Goal: Task Accomplishment & Management: Manage account settings

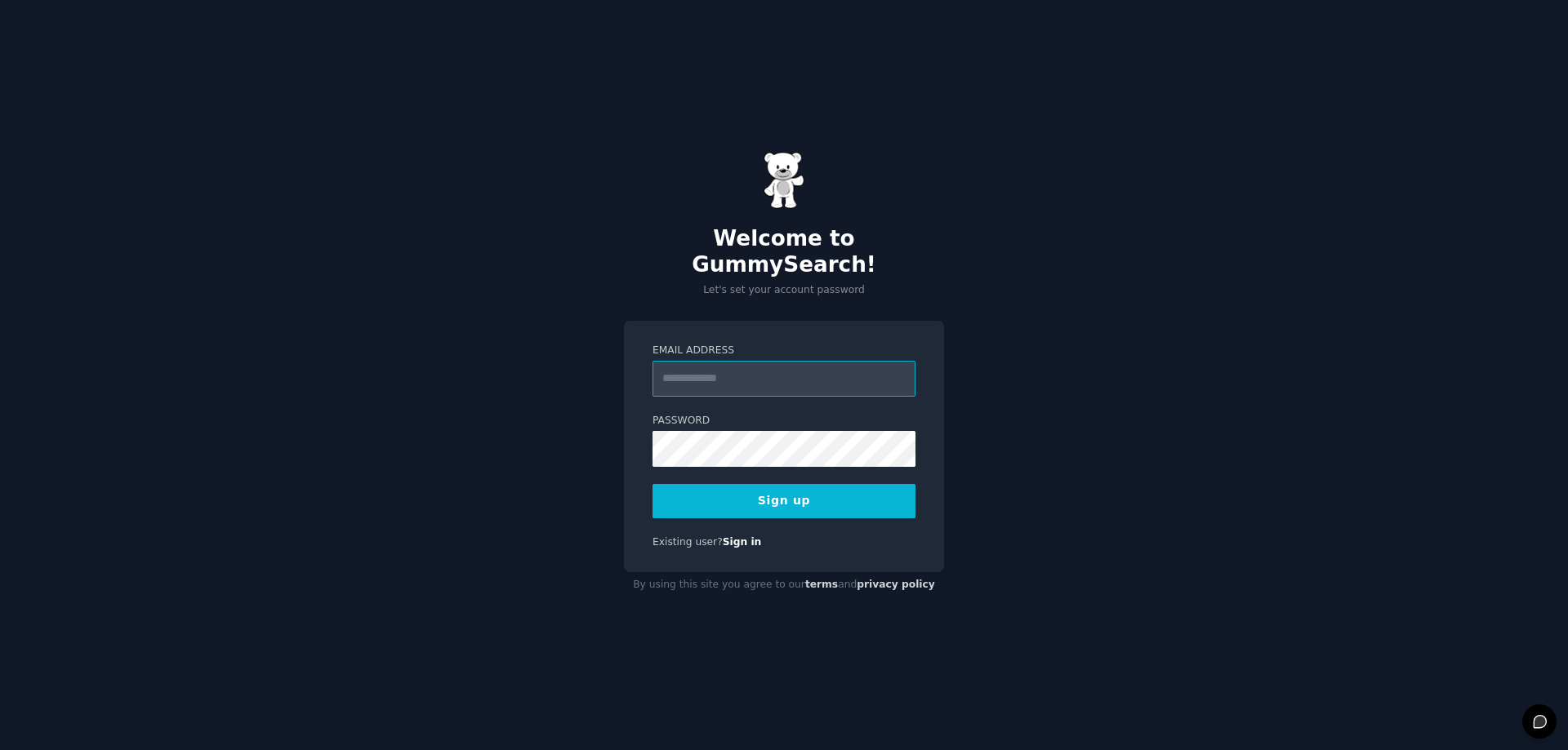
click at [706, 370] on input "Email Address" at bounding box center [784, 379] width 263 height 36
click at [785, 363] on input "**********" at bounding box center [784, 379] width 263 height 36
type input "**********"
click at [773, 491] on button "Sign up" at bounding box center [784, 501] width 263 height 35
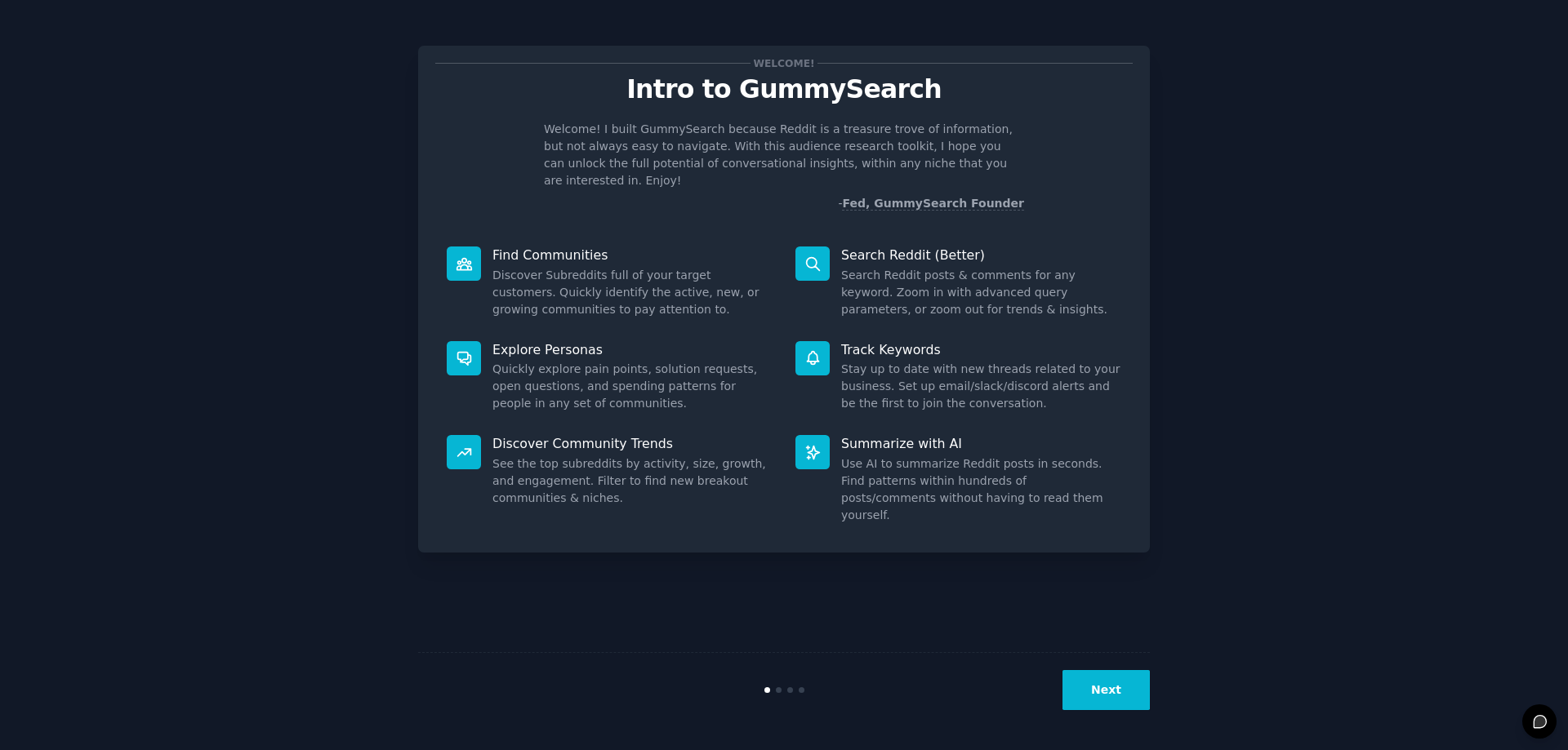
click at [1116, 693] on button "Next" at bounding box center [1106, 689] width 88 height 40
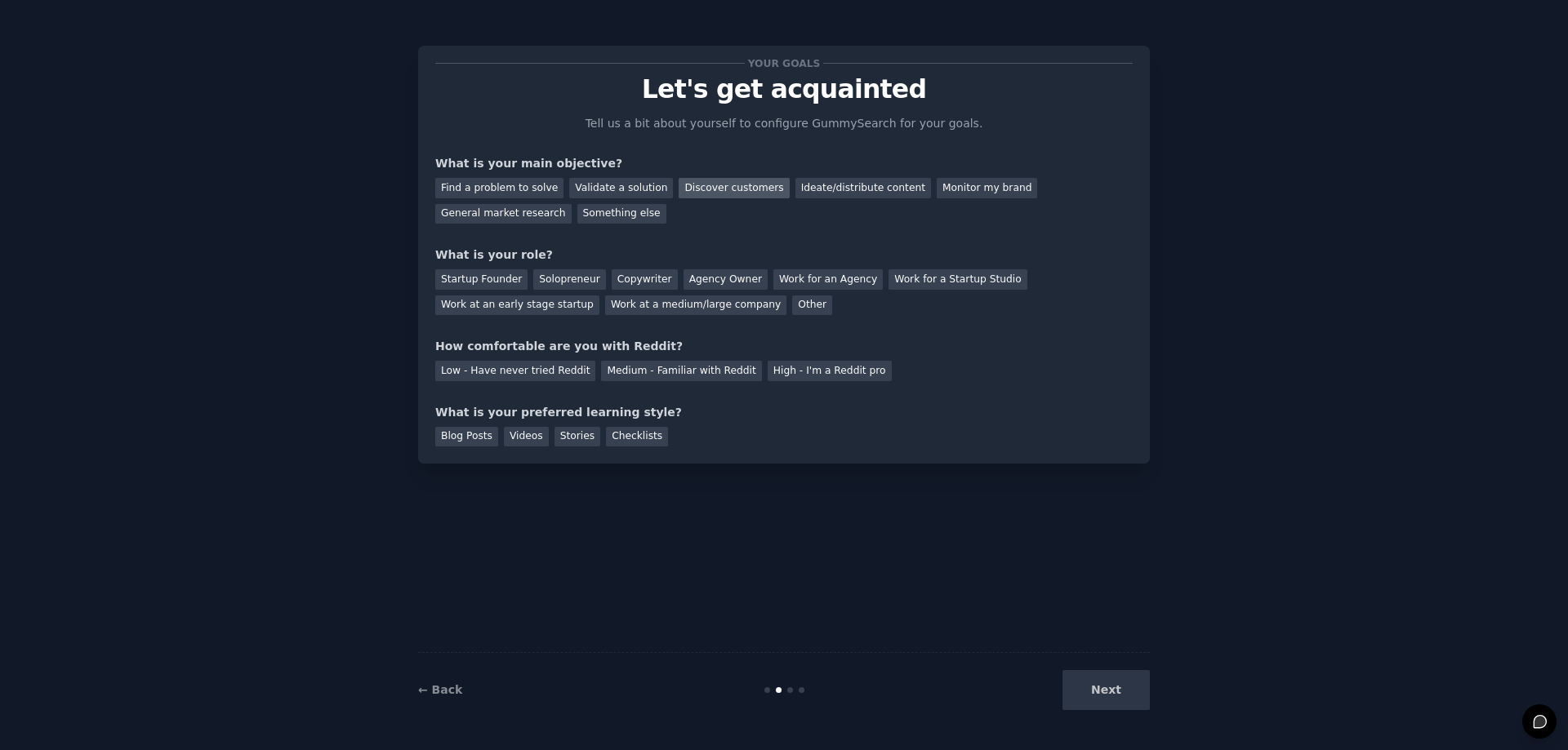
click at [691, 190] on div "Discover customers" at bounding box center [733, 188] width 111 height 20
click at [819, 192] on div "Ideate/distribute content" at bounding box center [862, 188] width 136 height 20
click at [714, 187] on div "Discover customers" at bounding box center [733, 188] width 111 height 20
click at [599, 295] on div "Work at an early stage startup" at bounding box center [517, 305] width 164 height 20
click at [625, 376] on div "Medium - Familiar with Reddit" at bounding box center [681, 371] width 160 height 20
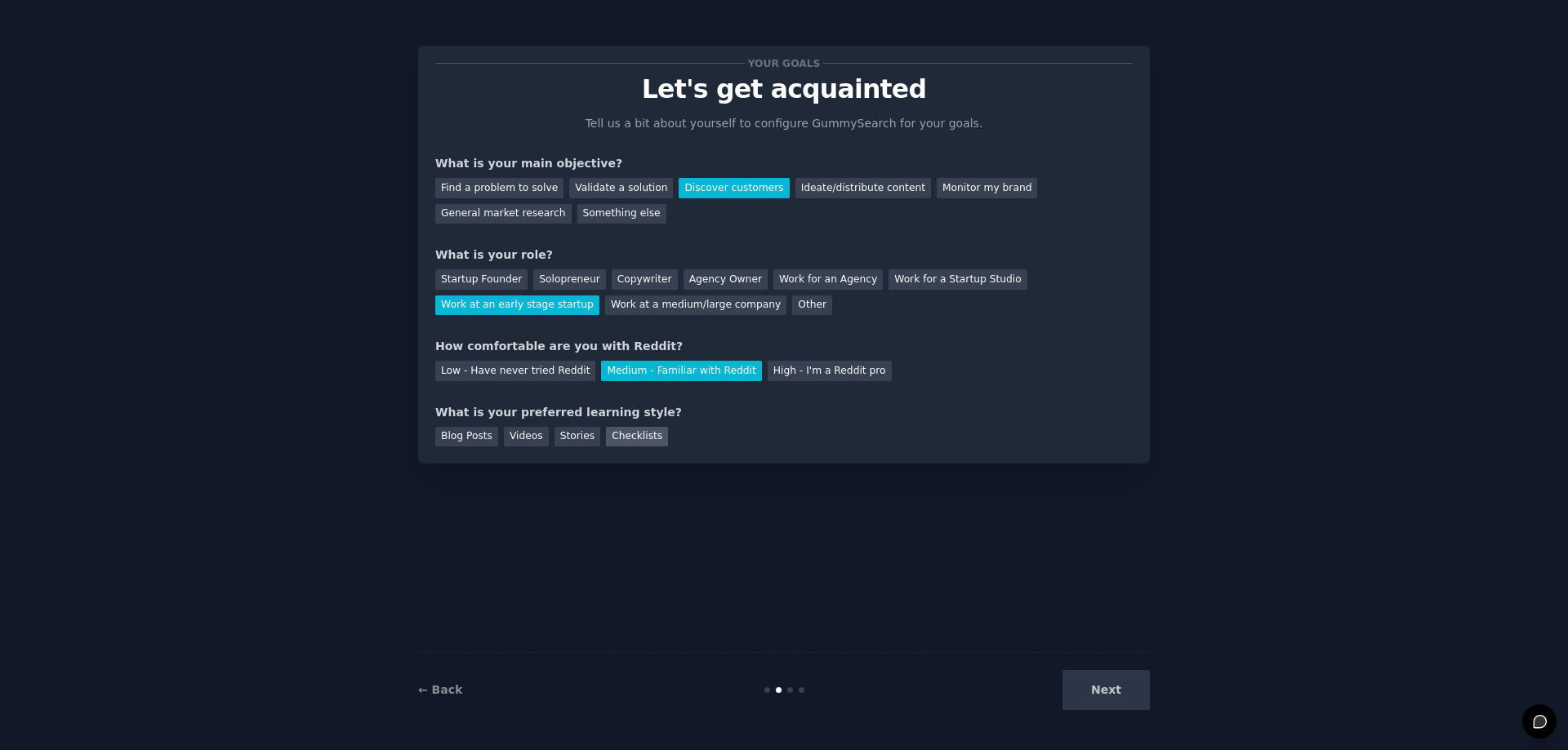
click at [633, 432] on div "Checklists" at bounding box center [637, 437] width 62 height 20
click at [1087, 679] on button "Next" at bounding box center [1106, 689] width 88 height 40
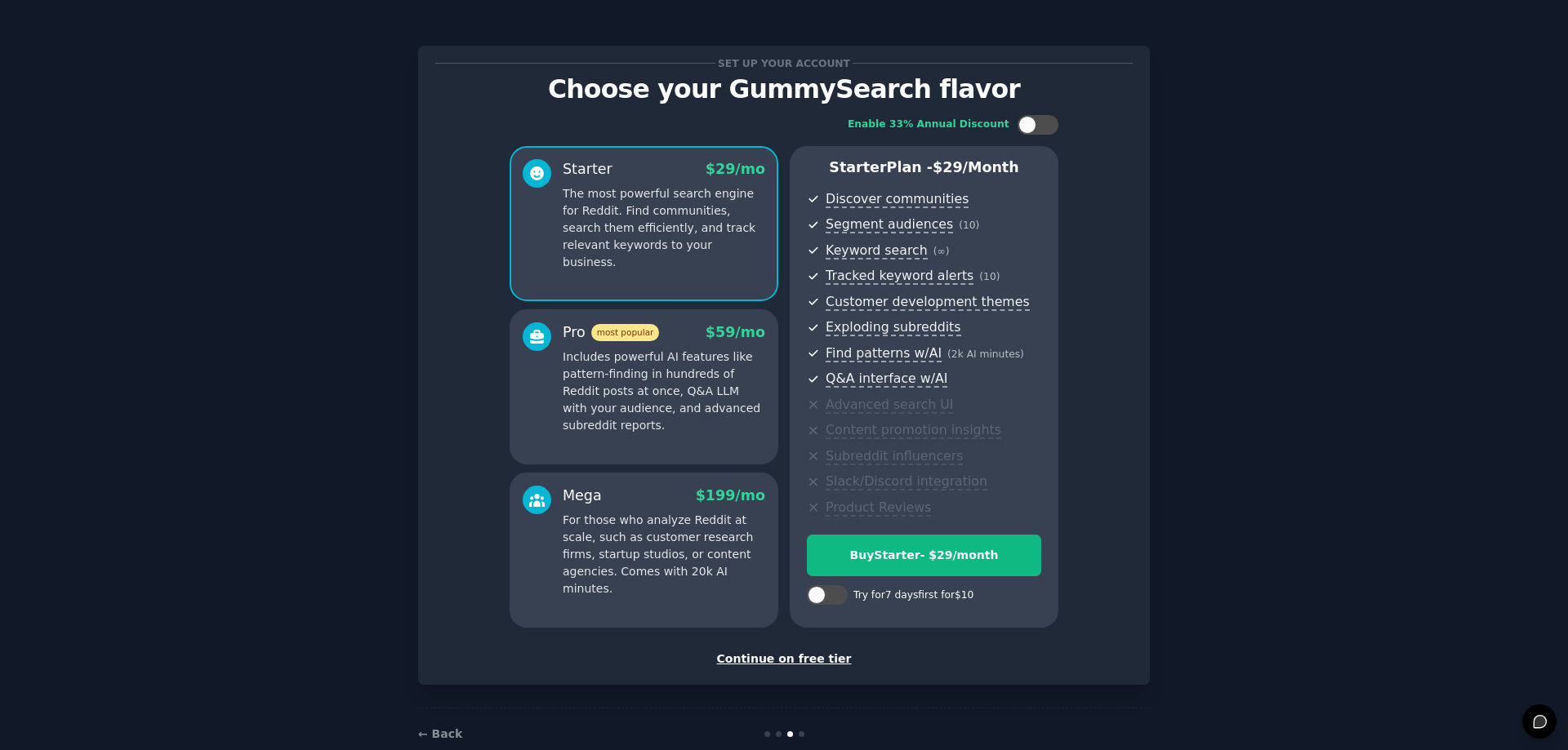
click at [749, 659] on div "Continue on free tier" at bounding box center [784, 659] width 697 height 17
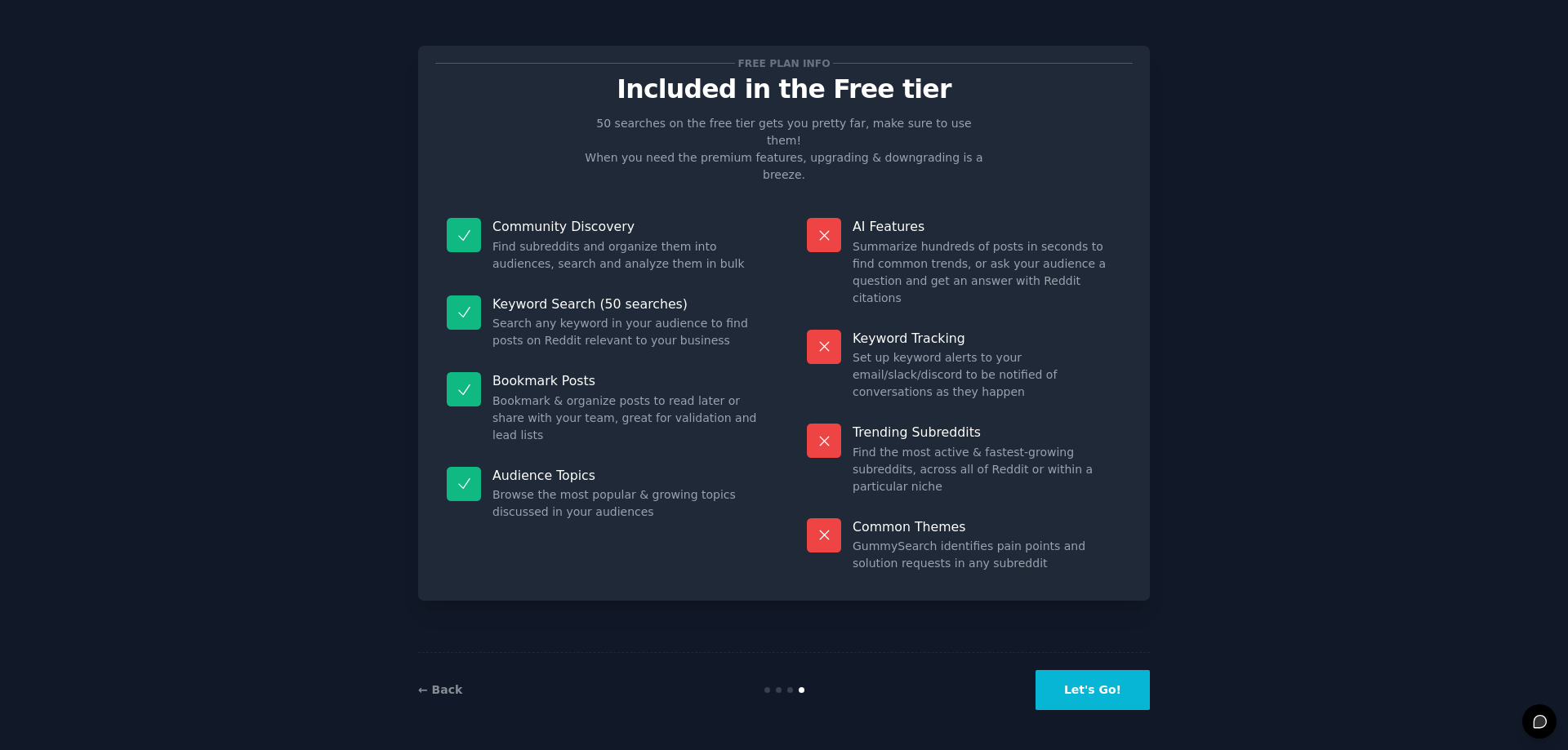
click at [1080, 696] on button "Let's Go!" at bounding box center [1092, 689] width 114 height 40
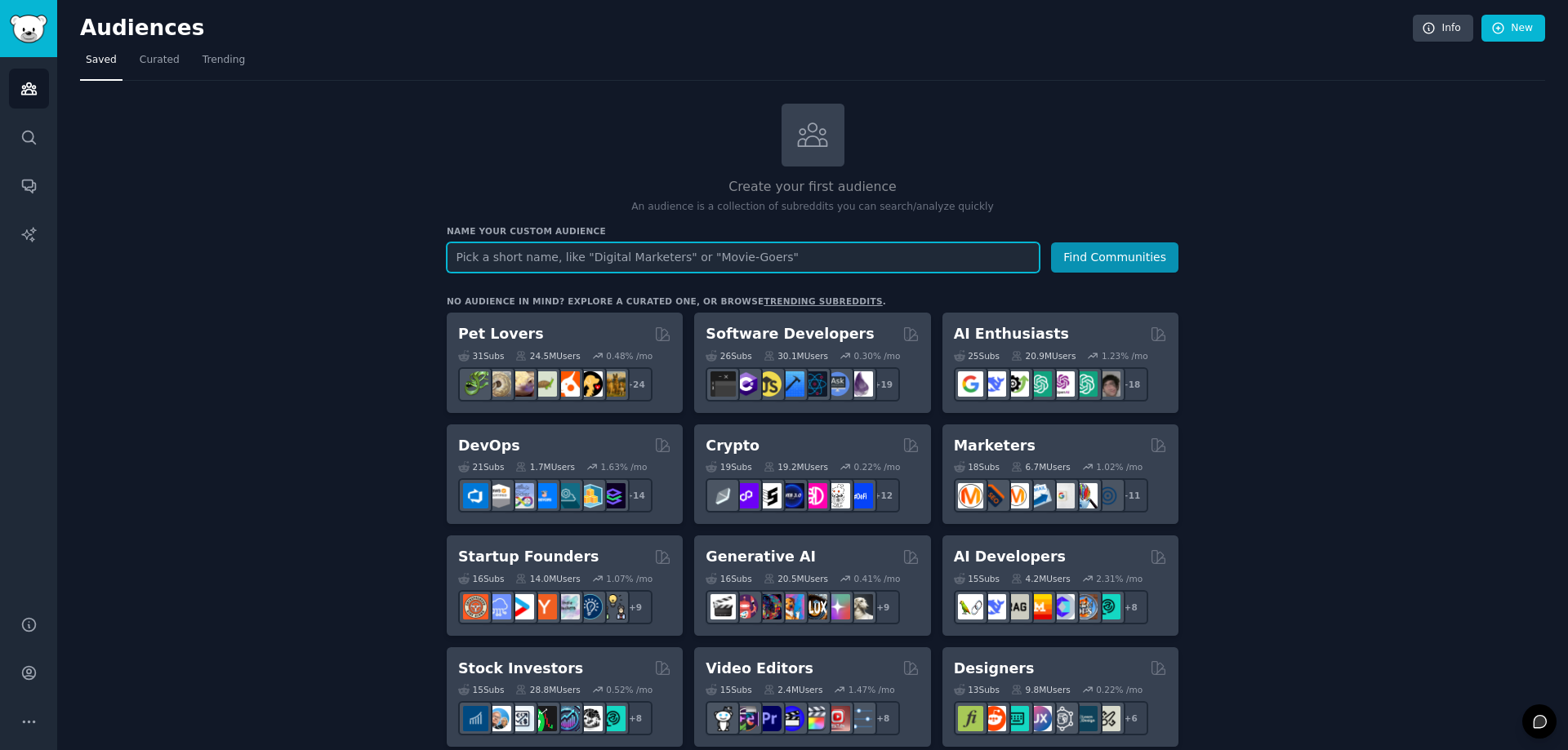
click at [884, 263] on input "text" at bounding box center [743, 257] width 593 height 30
type input "T"
click at [702, 262] on input "text" at bounding box center [743, 257] width 593 height 30
click at [1051, 242] on button "Find Communities" at bounding box center [1114, 257] width 127 height 30
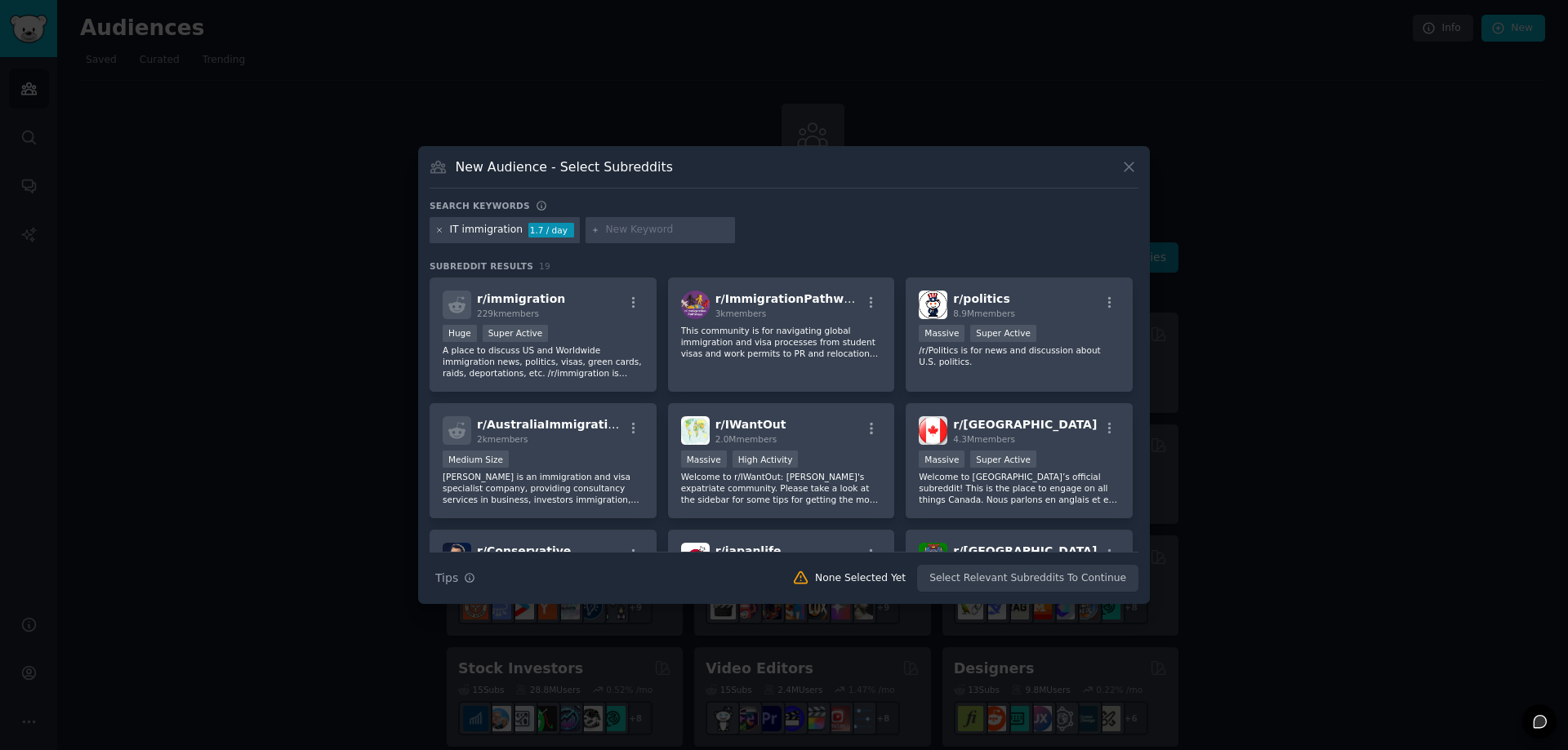
click at [442, 229] on icon at bounding box center [440, 230] width 9 height 9
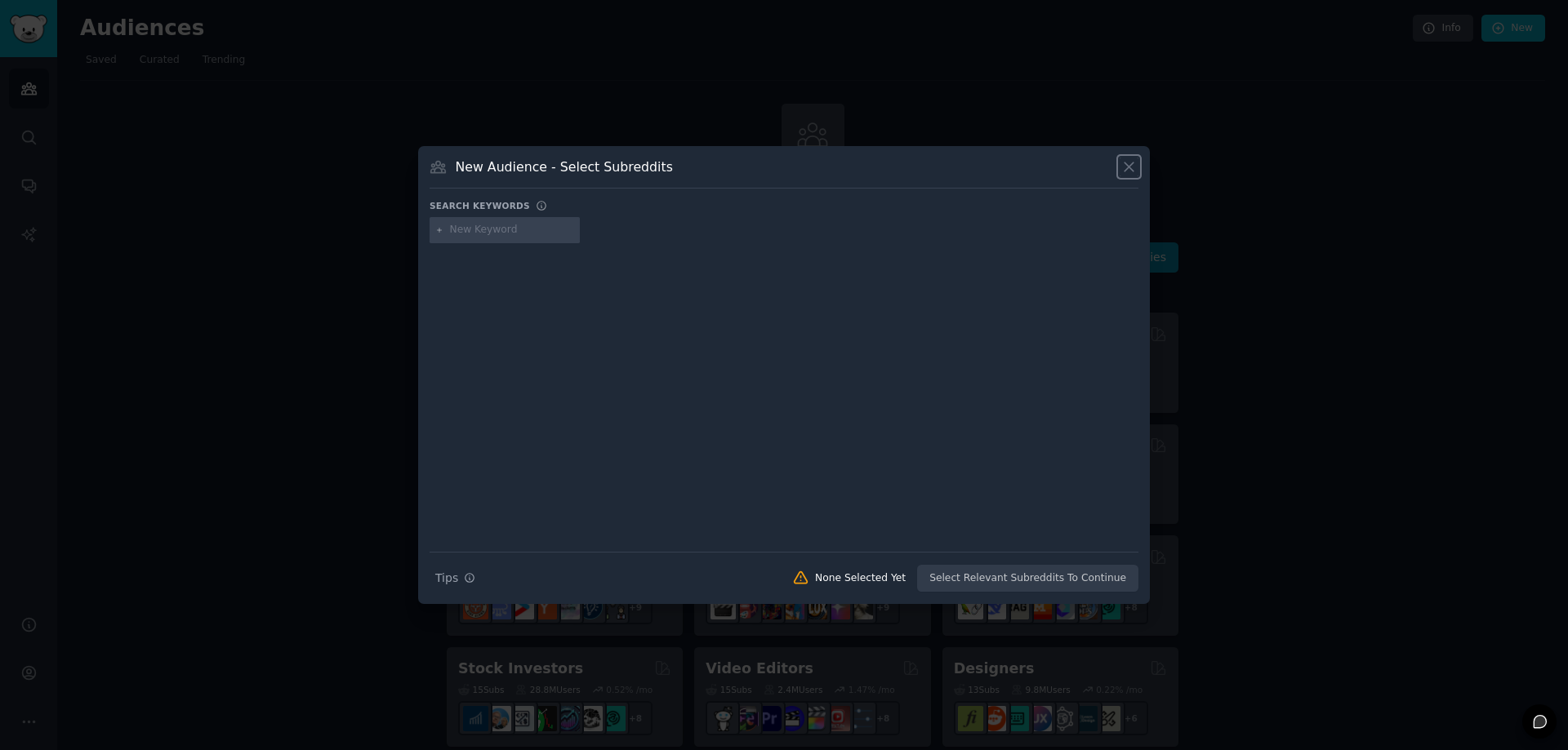
click at [1126, 165] on icon at bounding box center [1129, 167] width 17 height 17
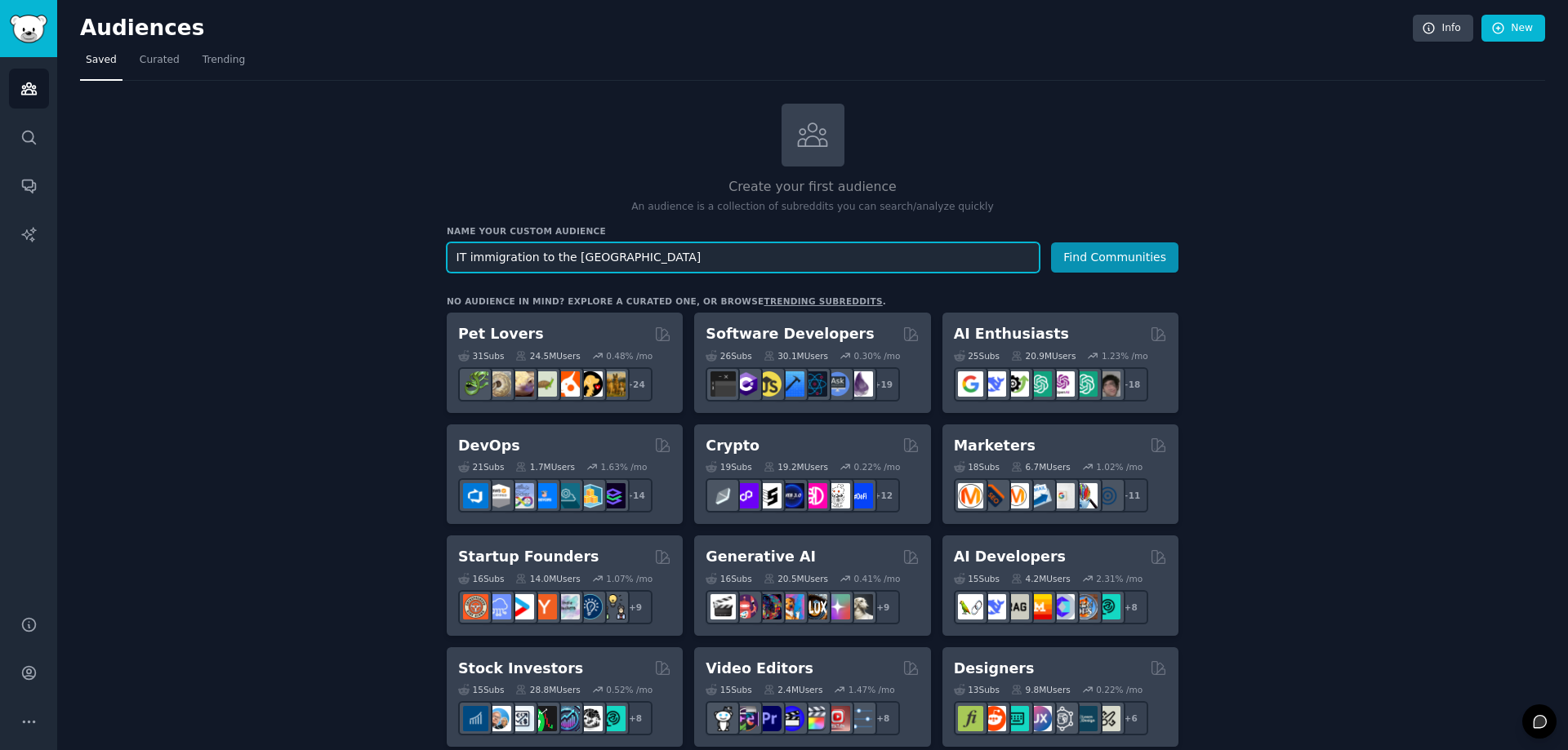
type input "IT immigration to the USA"
click at [1051, 242] on button "Find Communities" at bounding box center [1114, 257] width 127 height 30
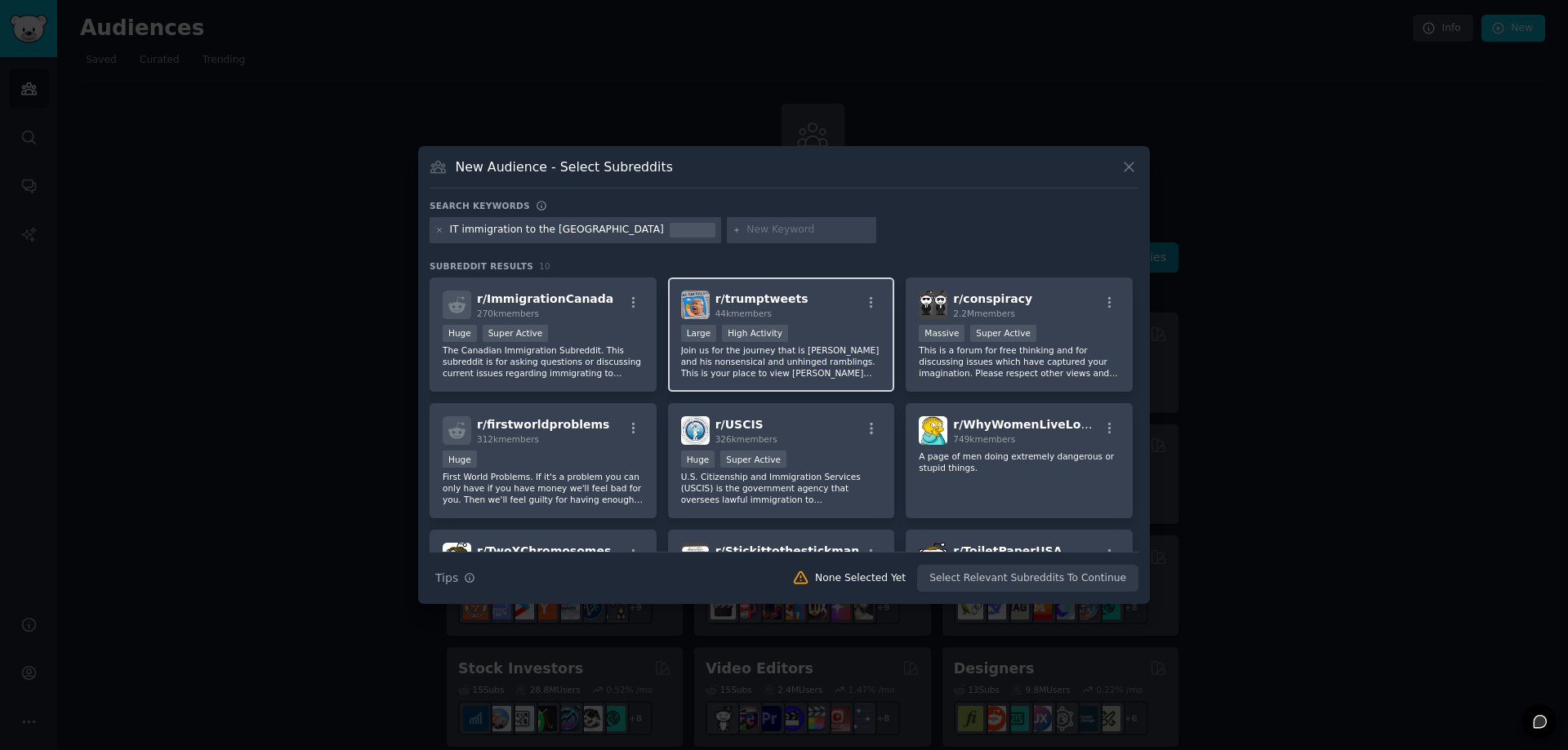
scroll to position [82, 0]
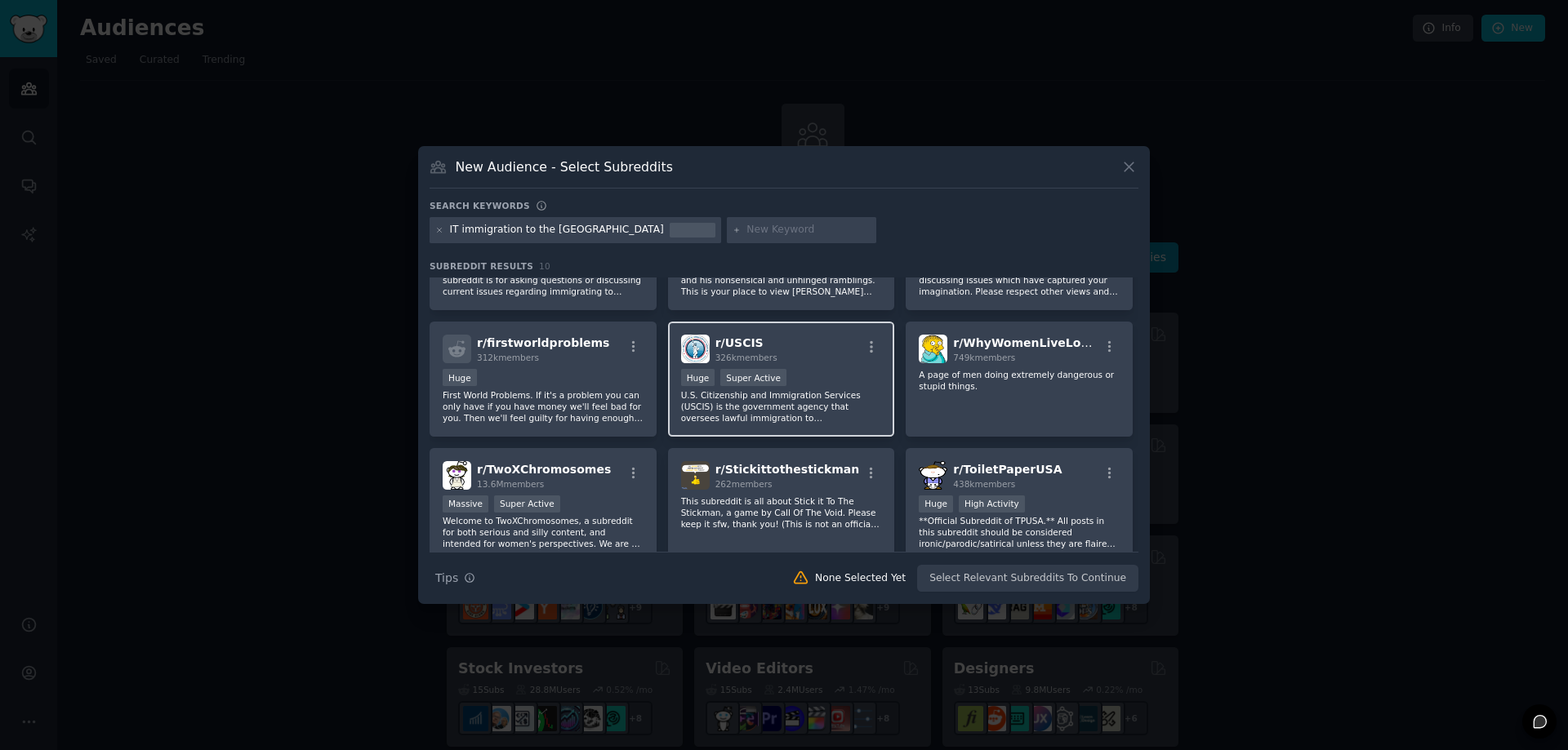
click at [876, 339] on div "r/ USCIS 326k members" at bounding box center [781, 349] width 201 height 29
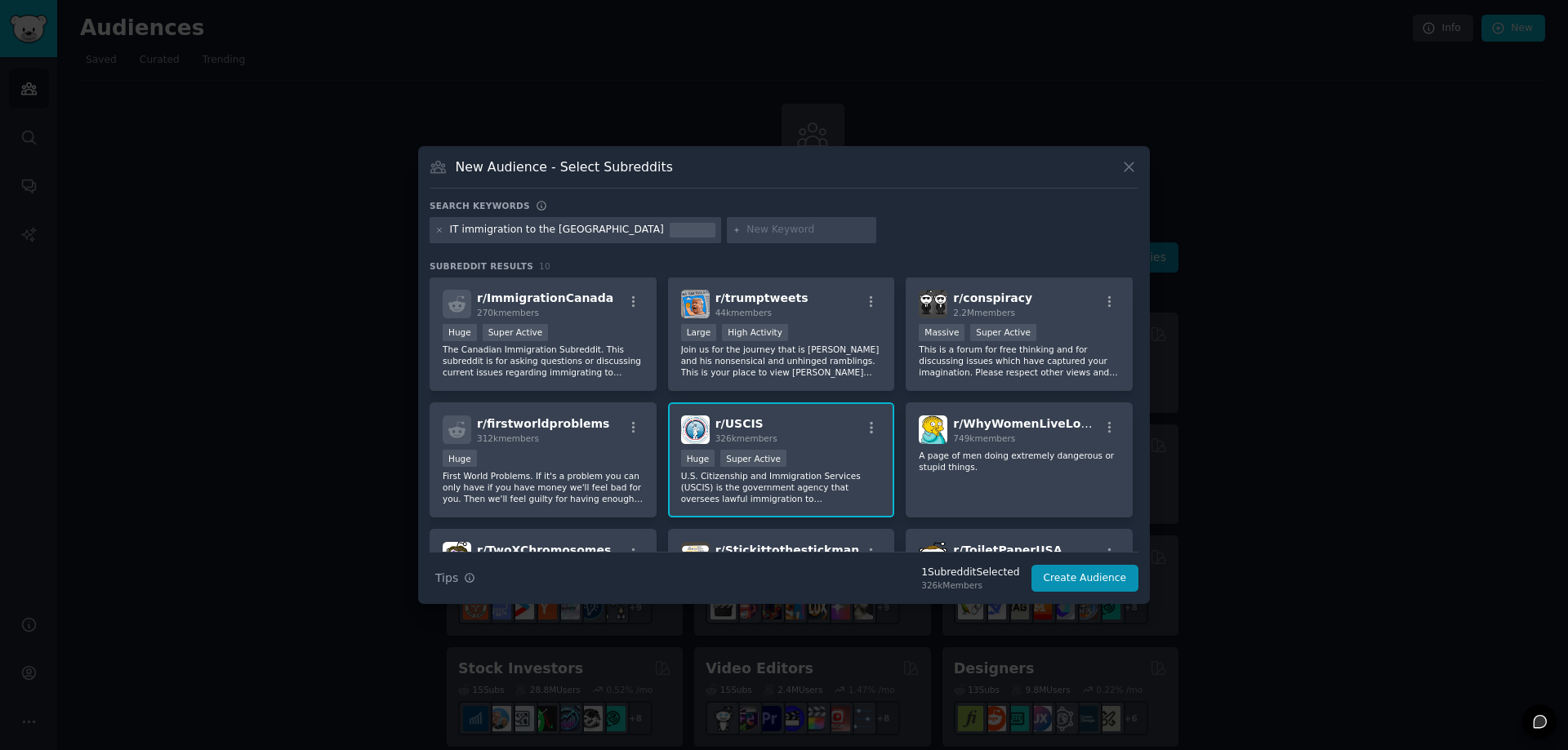
scroll to position [0, 0]
click at [1092, 583] on button "Create Audience" at bounding box center [1085, 579] width 108 height 28
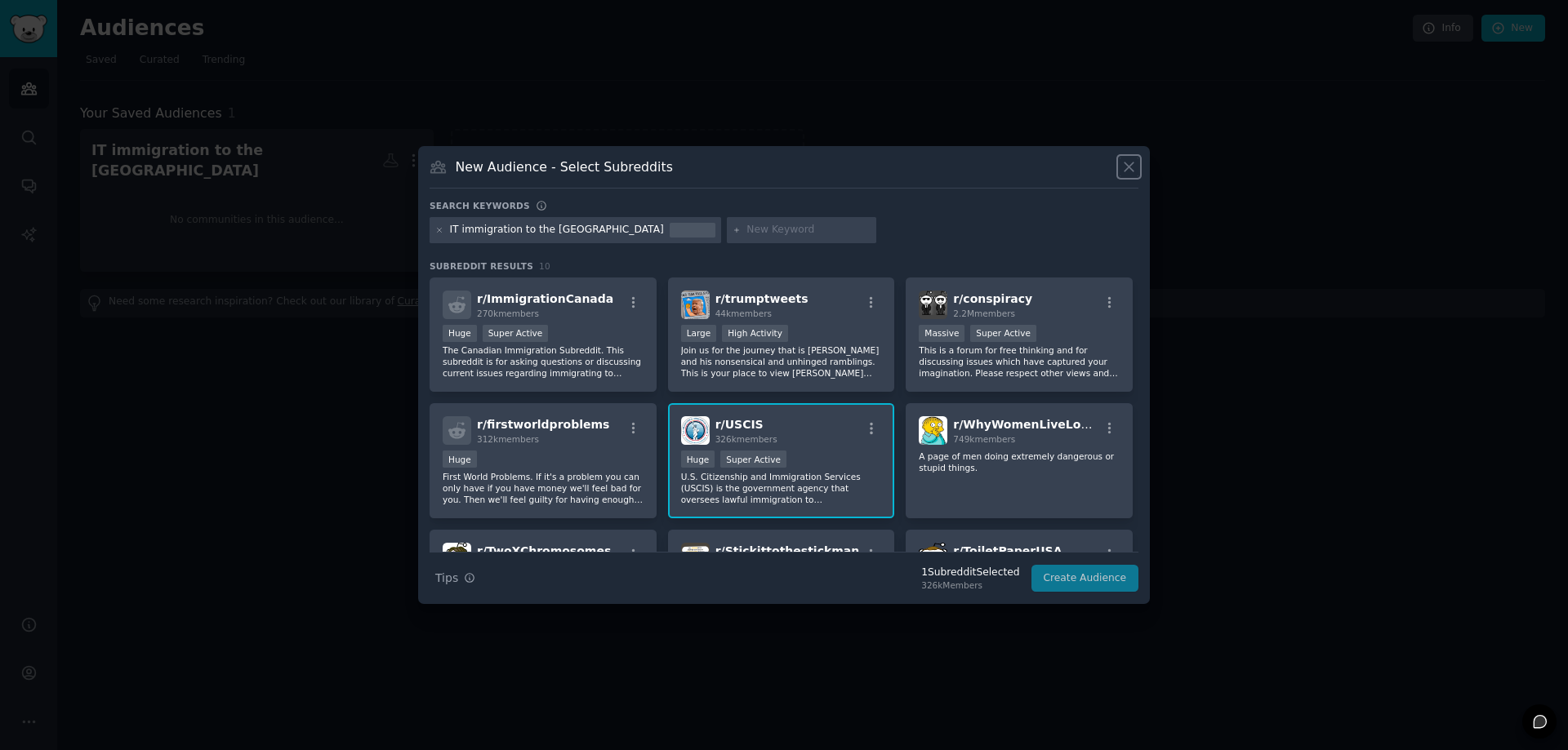
click at [1128, 165] on icon at bounding box center [1129, 167] width 17 height 17
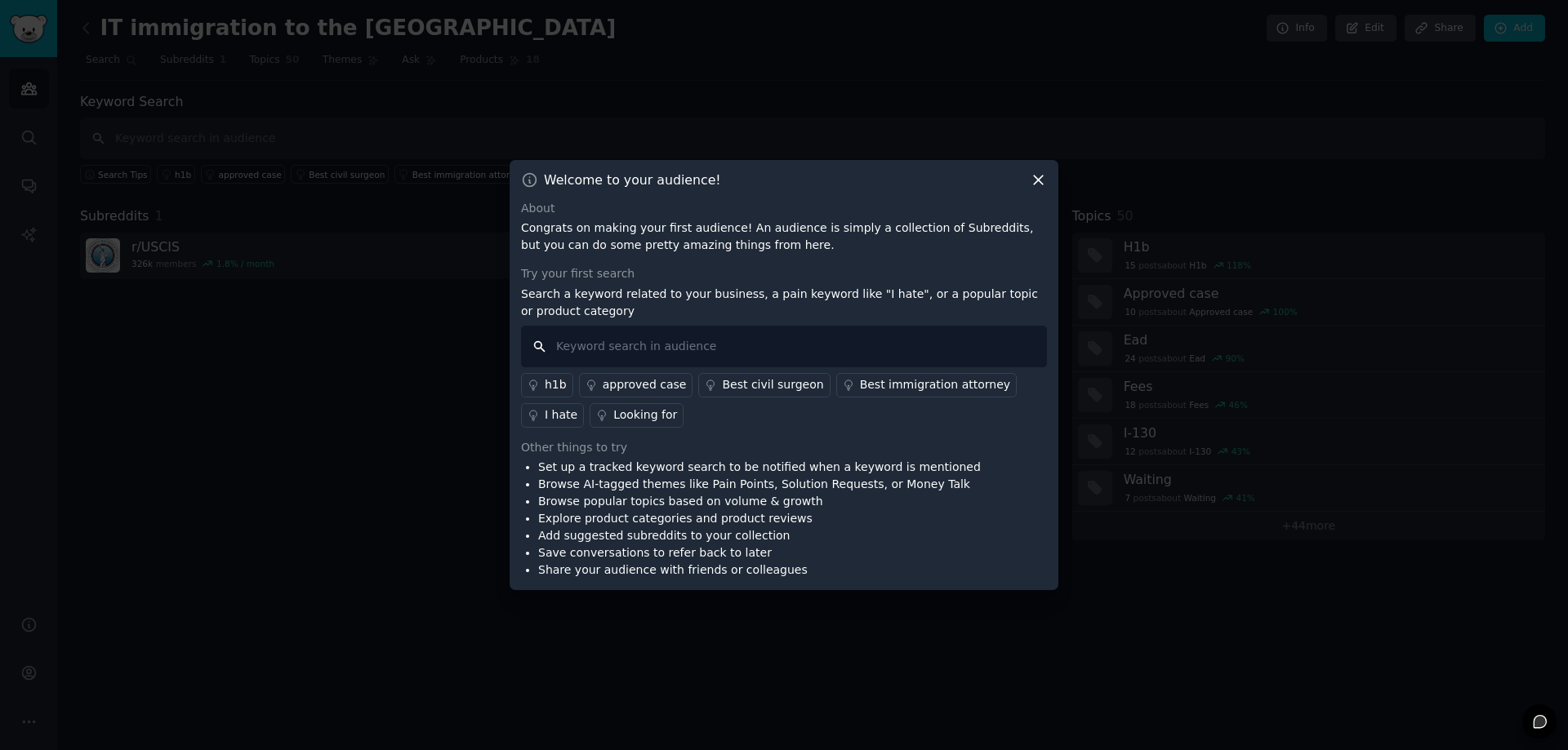
click at [631, 336] on input "text" at bounding box center [783, 346] width 526 height 41
drag, startPoint x: 589, startPoint y: 339, endPoint x: 519, endPoint y: 336, distance: 70.1
click at [519, 336] on div "Welcome to your audience! About Congrats on making your first audience! An audi…" at bounding box center [784, 375] width 549 height 431
type input "0-1A"
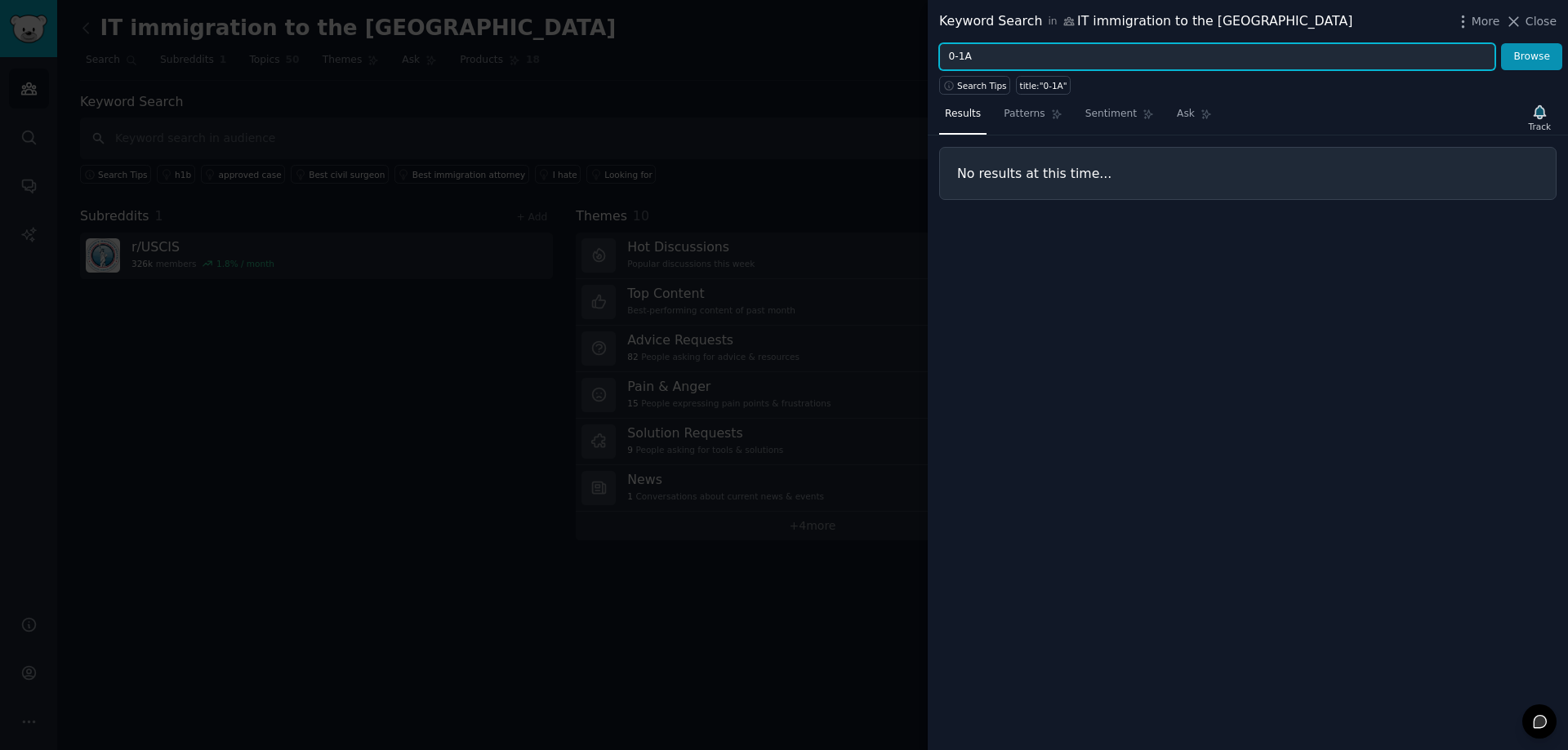
click at [1074, 57] on input "0-1A" at bounding box center [1217, 57] width 556 height 28
type input "0"
type input "h1b"
click at [1501, 43] on button "Browse" at bounding box center [1532, 57] width 62 height 28
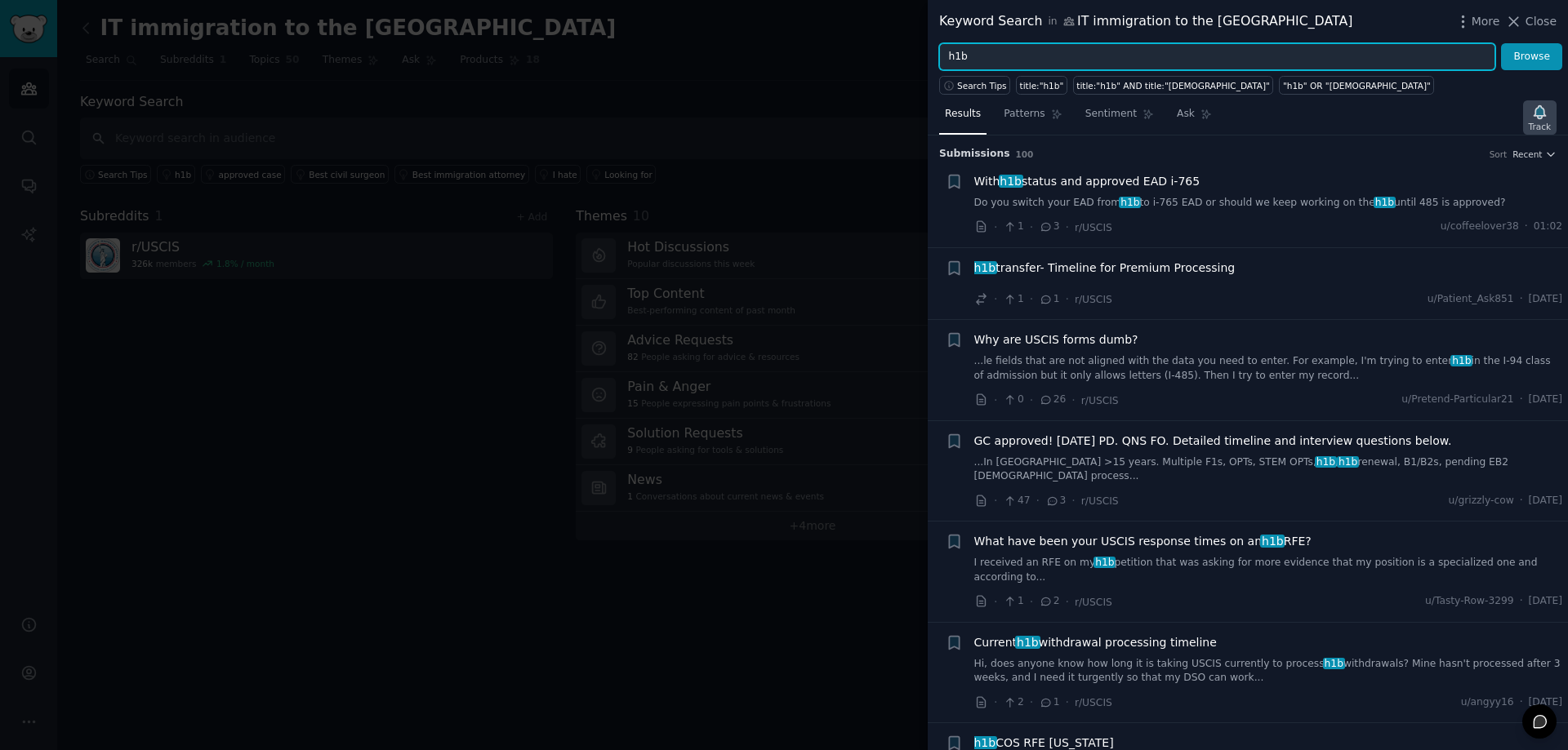
click at [1529, 114] on div "Track" at bounding box center [1540, 117] width 34 height 35
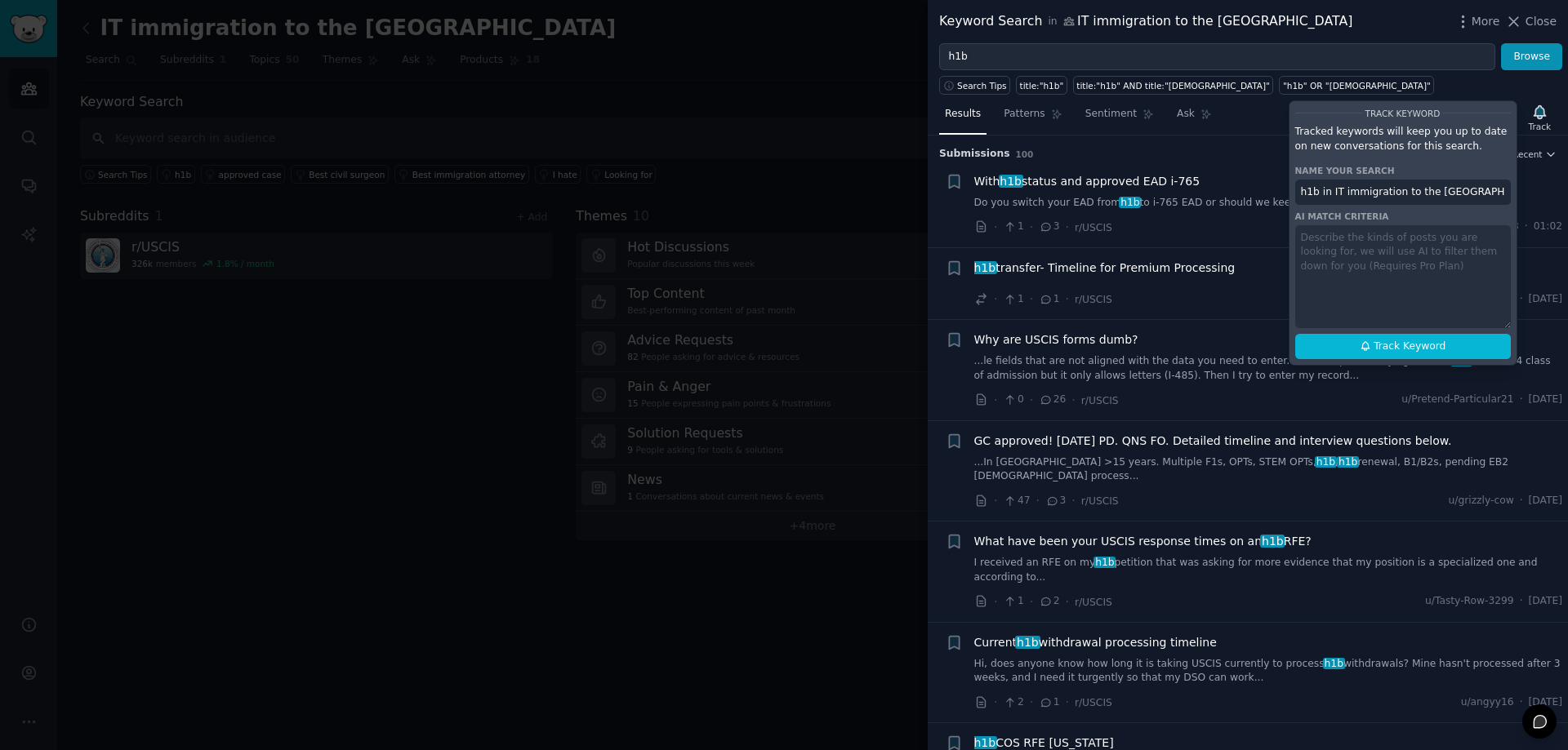
drag, startPoint x: 1452, startPoint y: 193, endPoint x: 1318, endPoint y: 197, distance: 134.1
click at [1318, 197] on input "h1b in IT immigration to the USA" at bounding box center [1403, 192] width 215 height 26
click at [1349, 342] on button "Track Keyword" at bounding box center [1403, 347] width 215 height 26
type input "h1b"
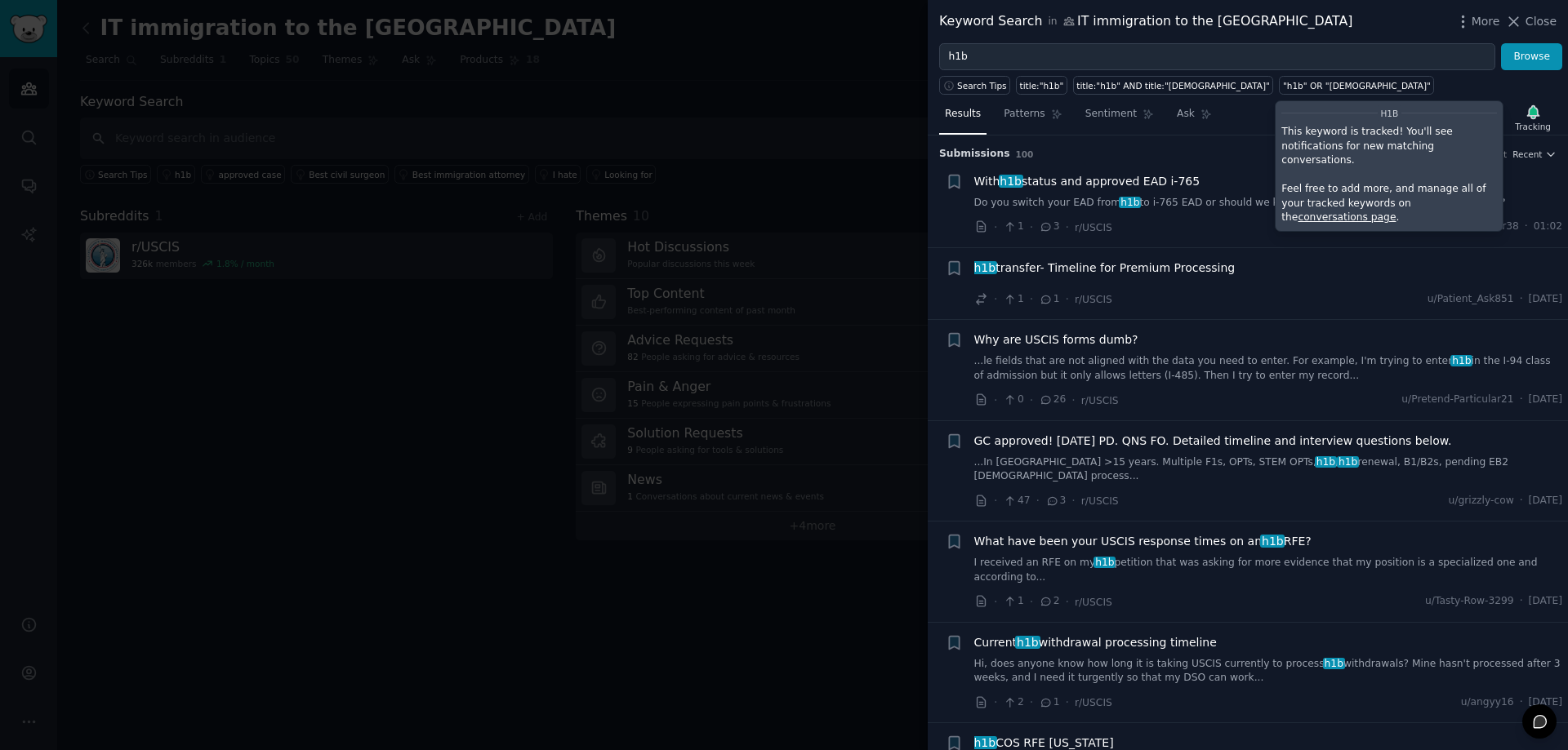
click at [1249, 129] on div "Results Patterns Sentiment Ask Tracking h1b This keyword is tracked! You'll see…" at bounding box center [1247, 118] width 641 height 35
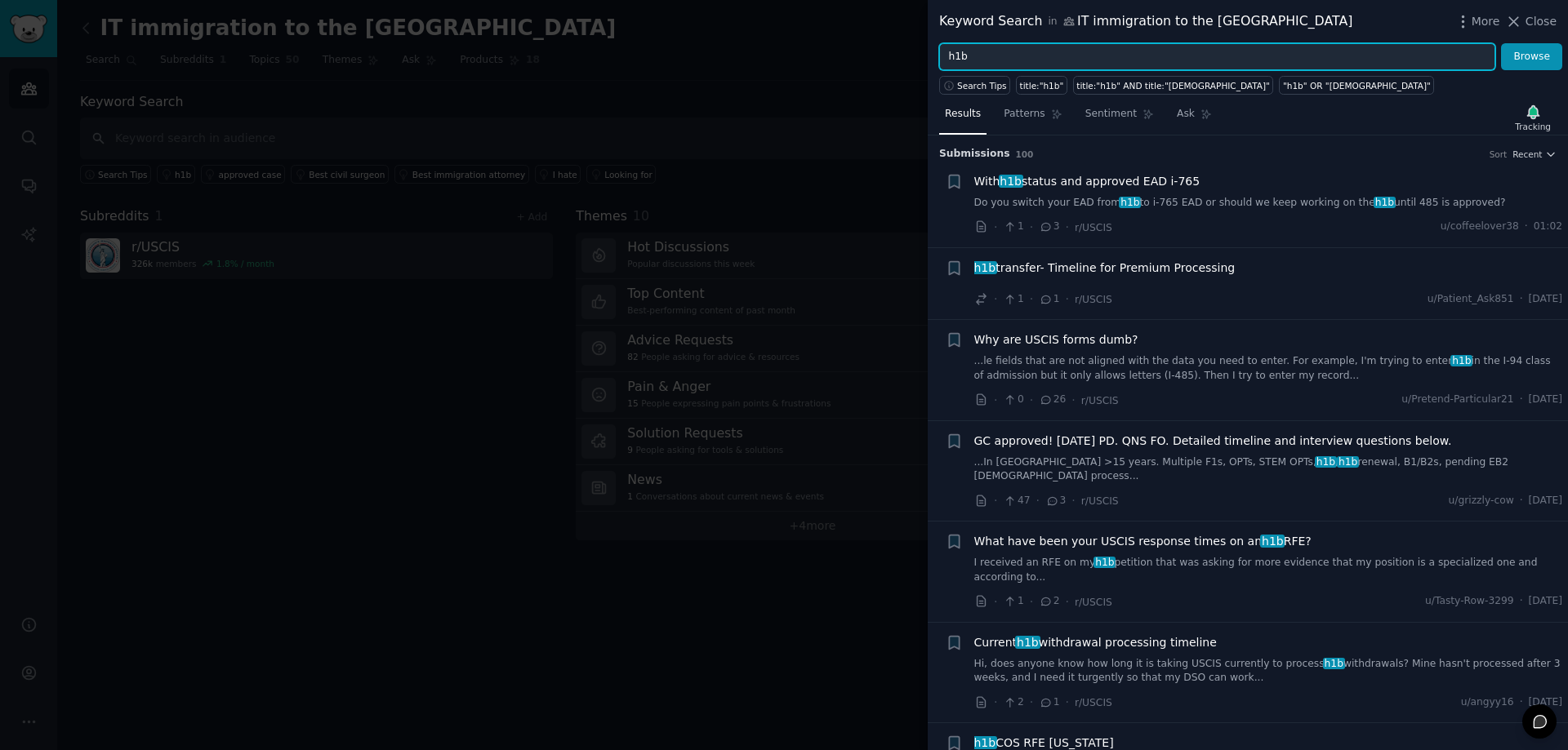
click at [1131, 58] on input "h1b" at bounding box center [1217, 57] width 556 height 28
click at [1131, 61] on input "h1b" at bounding box center [1217, 57] width 556 height 28
type input "eb1a"
click at [1501, 43] on button "Browse" at bounding box center [1532, 57] width 62 height 28
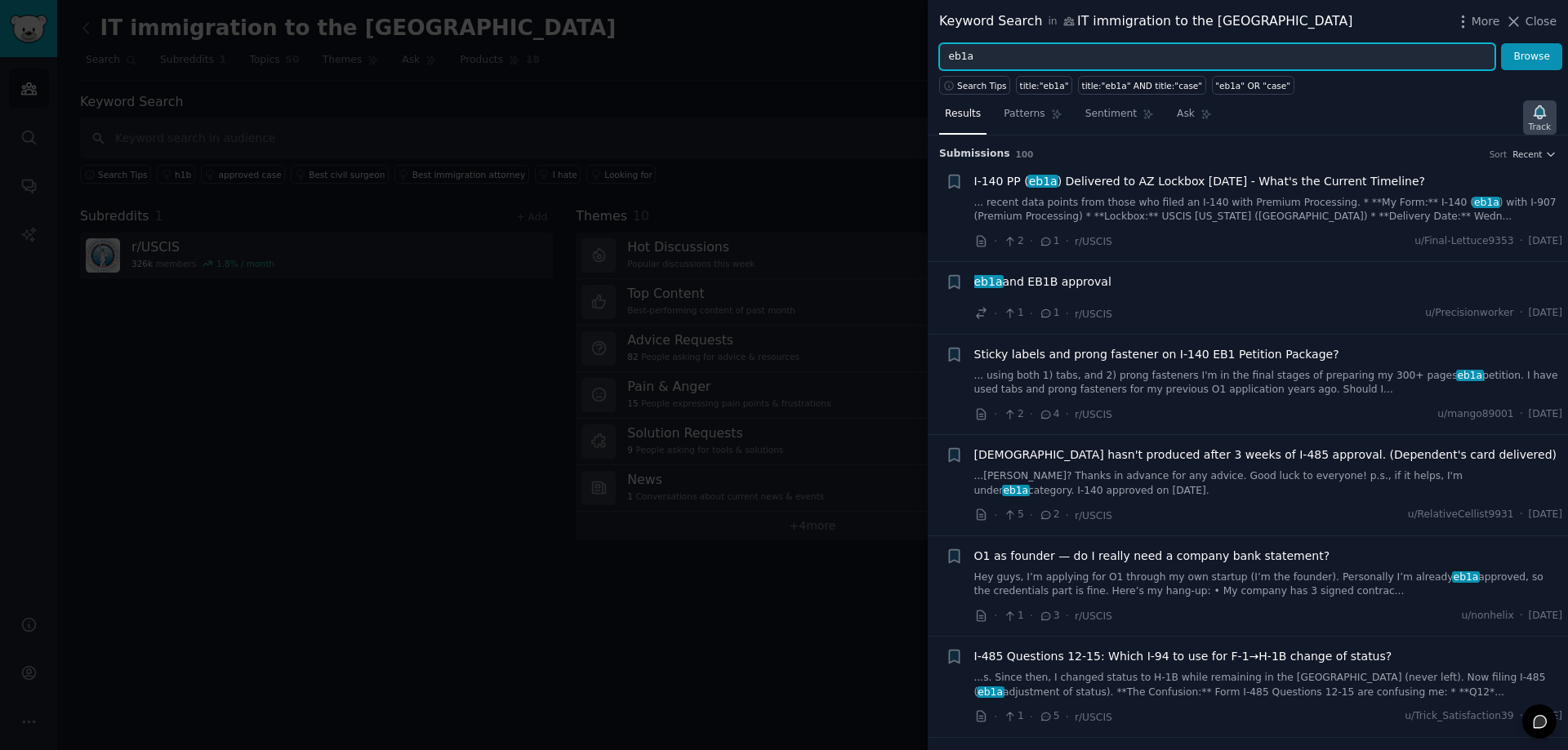
click at [1539, 114] on icon "button" at bounding box center [1539, 111] width 12 height 13
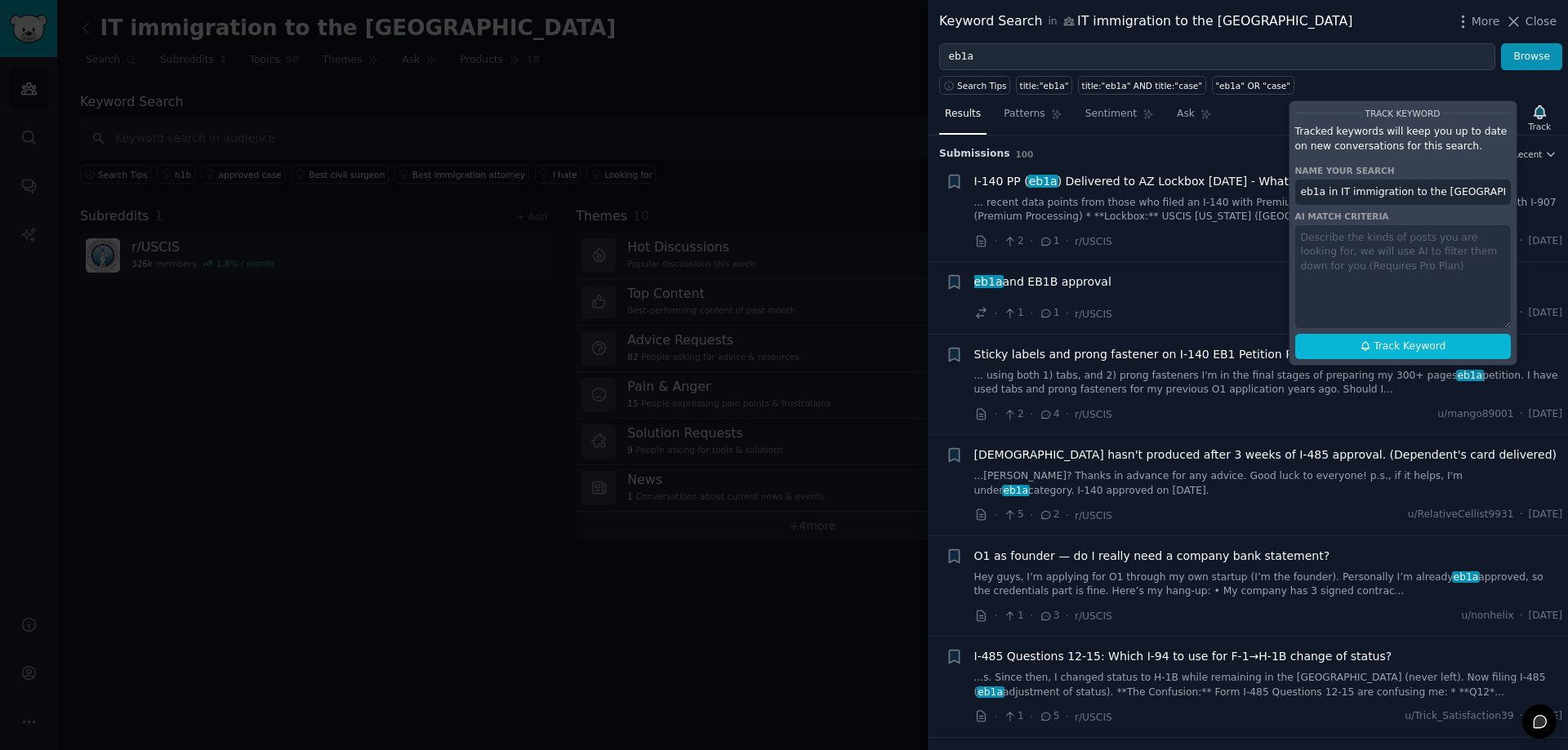
drag, startPoint x: 1463, startPoint y: 188, endPoint x: 1322, endPoint y: 200, distance: 141.5
click at [1322, 200] on input "eb1a in IT immigration to the USA" at bounding box center [1403, 192] width 215 height 26
click at [1352, 343] on button "Track Keyword" at bounding box center [1403, 347] width 215 height 26
type input "eb1a"
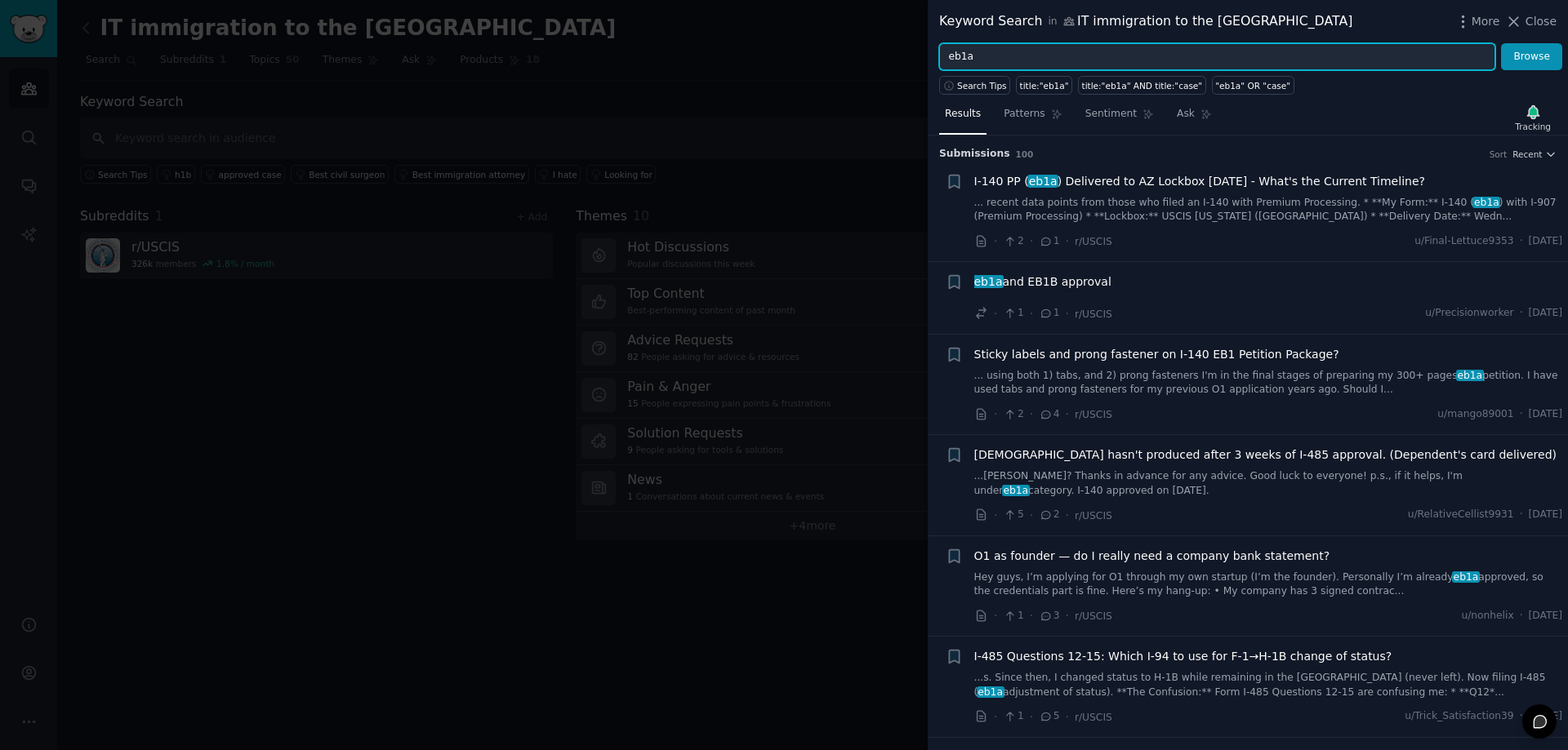
drag, startPoint x: 993, startPoint y: 55, endPoint x: 871, endPoint y: 58, distance: 122.0
click at [871, 58] on div "Keyword Search in IT immigration to the USA More Close eb1a Browse Search Tips …" at bounding box center [784, 375] width 1568 height 750
type input "01a"
click at [1501, 43] on button "Browse" at bounding box center [1532, 57] width 62 height 28
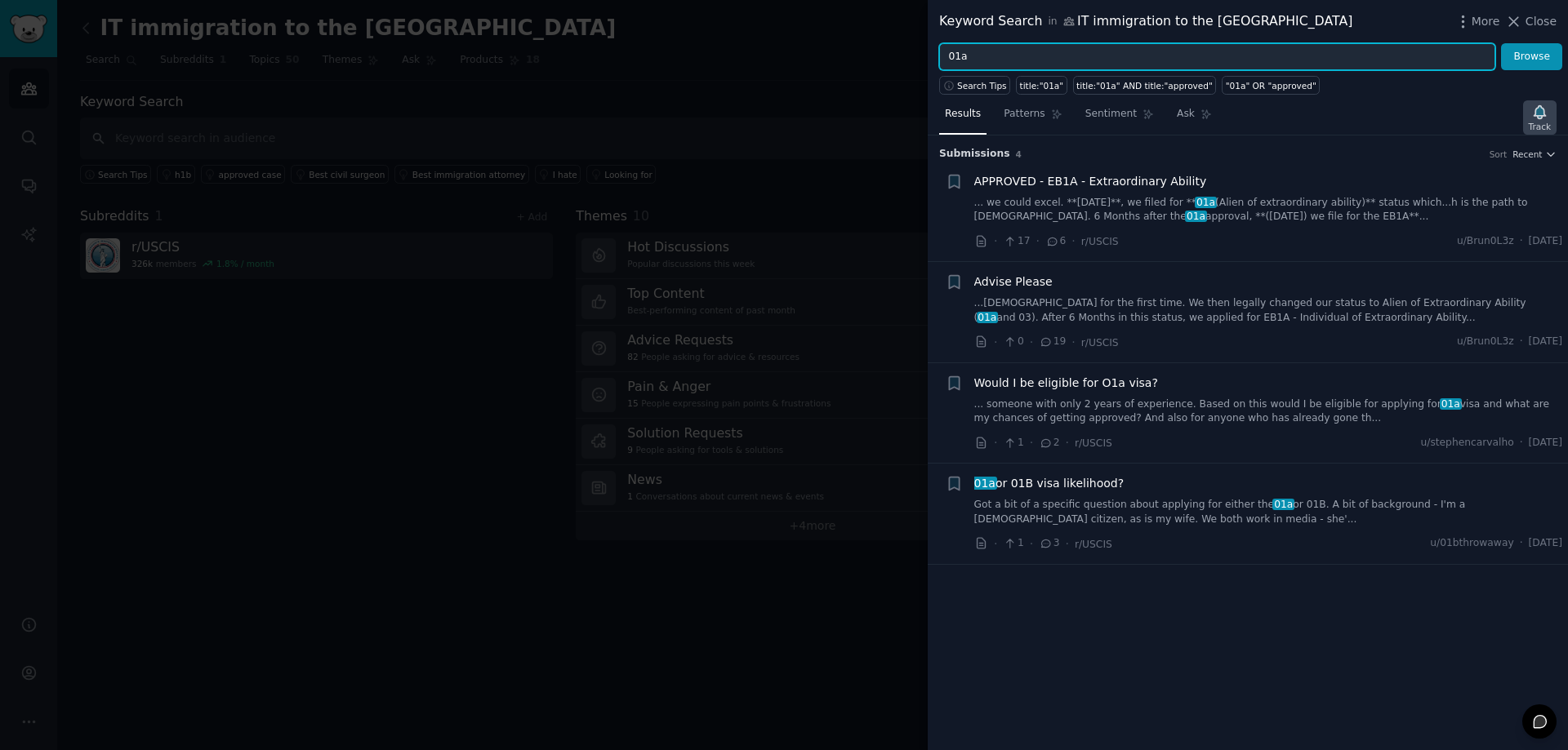
click at [1535, 113] on icon "button" at bounding box center [1539, 112] width 17 height 17
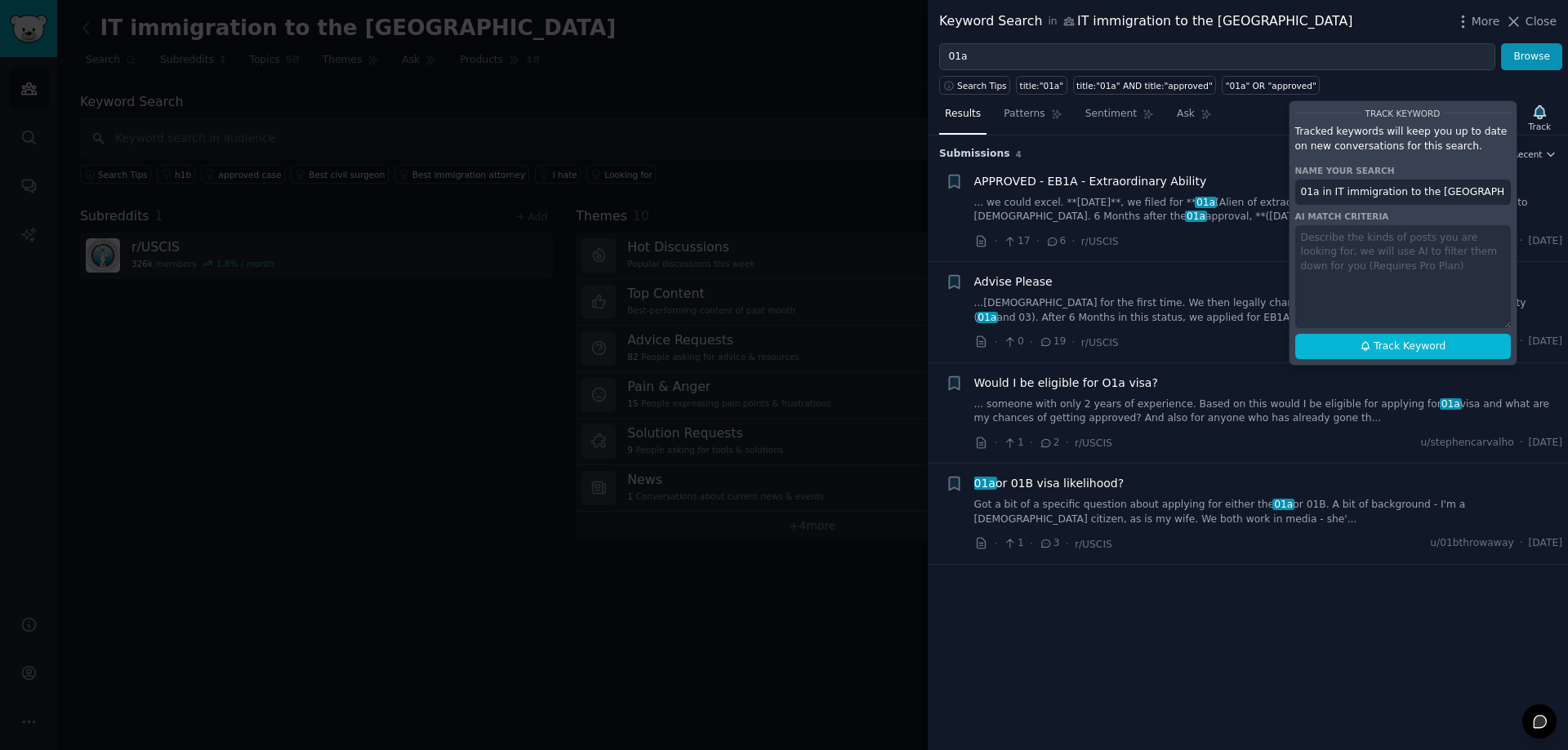
drag, startPoint x: 1452, startPoint y: 189, endPoint x: 1319, endPoint y: 194, distance: 133.1
click at [1319, 194] on input "01a in IT immigration to the USA" at bounding box center [1403, 192] width 215 height 26
click at [1316, 343] on button "Track Keyword" at bounding box center [1403, 347] width 215 height 26
type input "01a"
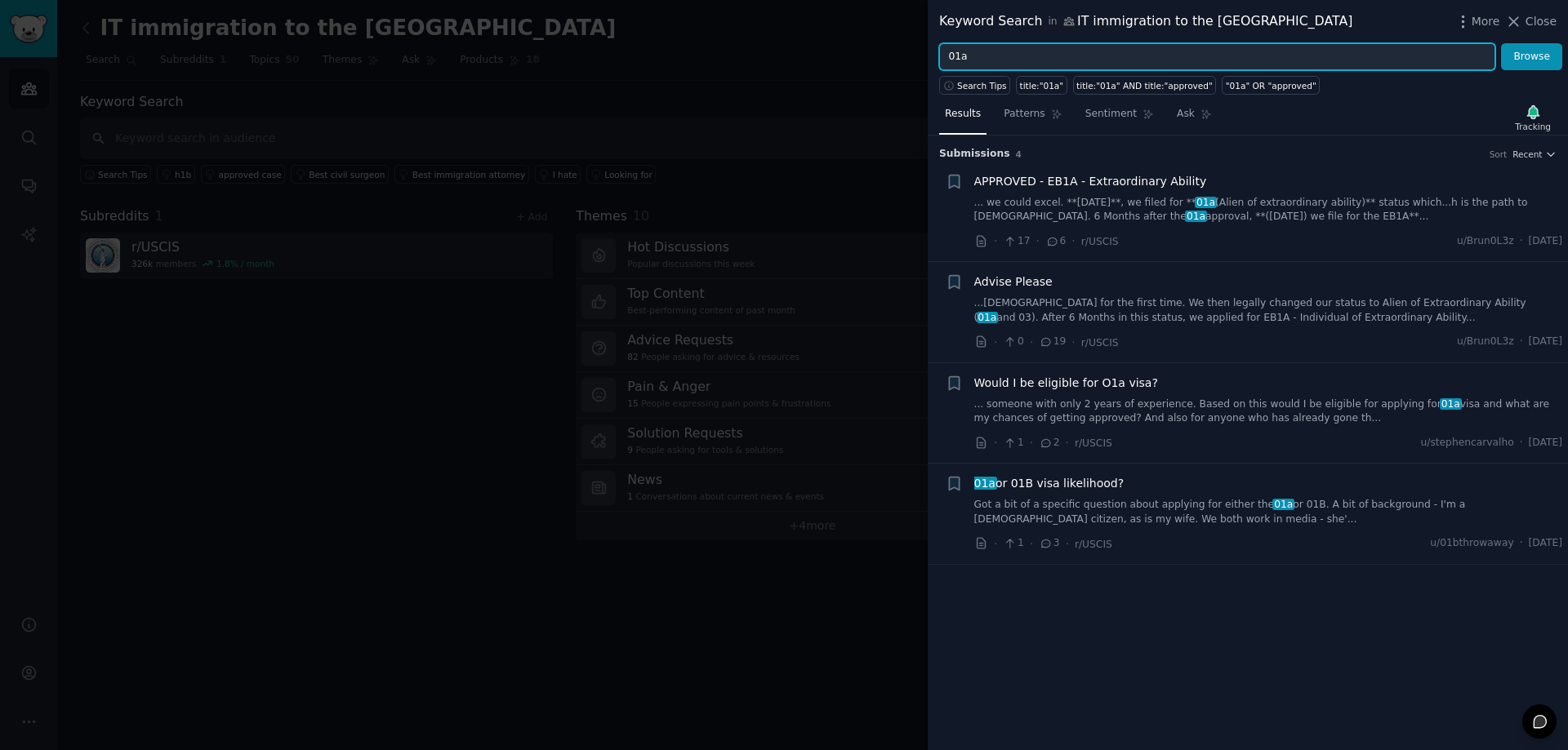
drag, startPoint x: 979, startPoint y: 60, endPoint x: 919, endPoint y: 64, distance: 60.1
click at [919, 64] on div "Keyword Search in IT immigration to the USA More Close 01a Browse Search Tips t…" at bounding box center [784, 375] width 1568 height 750
click at [1501, 43] on button "Browse" at bounding box center [1532, 57] width 62 height 28
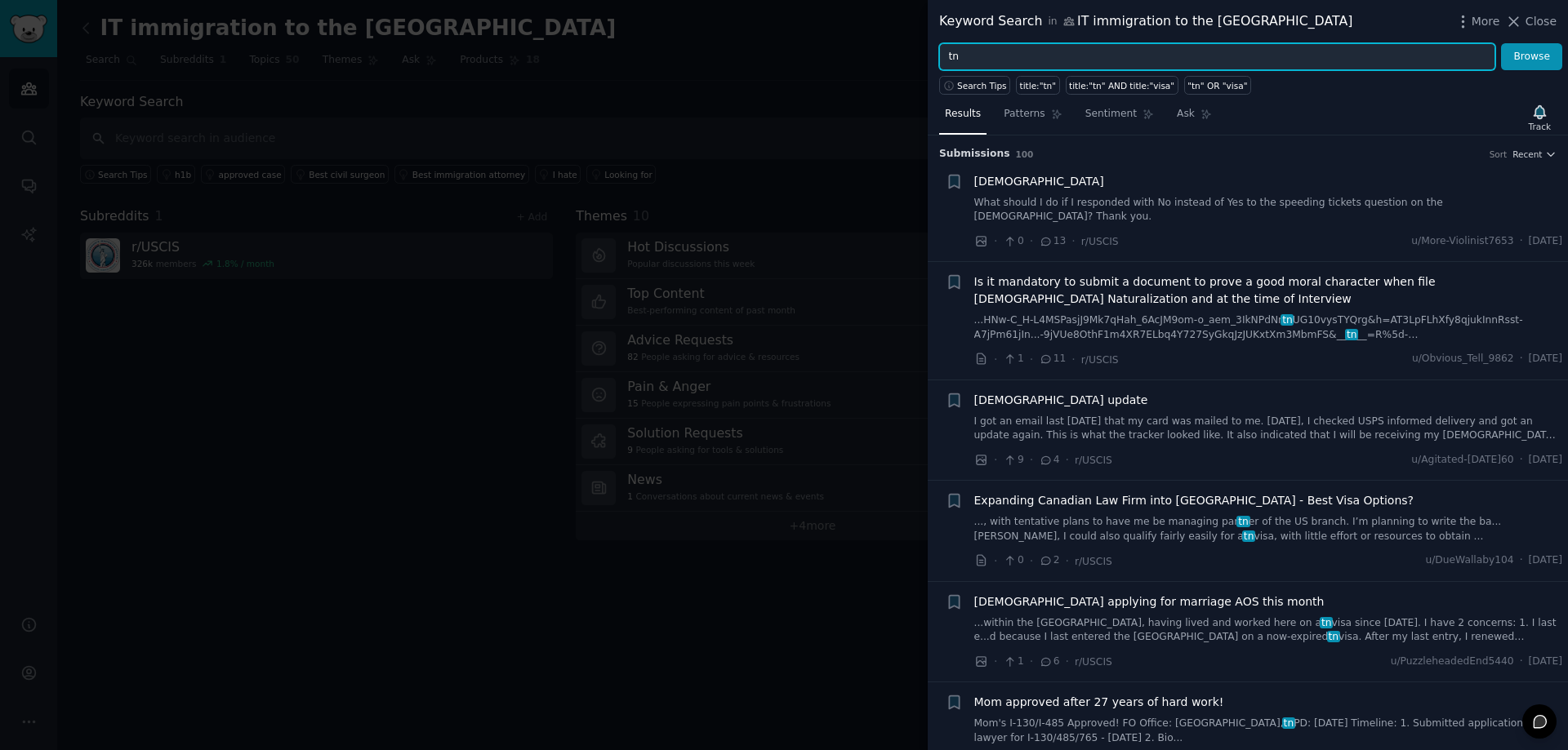
click at [929, 62] on div "tn Browse" at bounding box center [1247, 57] width 641 height 28
click at [1501, 43] on button "Browse" at bounding box center [1532, 57] width 62 height 28
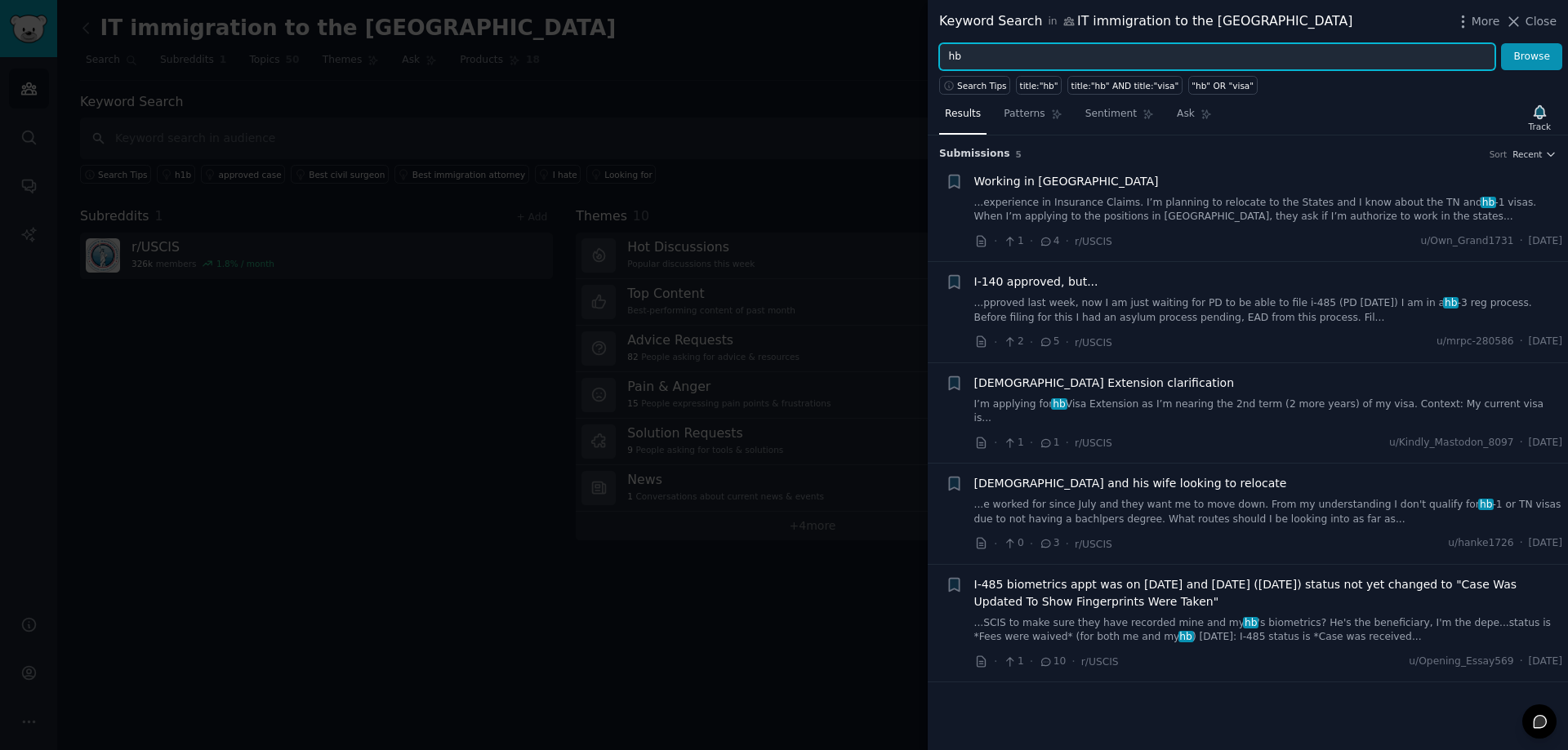
click at [952, 58] on input "hb" at bounding box center [1217, 57] width 556 height 28
click at [1501, 43] on button "Browse" at bounding box center [1532, 57] width 62 height 28
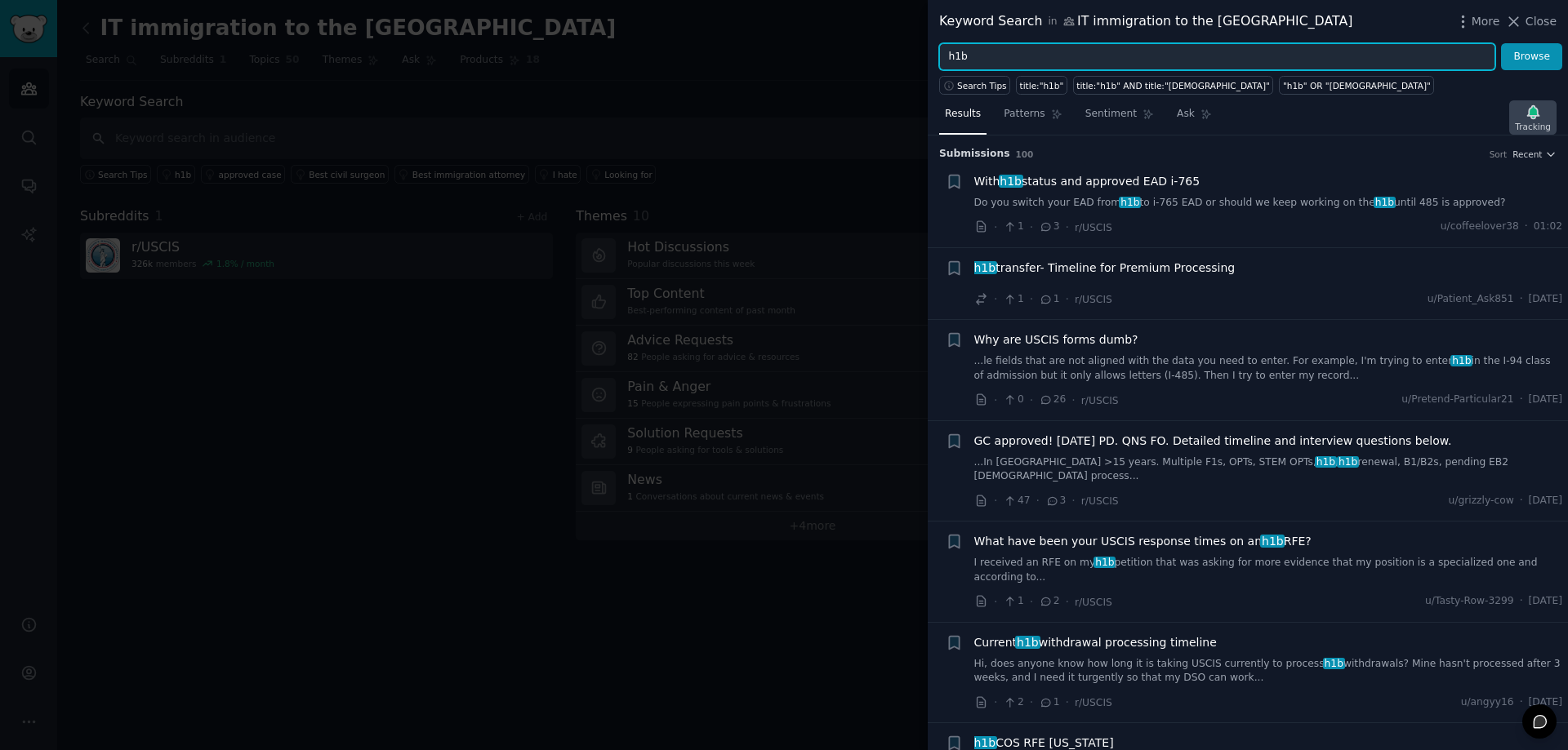
click at [1545, 114] on div "Tracking" at bounding box center [1533, 117] width 47 height 35
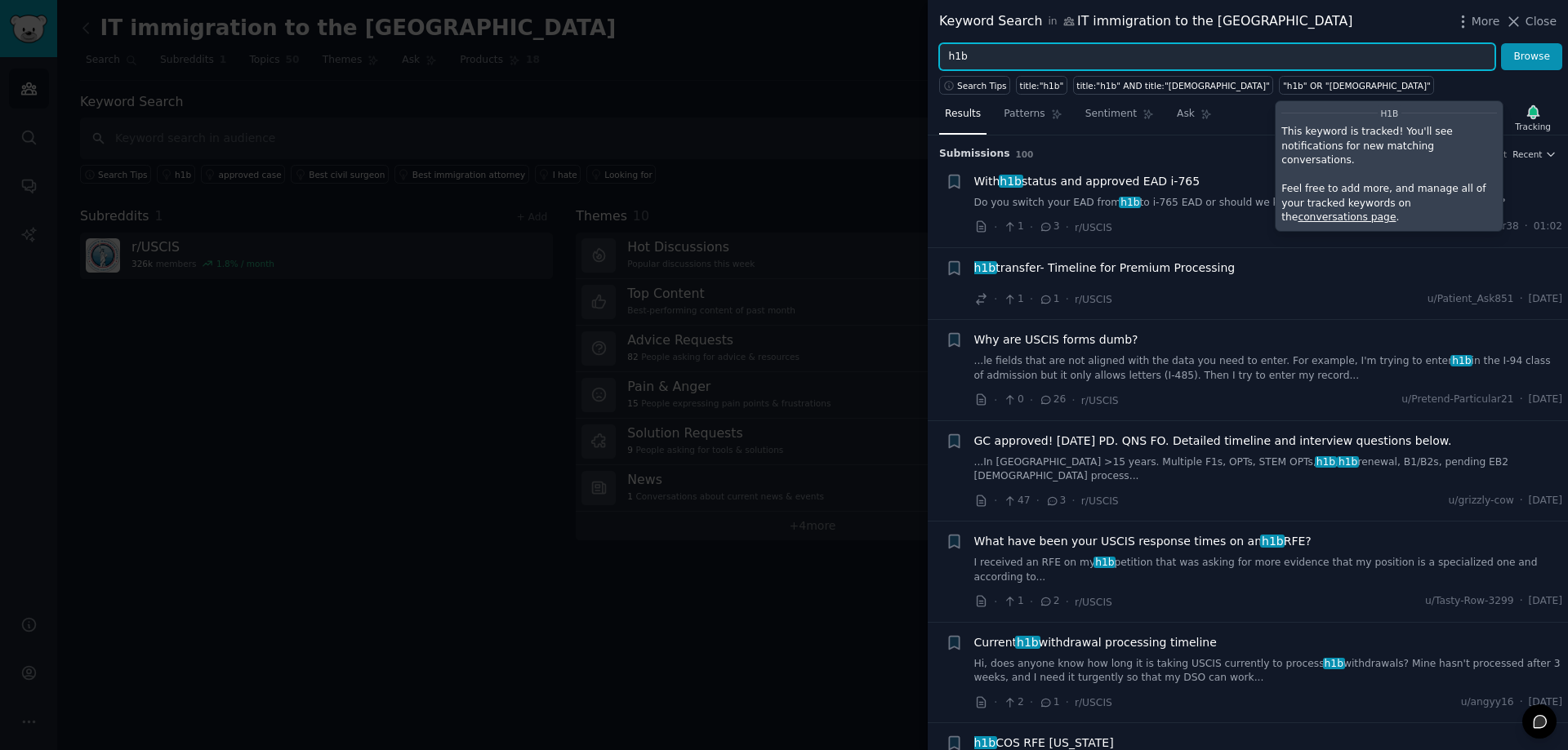
drag, startPoint x: 992, startPoint y: 51, endPoint x: 913, endPoint y: 56, distance: 79.2
click at [913, 56] on div "Keyword Search in IT immigration to the USA More Close h1b Browse Search Tips t…" at bounding box center [784, 375] width 1568 height 750
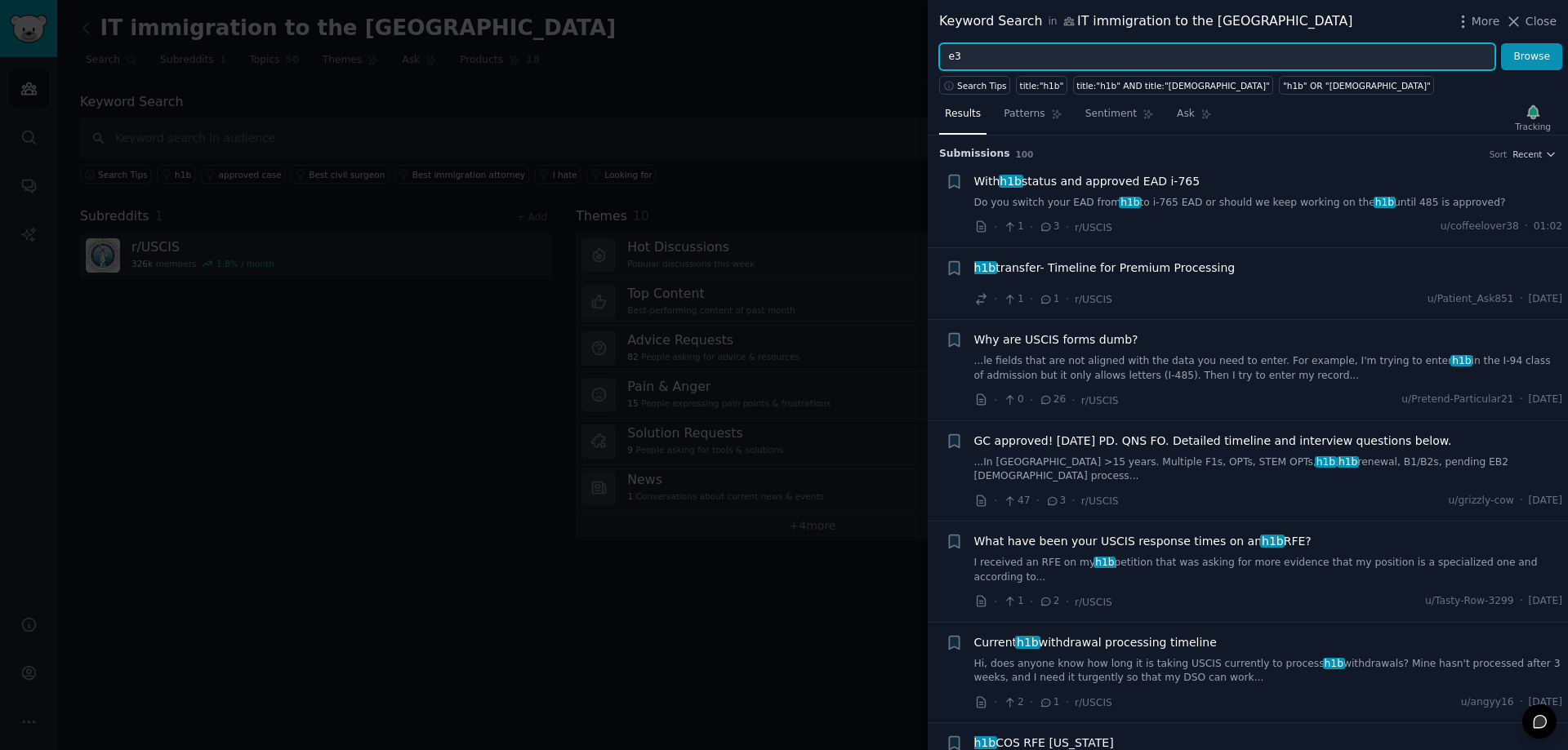
type input "e3"
click at [1501, 43] on button "Browse" at bounding box center [1532, 57] width 62 height 28
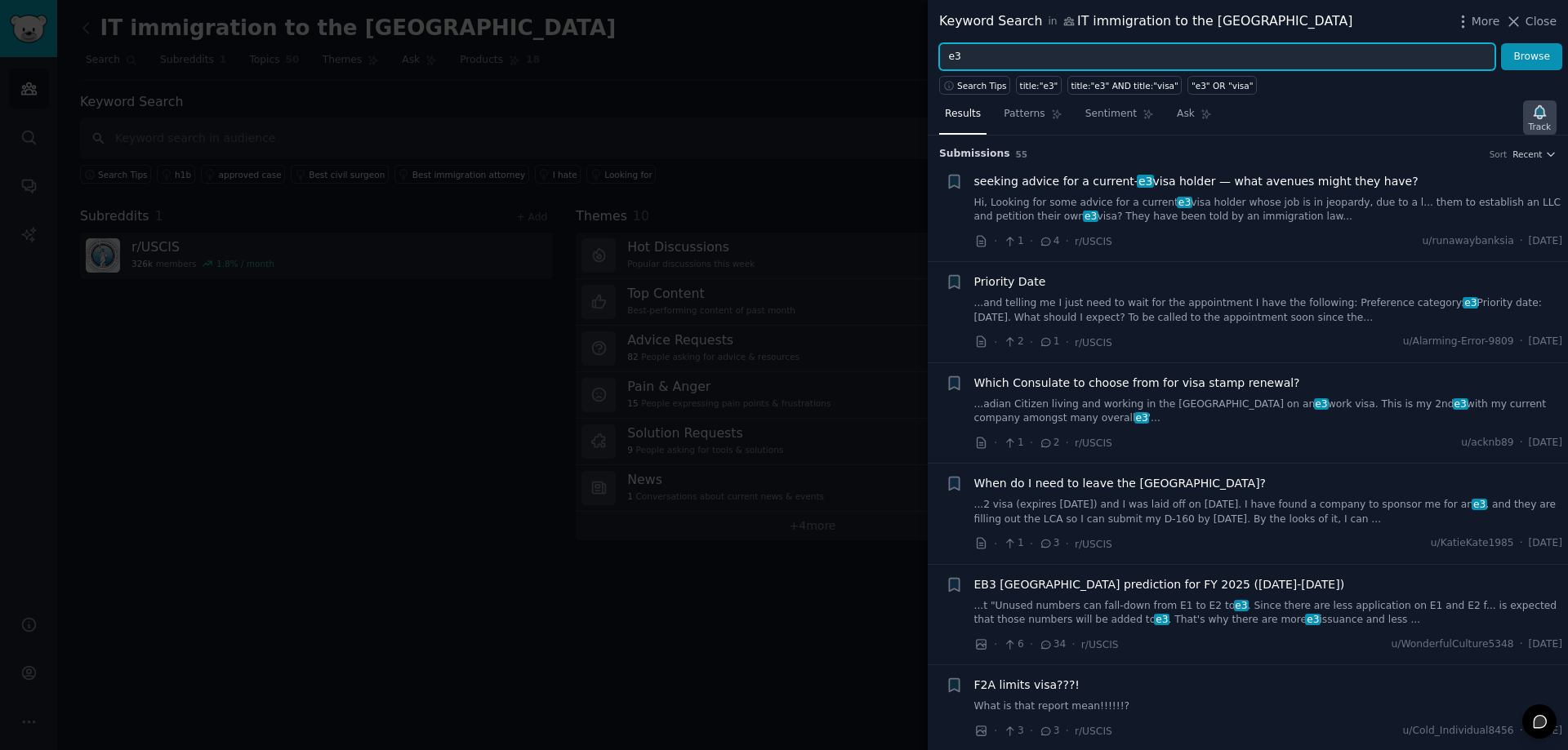
click at [1543, 118] on icon "button" at bounding box center [1539, 111] width 12 height 13
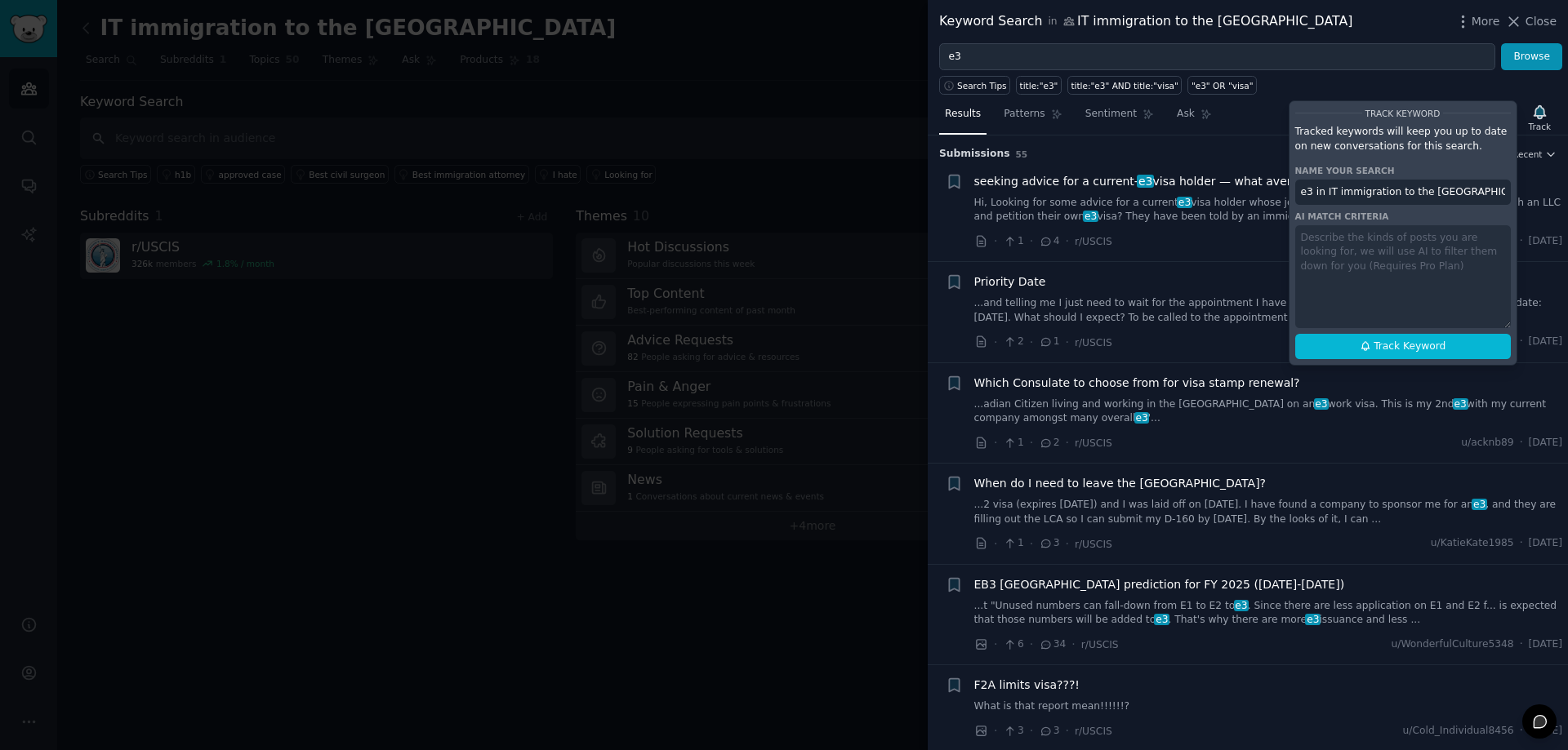
drag, startPoint x: 1448, startPoint y: 193, endPoint x: 1314, endPoint y: 205, distance: 134.5
click at [1314, 205] on div "Track Keyword Tracked keywords will keep you up to date on new conversations fo…" at bounding box center [1403, 233] width 229 height 265
click at [1337, 346] on button "Track Keyword" at bounding box center [1403, 347] width 215 height 26
type input "e3"
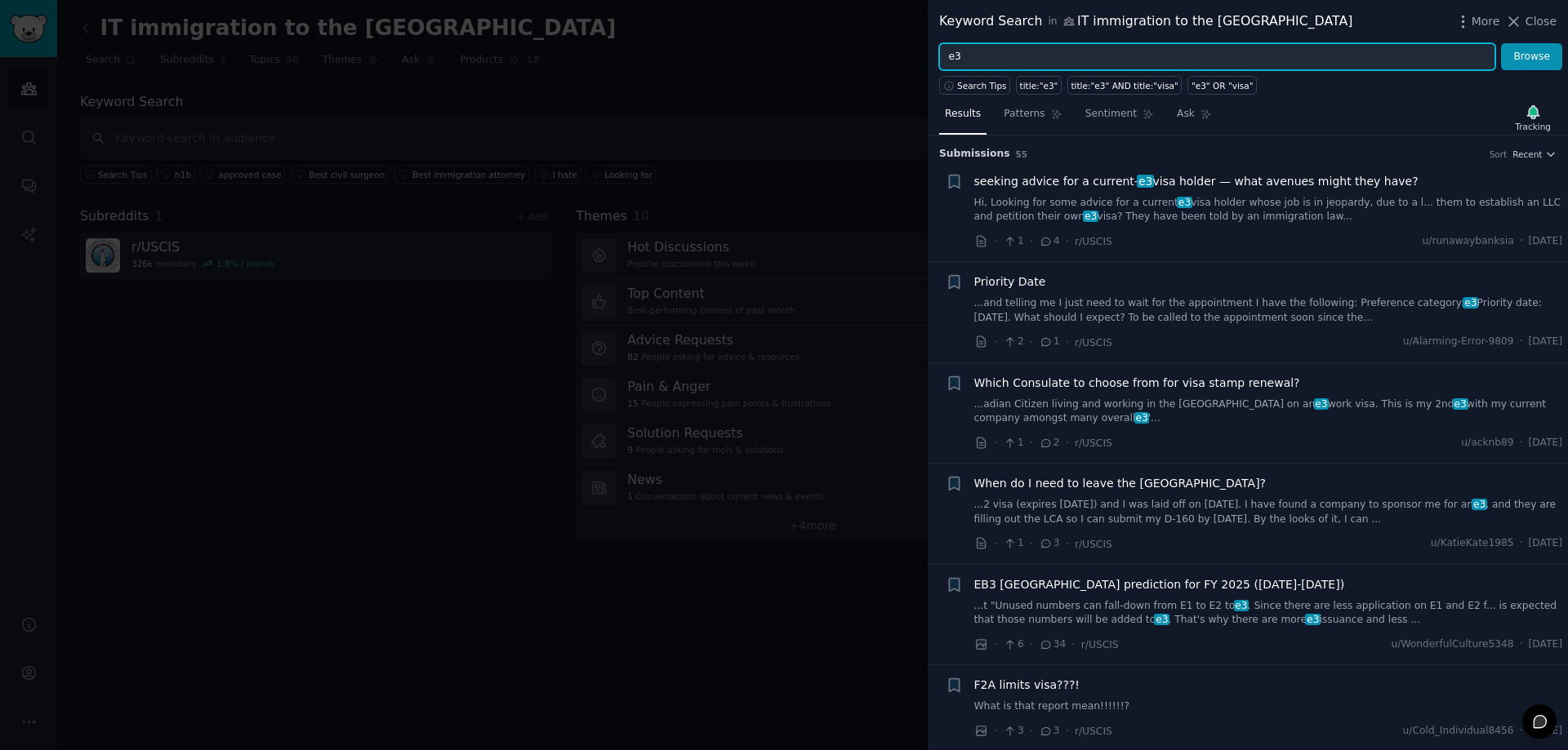
drag, startPoint x: 972, startPoint y: 56, endPoint x: 940, endPoint y: 60, distance: 32.2
click at [940, 60] on input "e3" at bounding box center [1217, 57] width 556 height 28
type input "eb2 niw"
click at [1501, 43] on button "Browse" at bounding box center [1532, 57] width 62 height 28
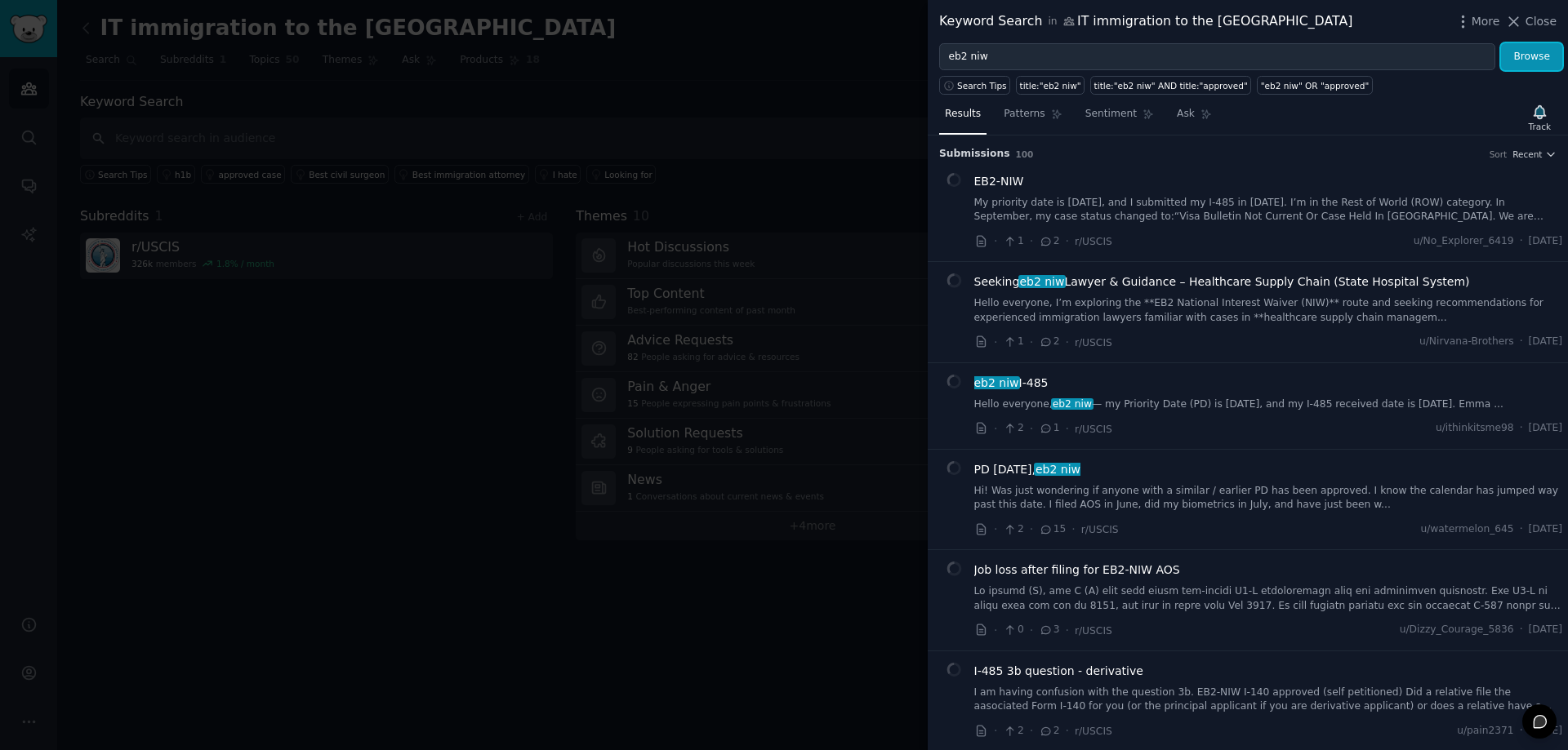
drag, startPoint x: 1520, startPoint y: 58, endPoint x: 1480, endPoint y: 78, distance: 44.7
click at [1521, 58] on button "Browse" at bounding box center [1532, 57] width 62 height 28
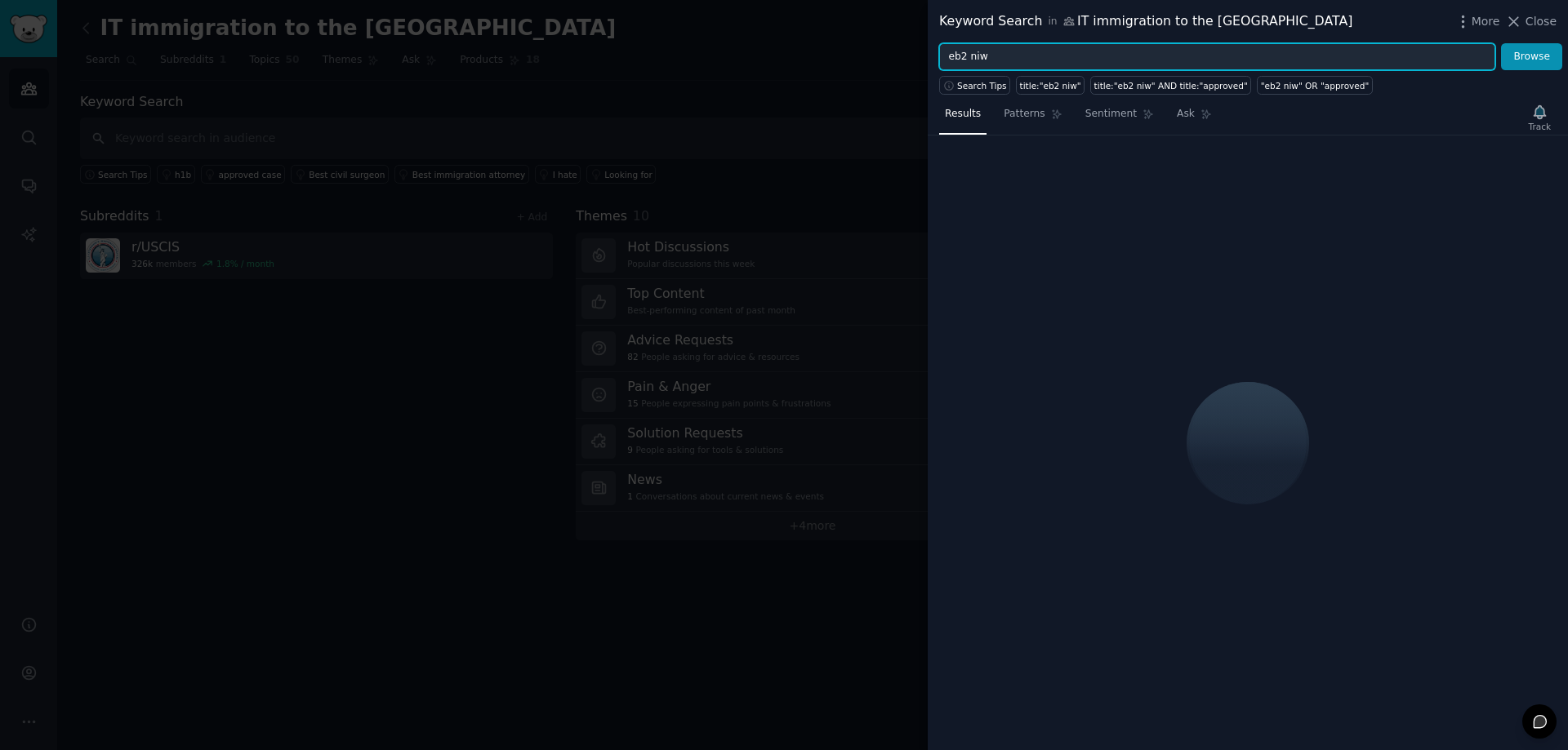
click at [1366, 61] on input "eb2 niw" at bounding box center [1217, 57] width 556 height 28
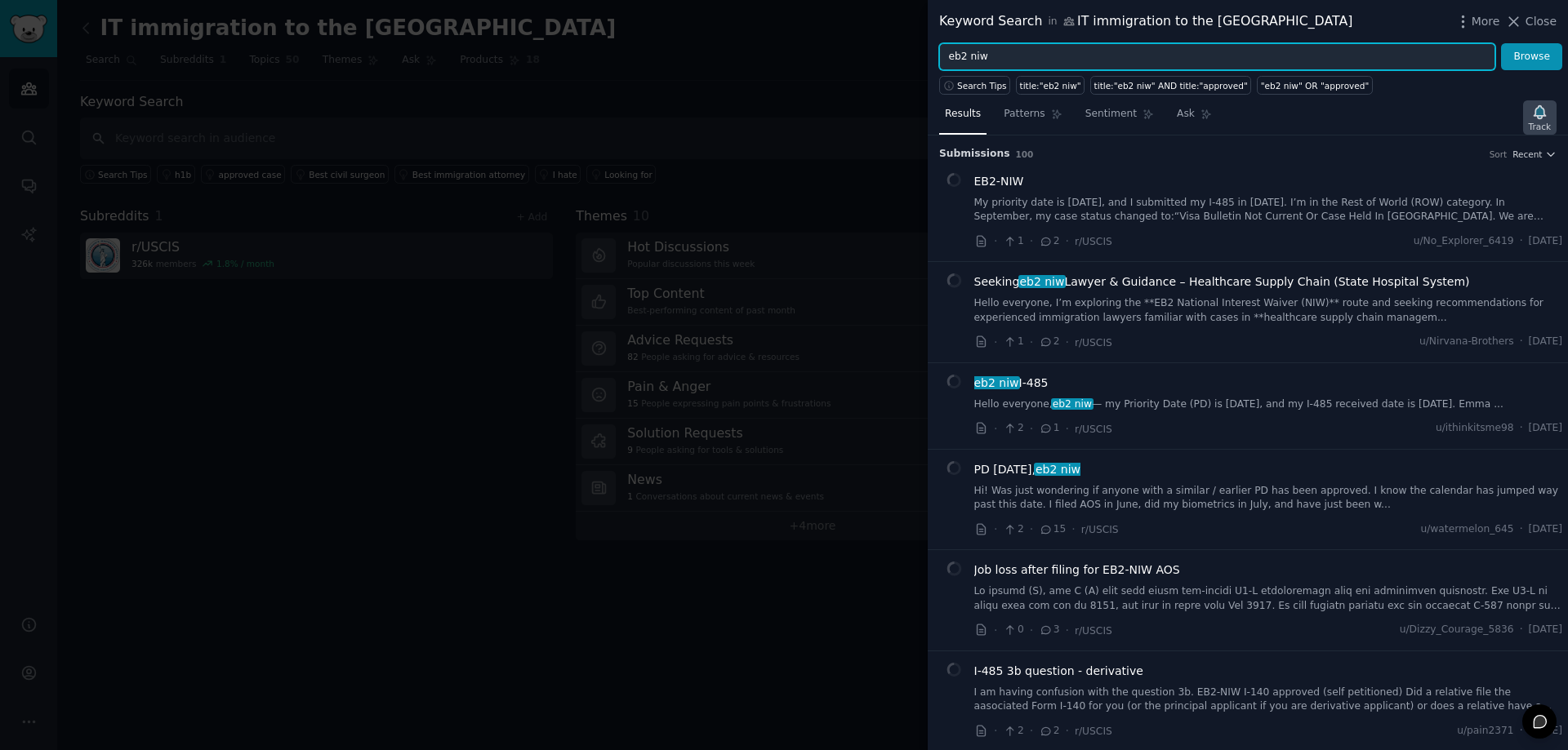
click at [1535, 116] on icon "button" at bounding box center [1539, 111] width 12 height 13
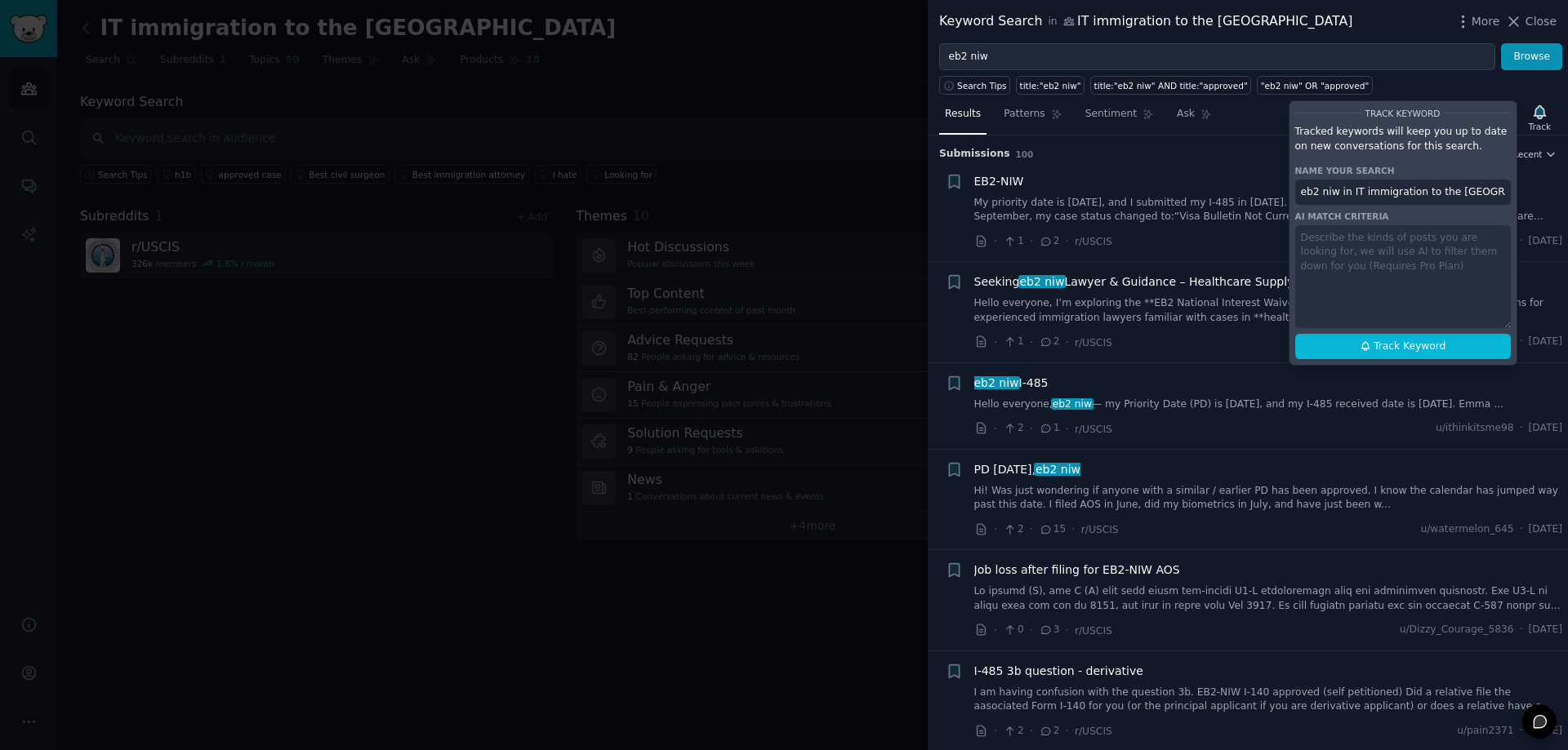
drag, startPoint x: 1465, startPoint y: 197, endPoint x: 1337, endPoint y: 209, distance: 128.6
click at [1337, 209] on div "Track Keyword Tracked keywords will keep you up to date on new conversations fo…" at bounding box center [1403, 233] width 229 height 265
click at [1356, 341] on button "Track Keyword" at bounding box center [1403, 347] width 215 height 26
type input "eb2 niw"
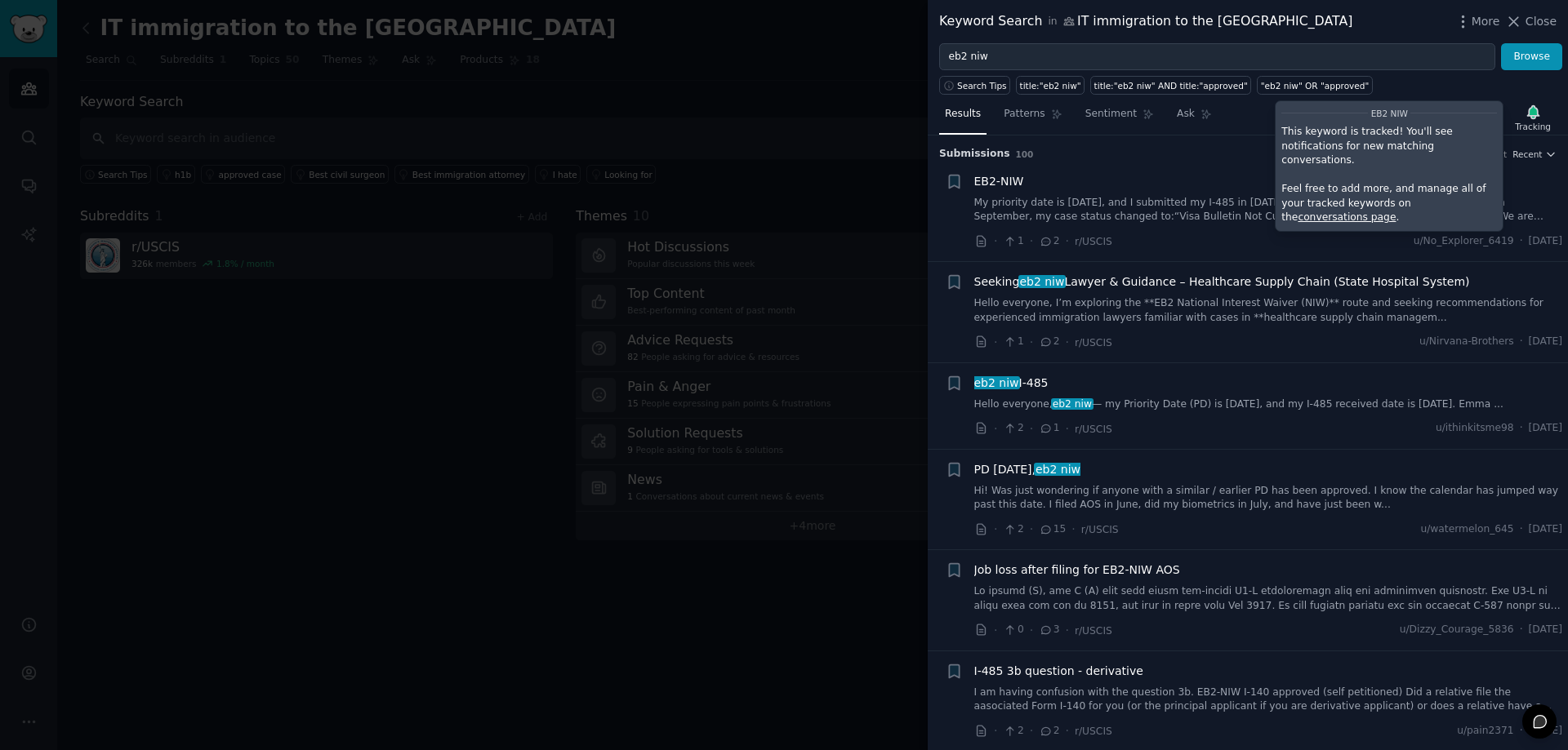
click at [1396, 212] on link "conversations page" at bounding box center [1347, 218] width 98 height 12
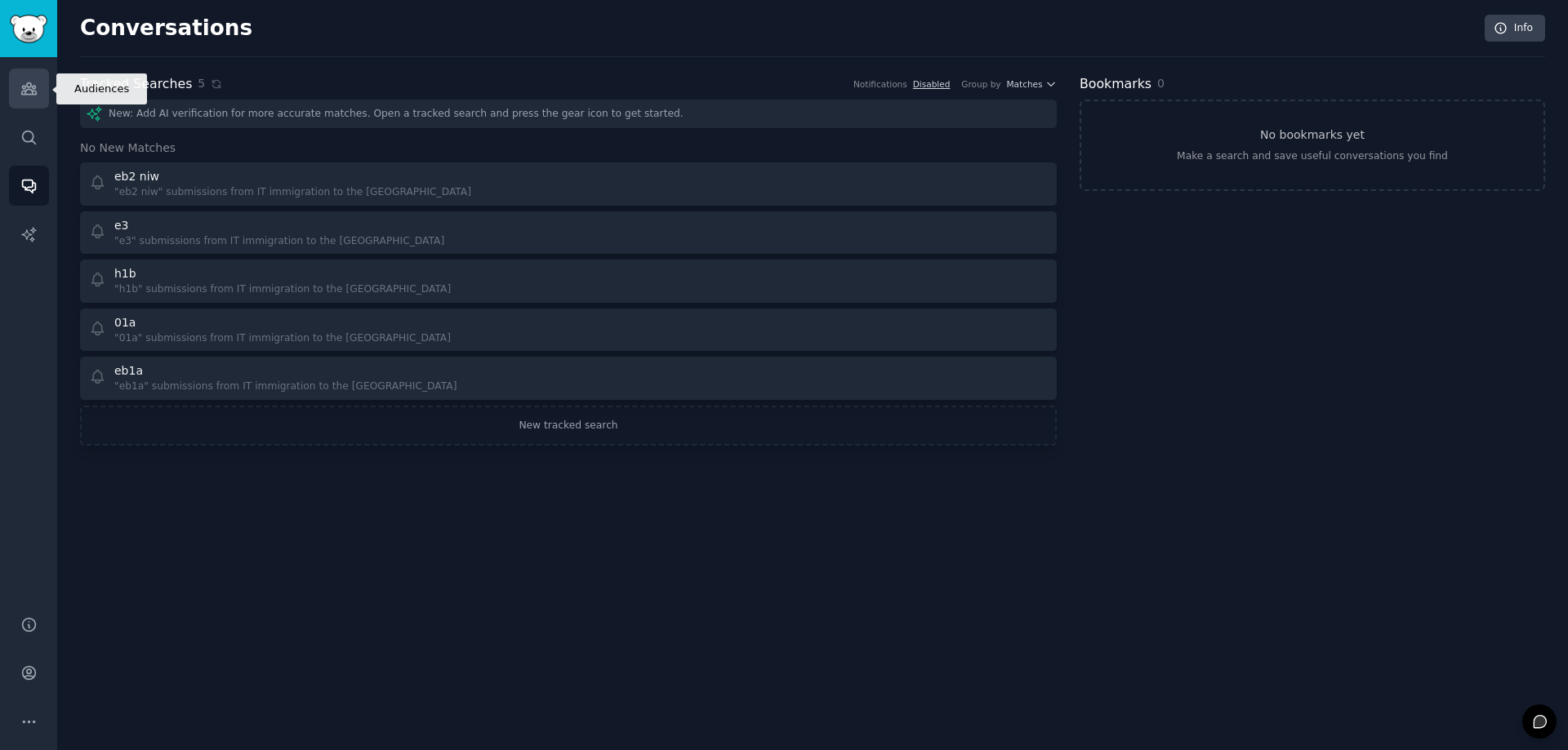
click at [30, 97] on link "Audiences" at bounding box center [29, 88] width 40 height 40
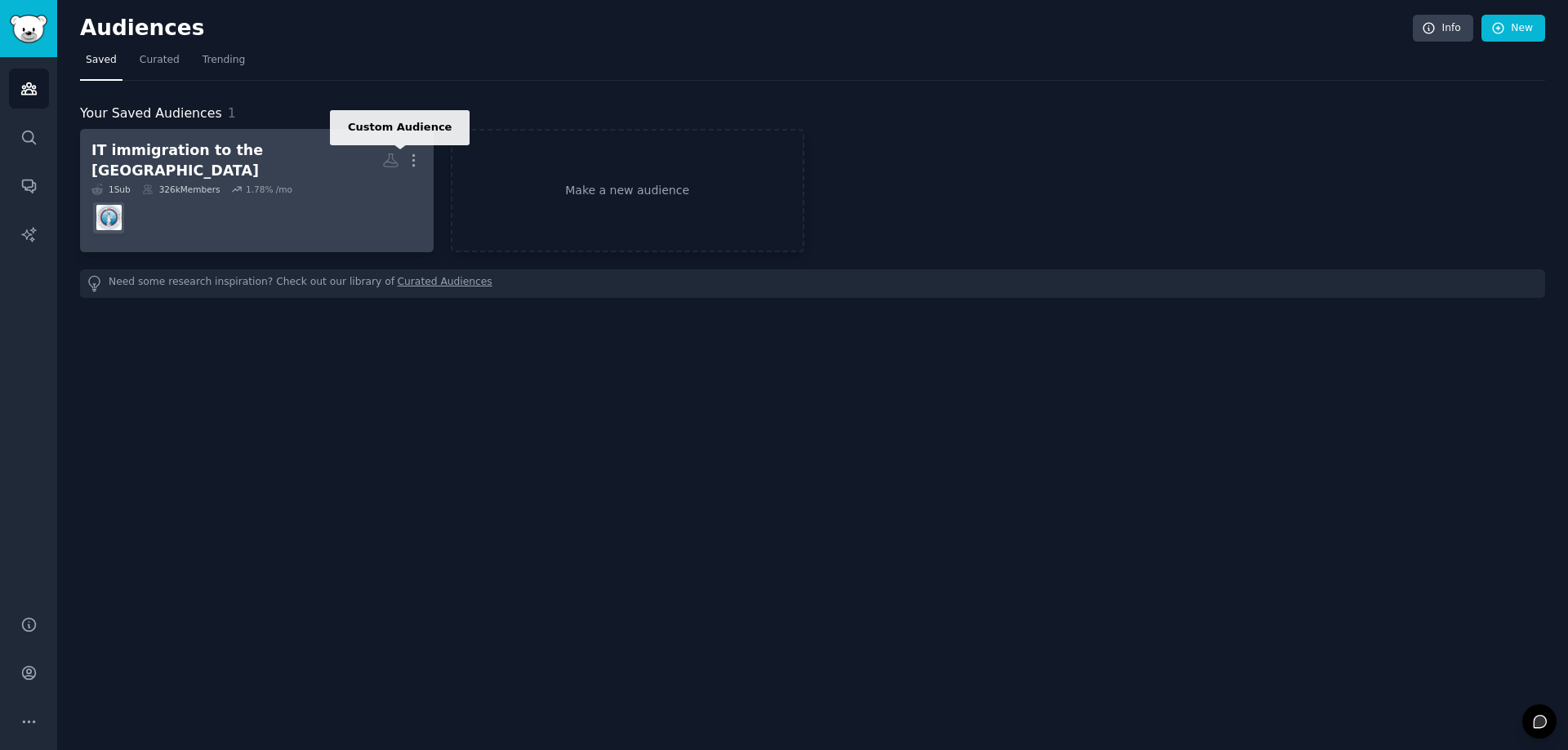
click at [396, 154] on icon at bounding box center [391, 160] width 17 height 17
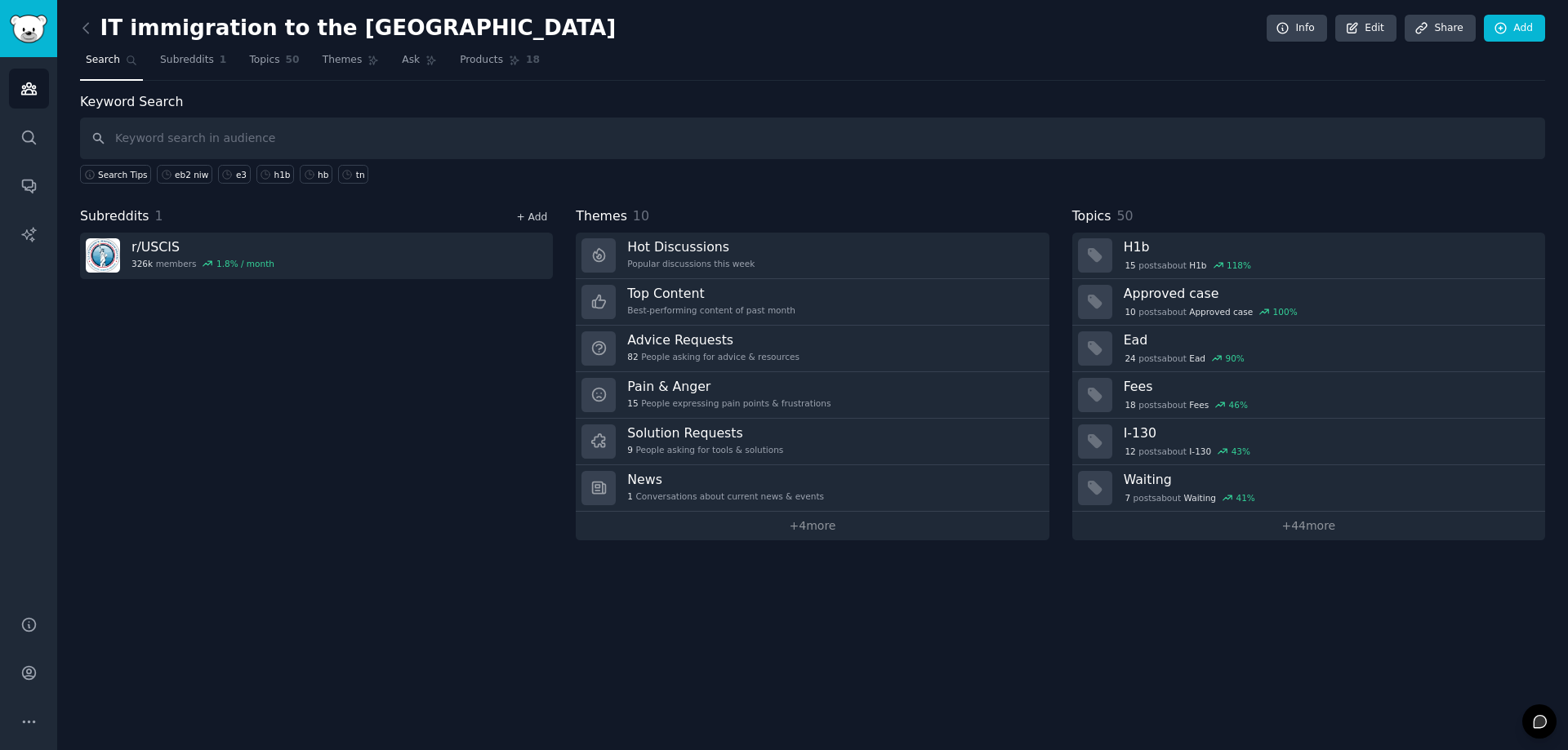
click at [536, 221] on link "+ Add" at bounding box center [532, 218] width 31 height 12
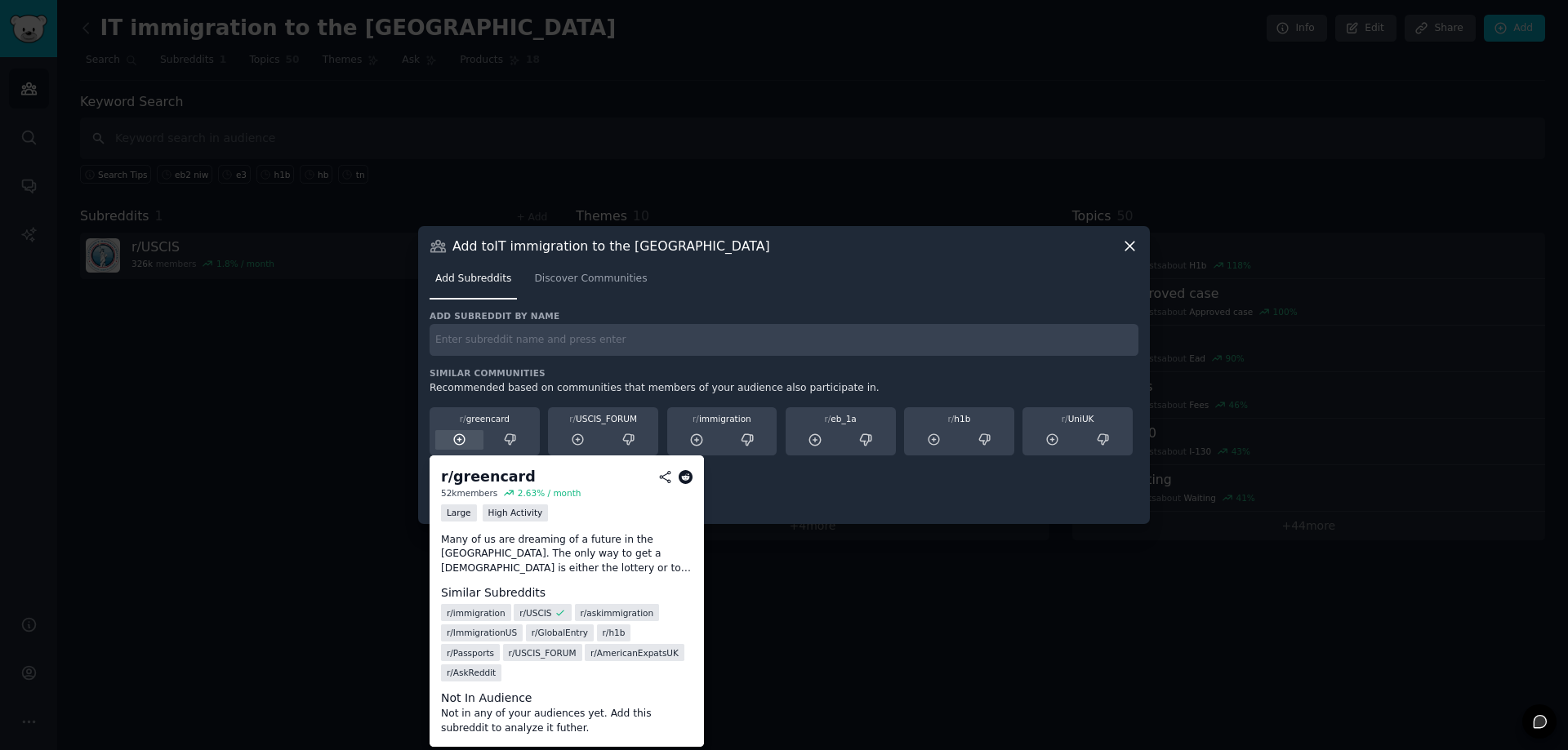
click at [462, 440] on icon at bounding box center [459, 440] width 14 height 14
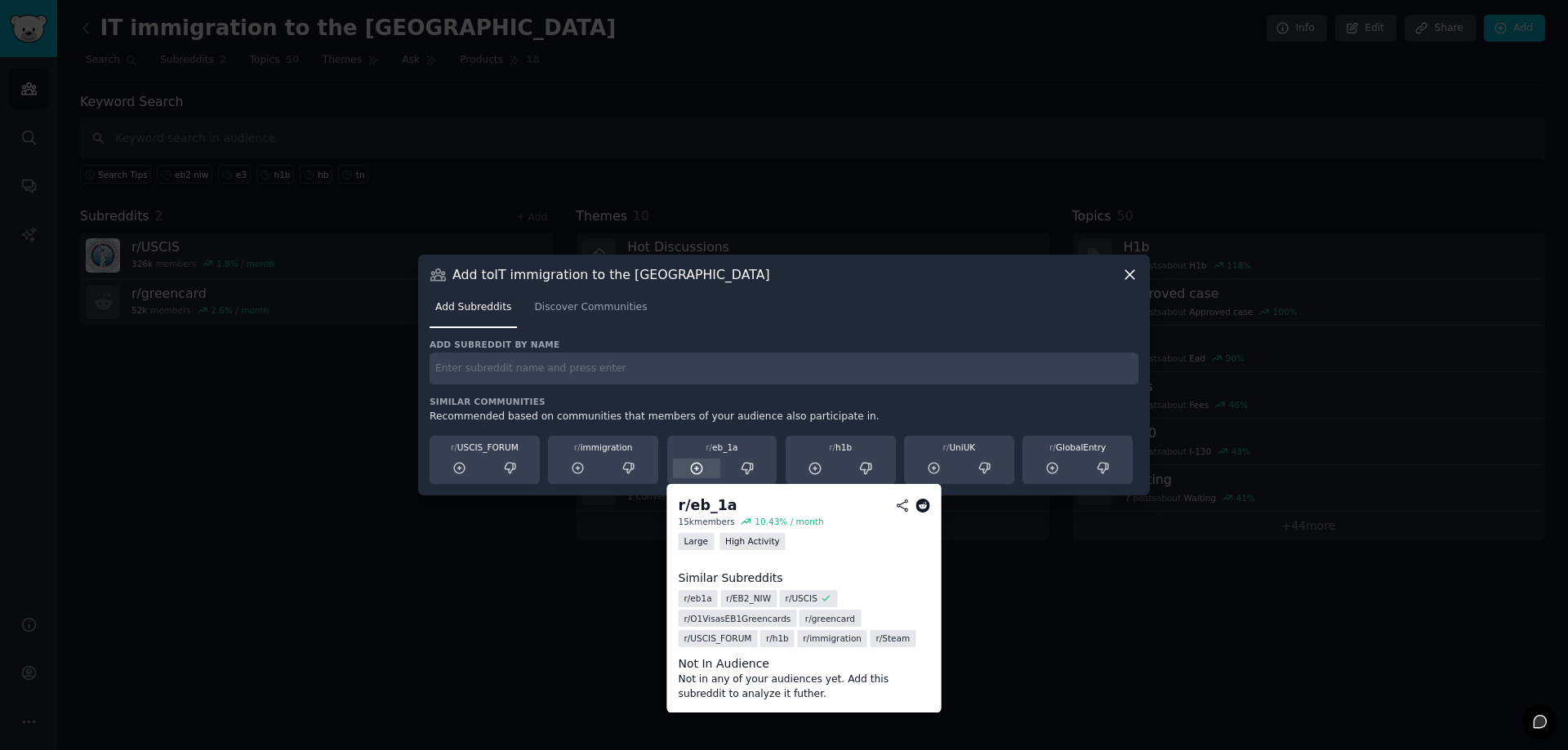
click at [698, 469] on icon at bounding box center [696, 468] width 14 height 14
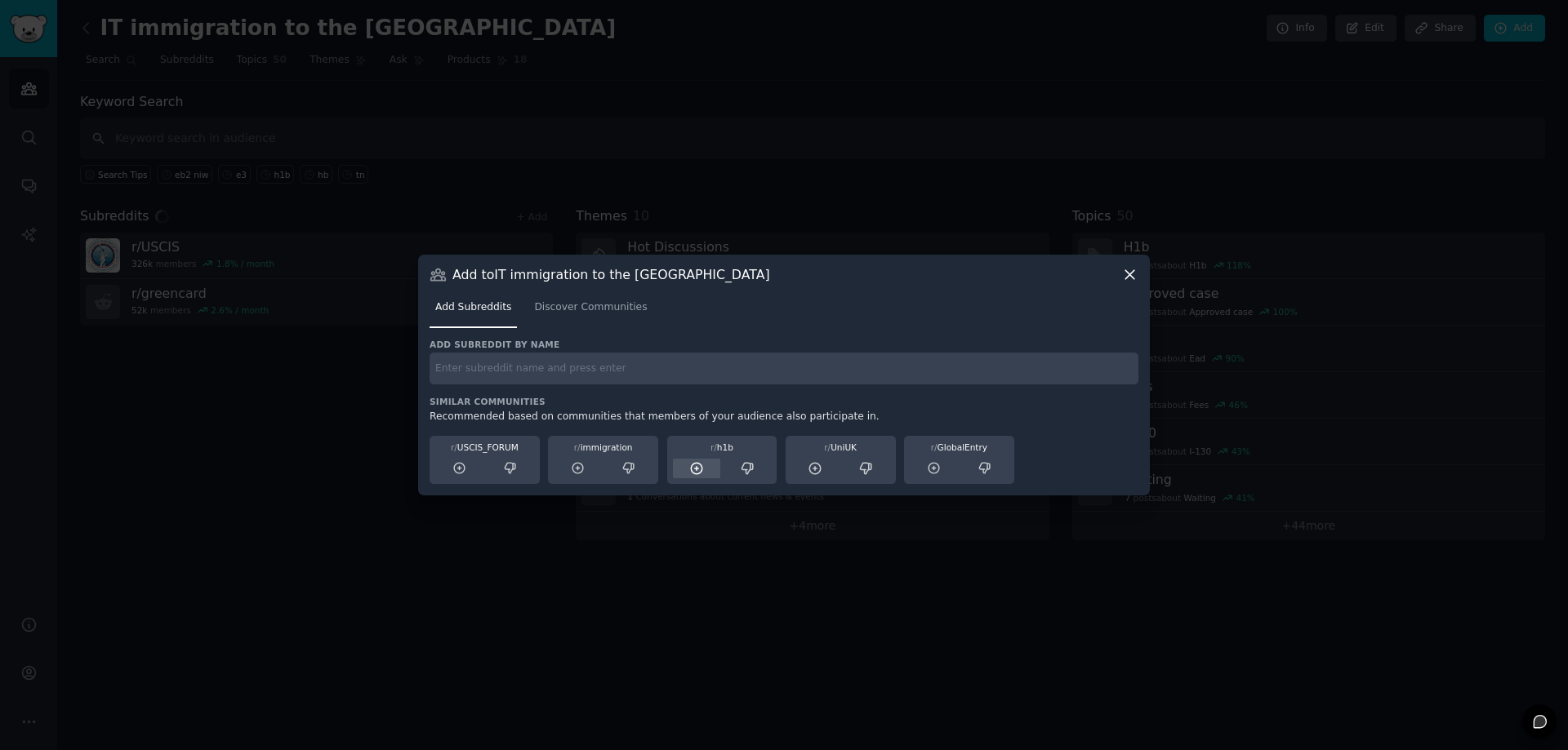
click at [695, 467] on icon at bounding box center [696, 468] width 14 height 14
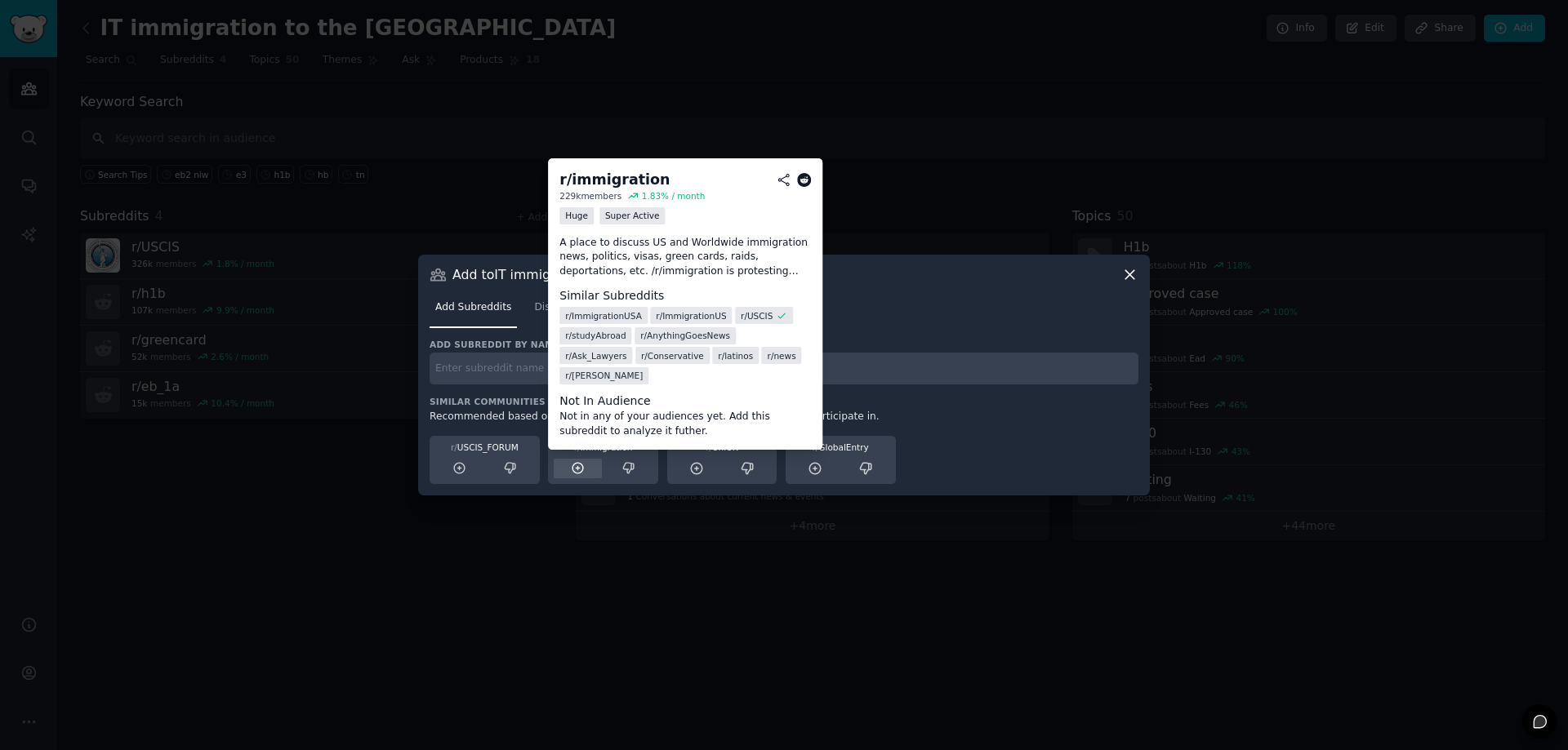
click at [572, 474] on icon at bounding box center [577, 468] width 14 height 14
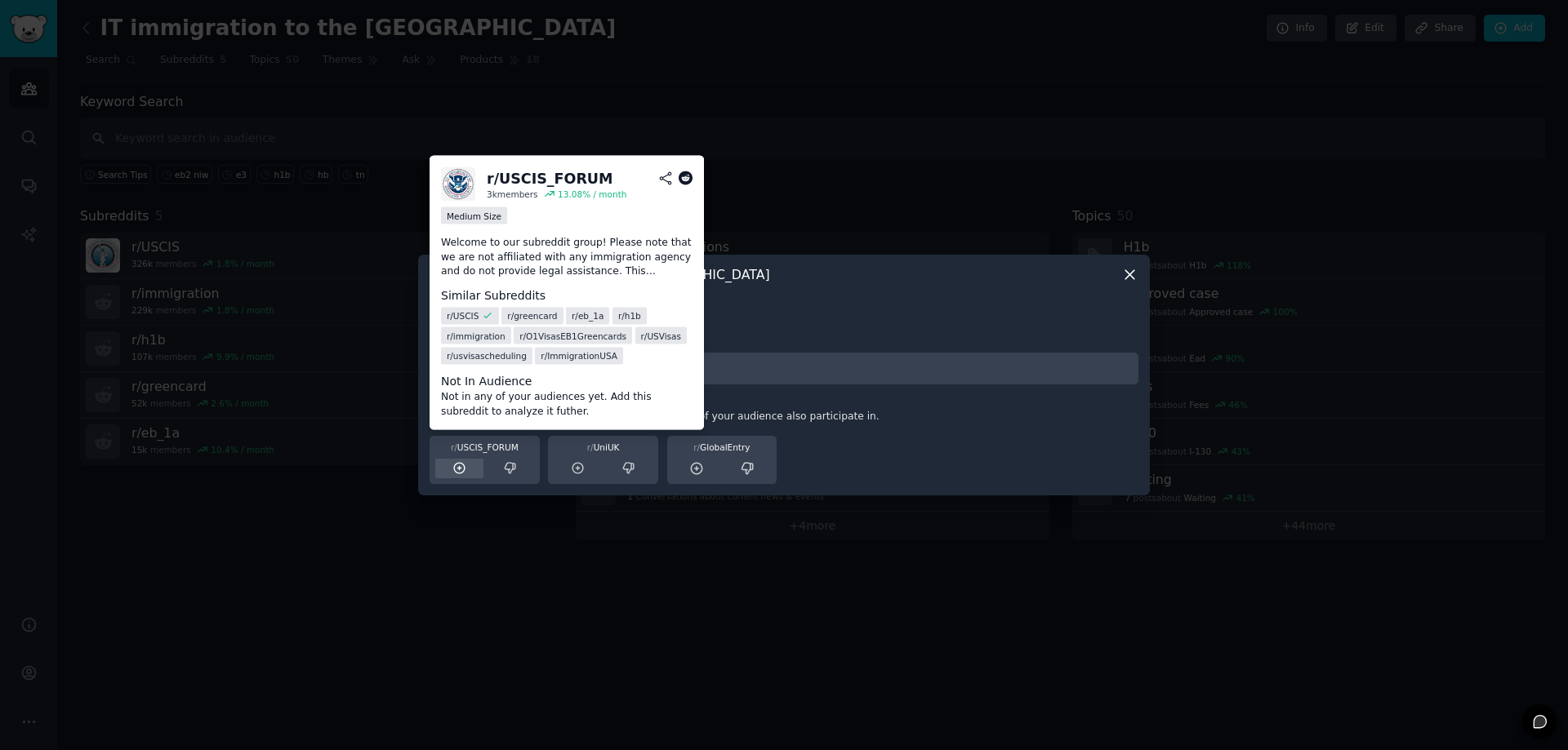
click at [461, 473] on icon at bounding box center [459, 468] width 11 height 11
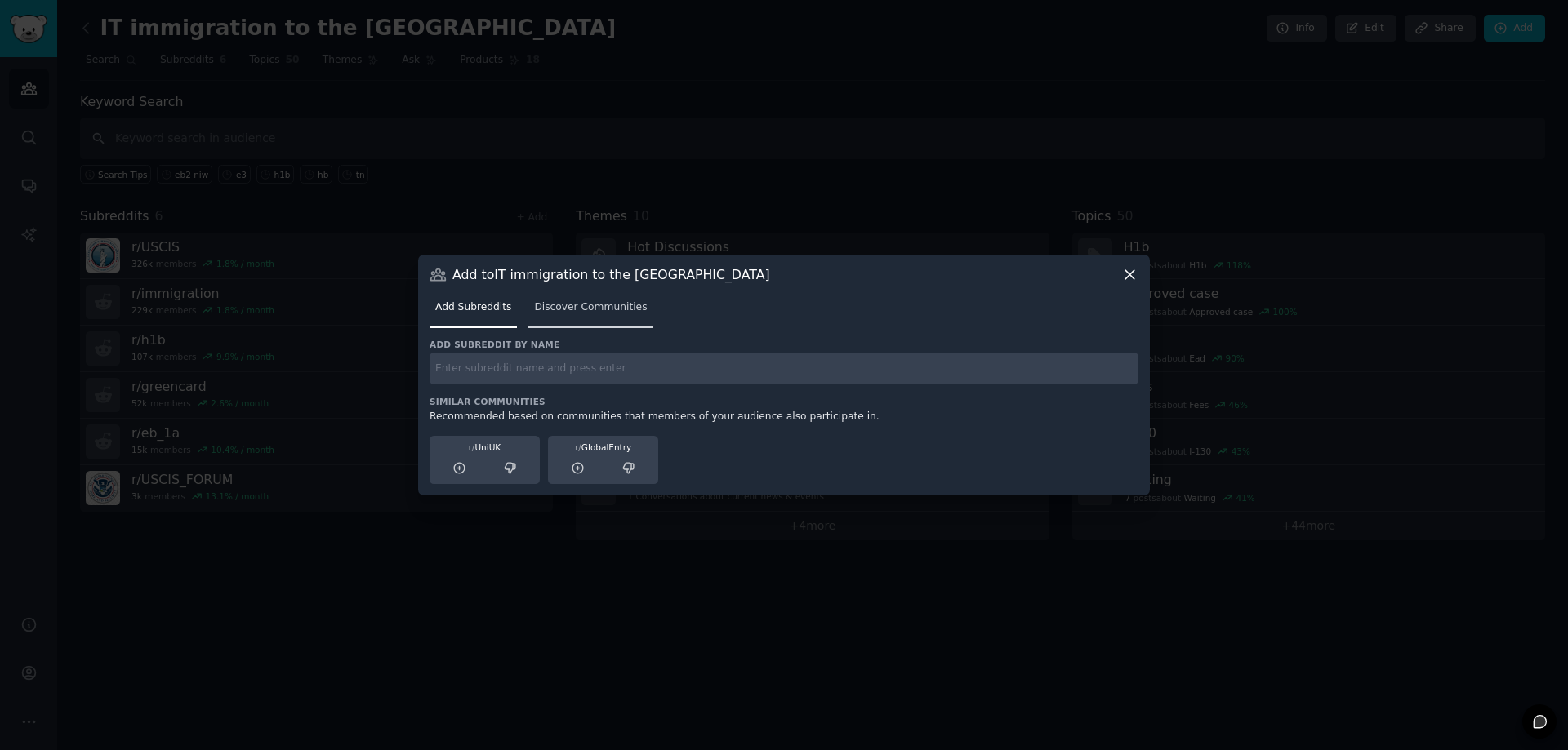
click at [608, 314] on span "Discover Communities" at bounding box center [591, 307] width 113 height 14
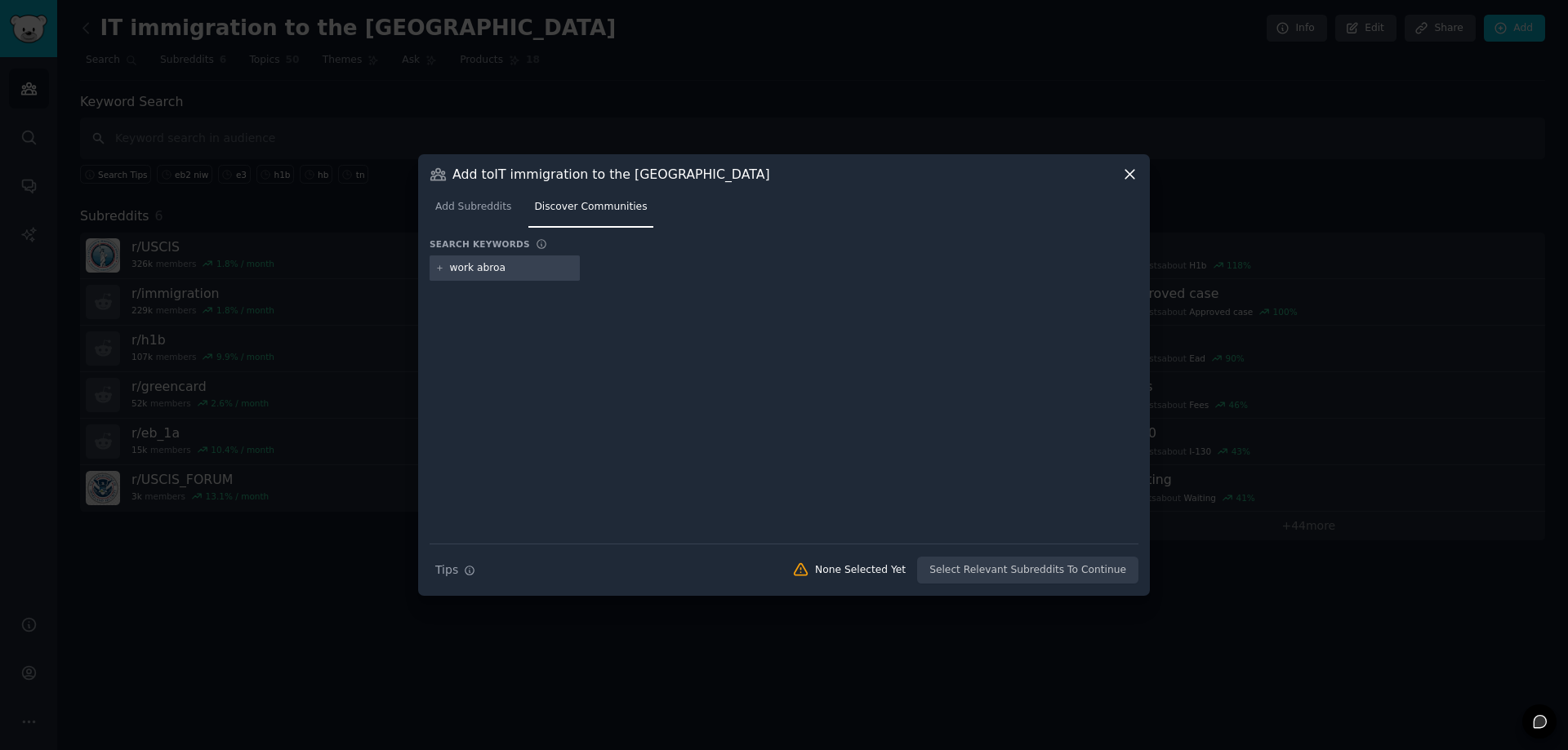
type input "work abroad"
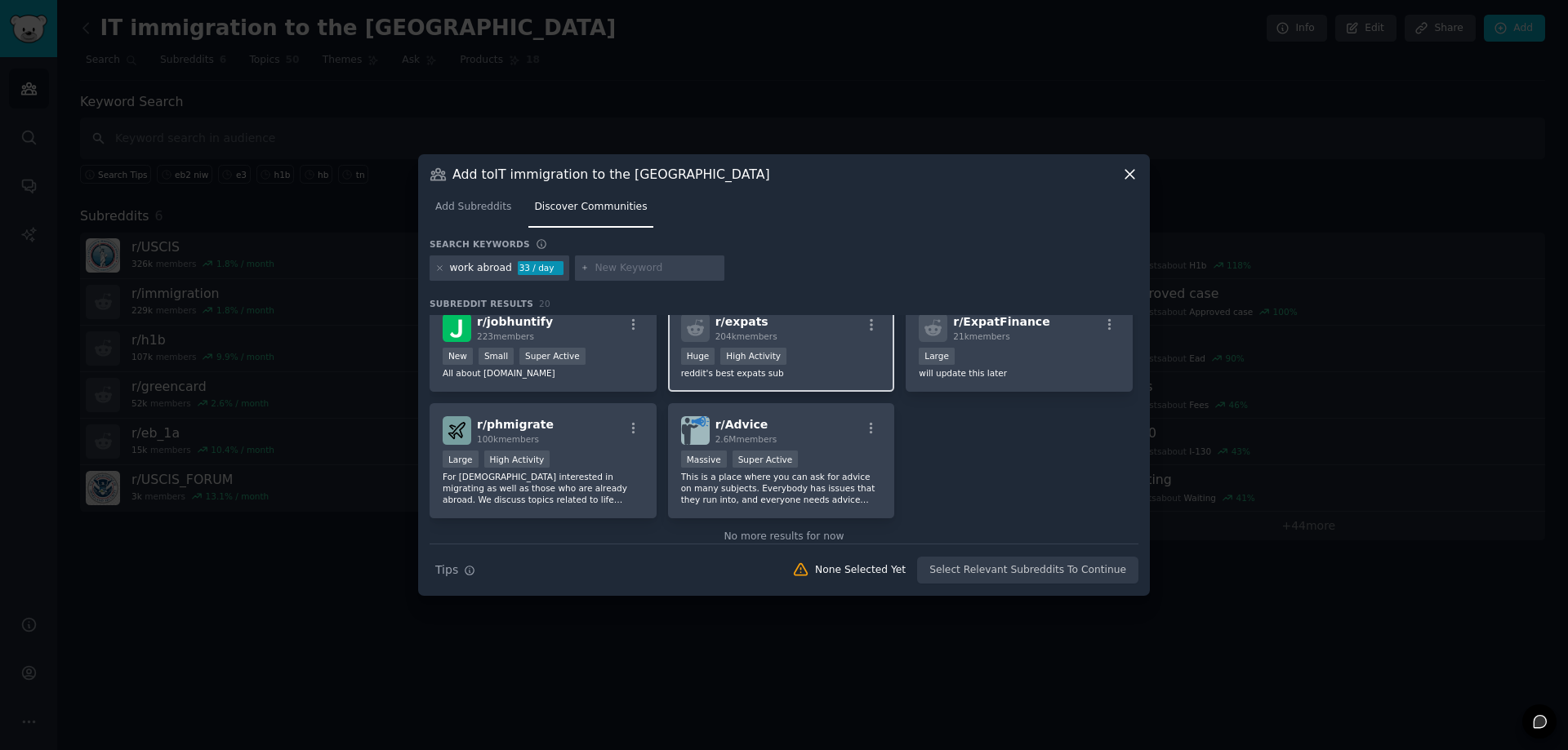
scroll to position [653, 0]
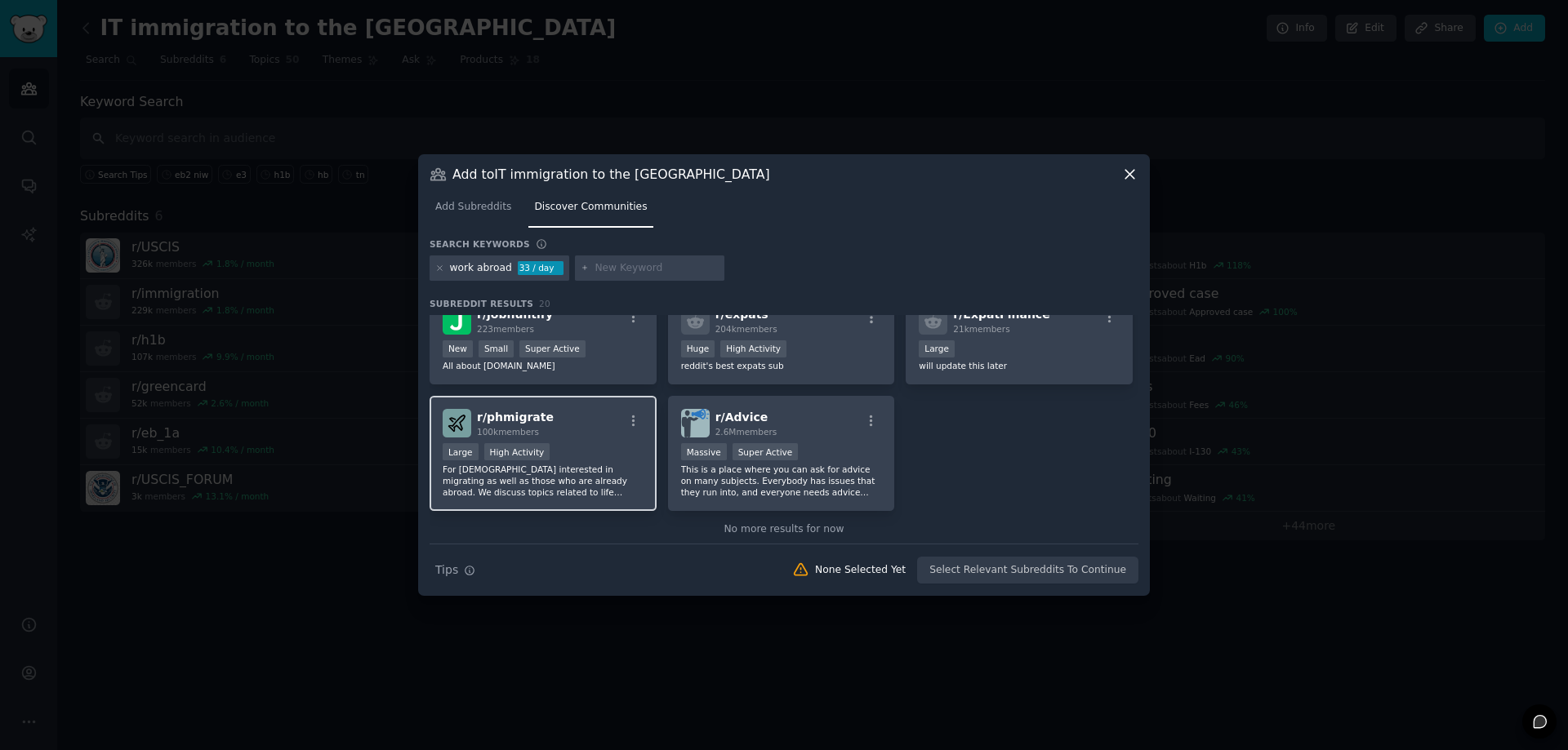
click at [581, 483] on p "For Filipinos interested in migrating as well as those who are already abroad. …" at bounding box center [543, 481] width 201 height 35
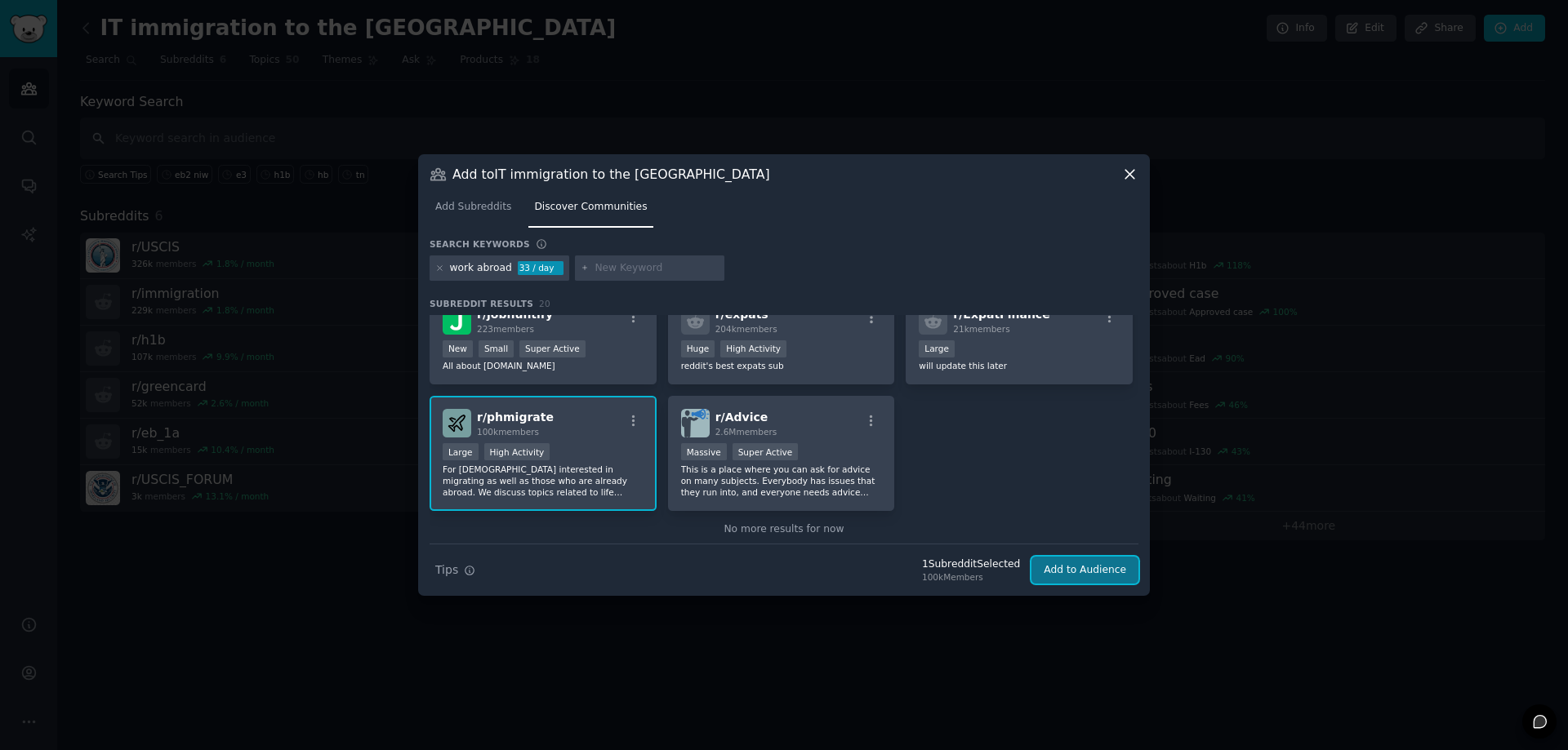
click at [1070, 570] on button "Add to Audience" at bounding box center [1084, 570] width 107 height 28
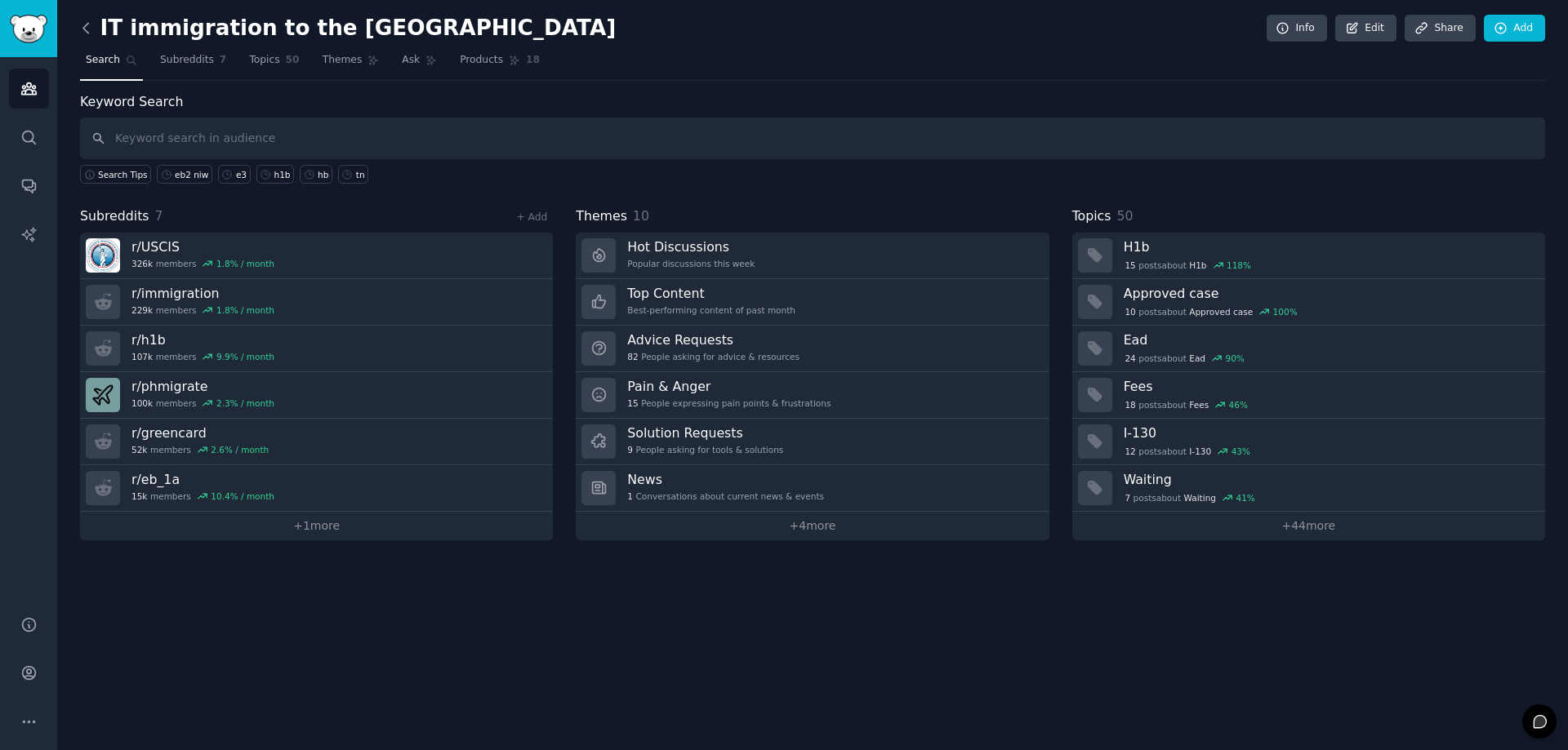
click at [82, 27] on icon at bounding box center [86, 28] width 17 height 17
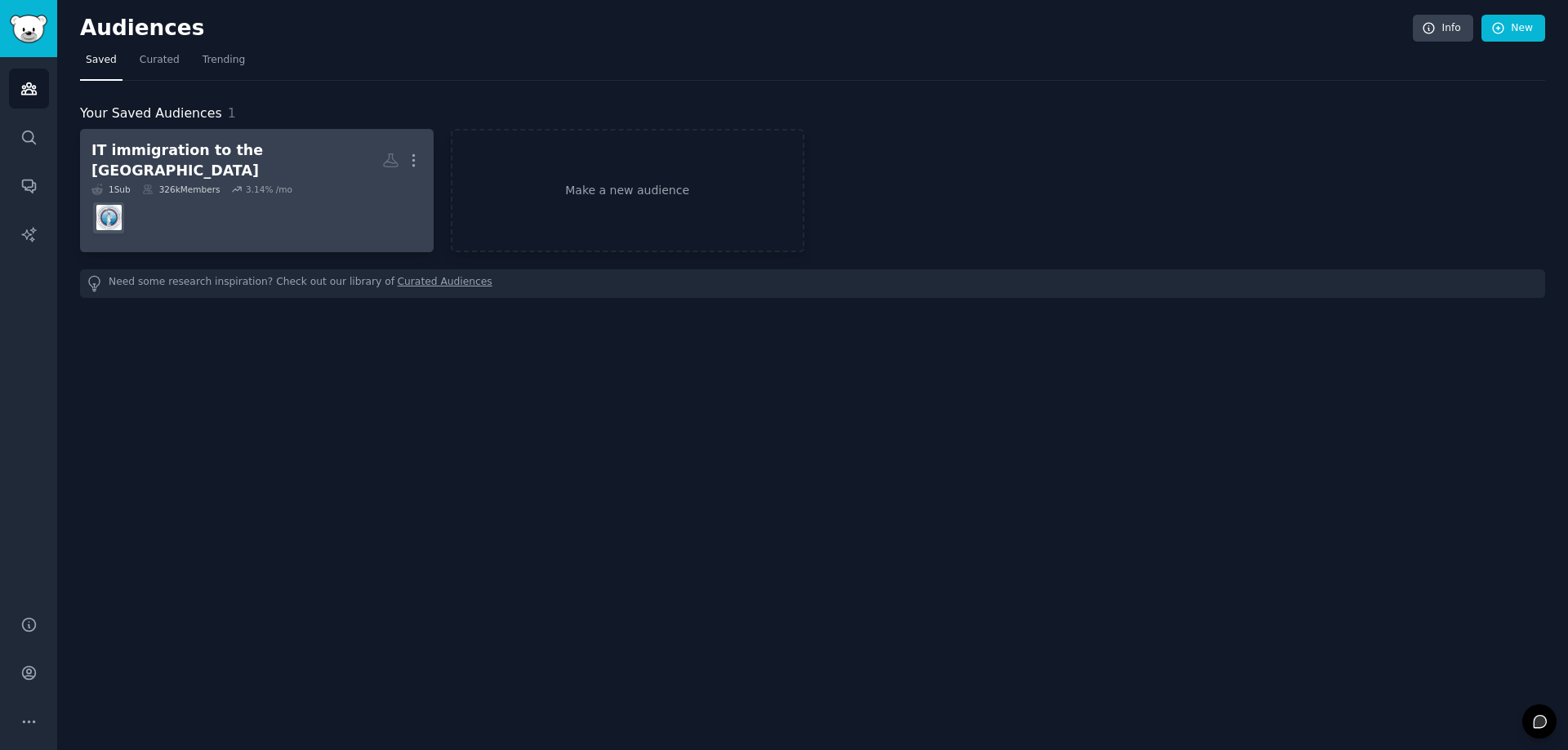
click at [235, 152] on div "IT immigration to the USA" at bounding box center [236, 159] width 290 height 40
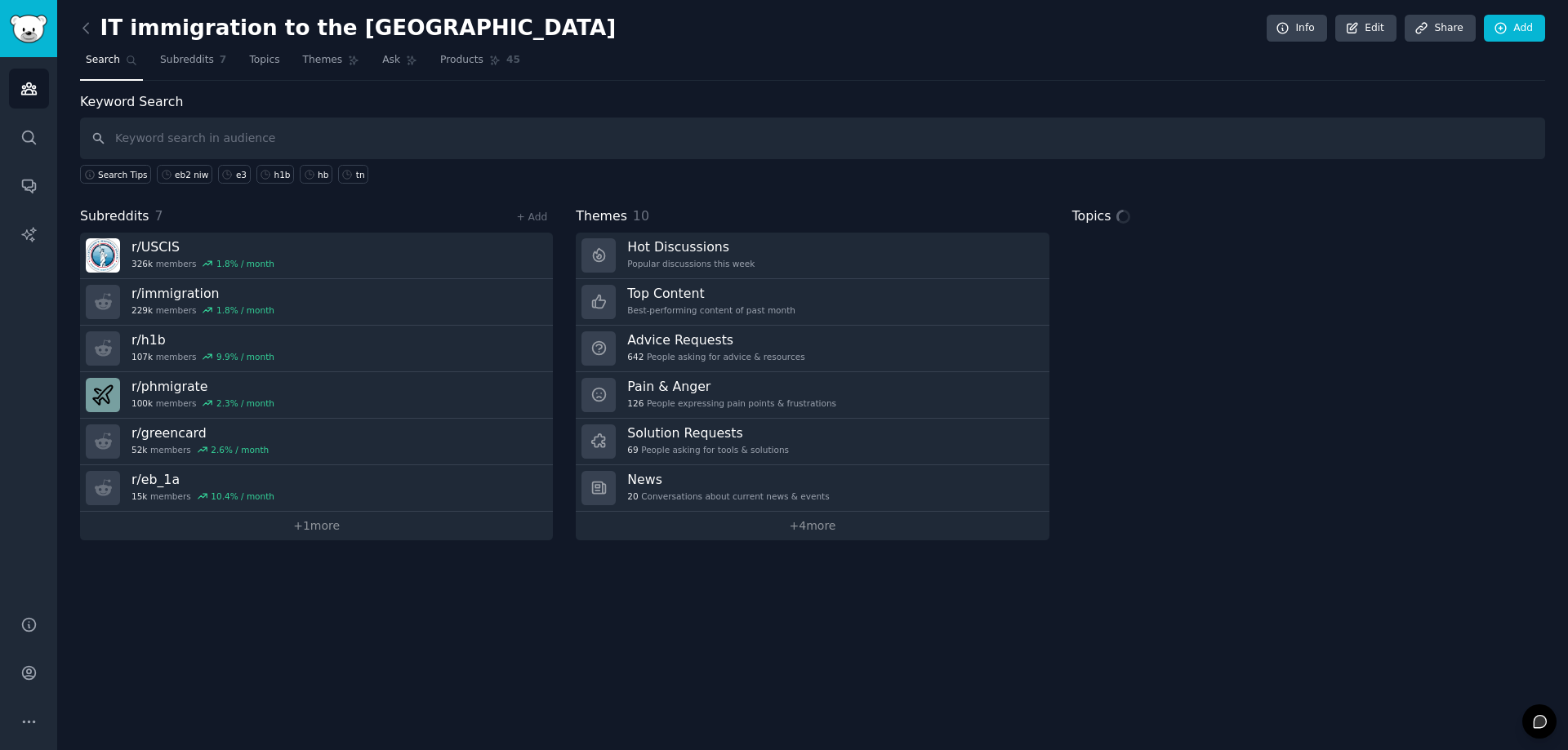
click at [305, 31] on h2 "IT immigration to the USA" at bounding box center [348, 28] width 536 height 26
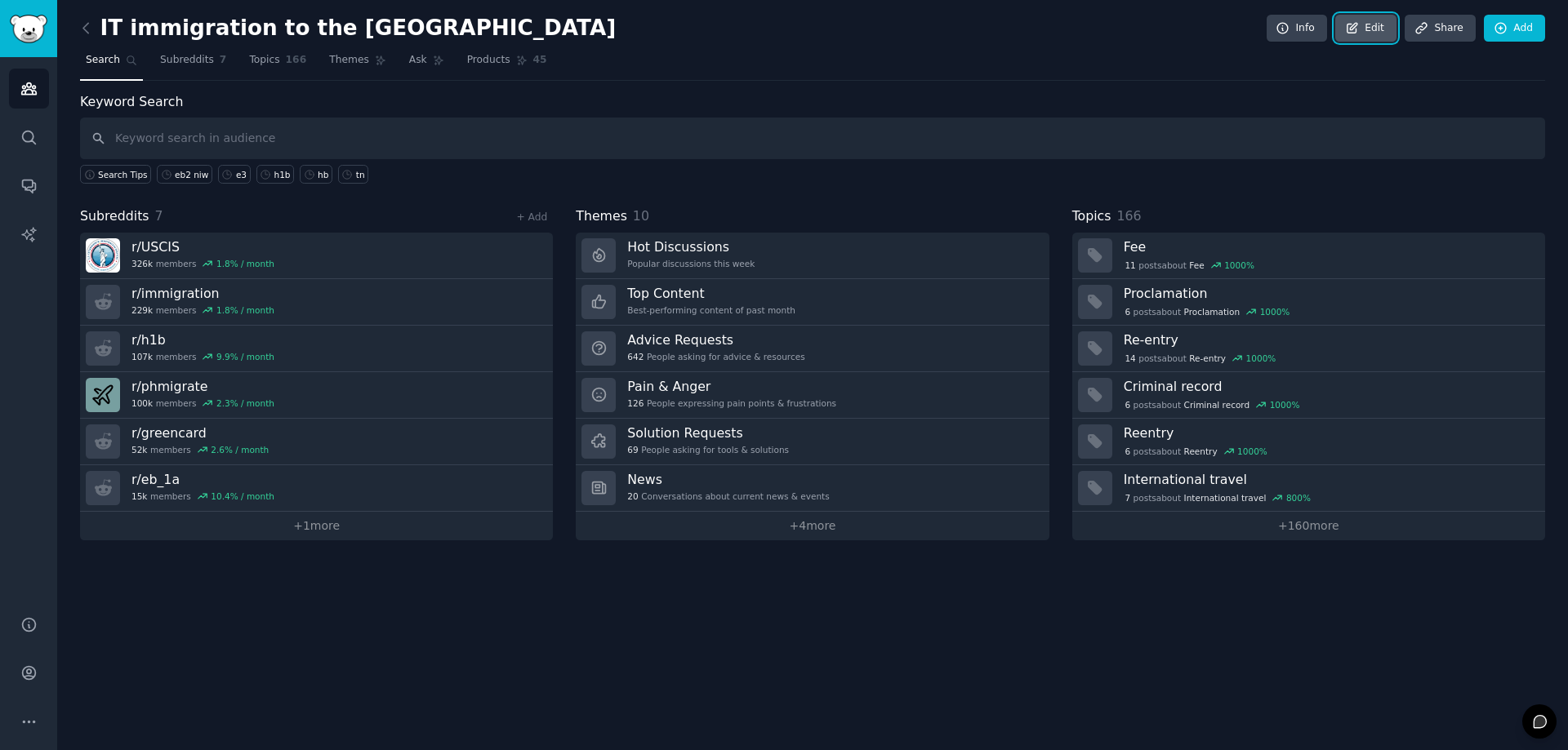
click at [1365, 27] on link "Edit" at bounding box center [1365, 28] width 62 height 28
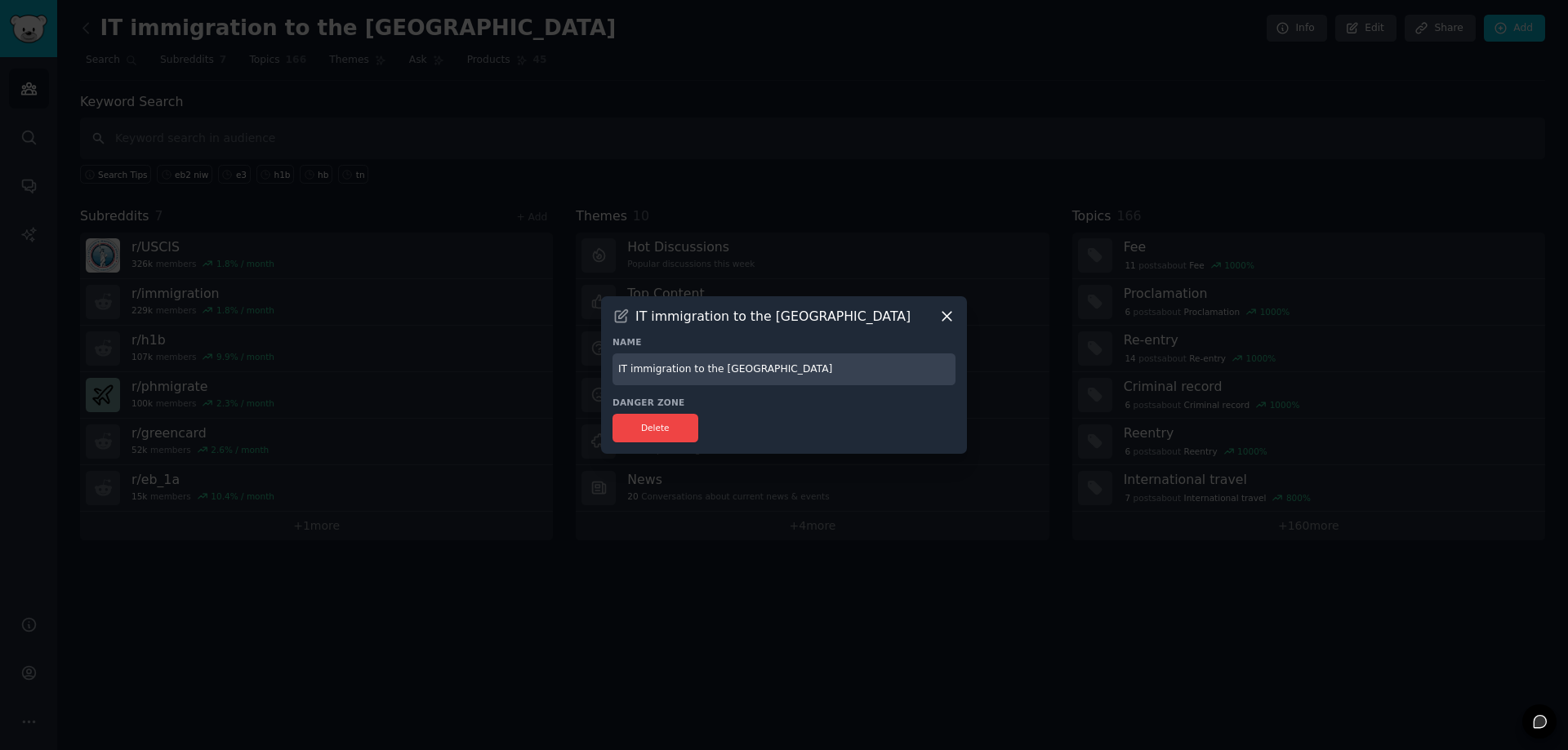
drag, startPoint x: 764, startPoint y: 369, endPoint x: 582, endPoint y: 364, distance: 182.1
click at [576, 363] on div "​ IT immigration to the USA Name IT immigration to the USA Danger Zone Delete" at bounding box center [784, 375] width 1556 height 750
type input "LighthouseHQ"
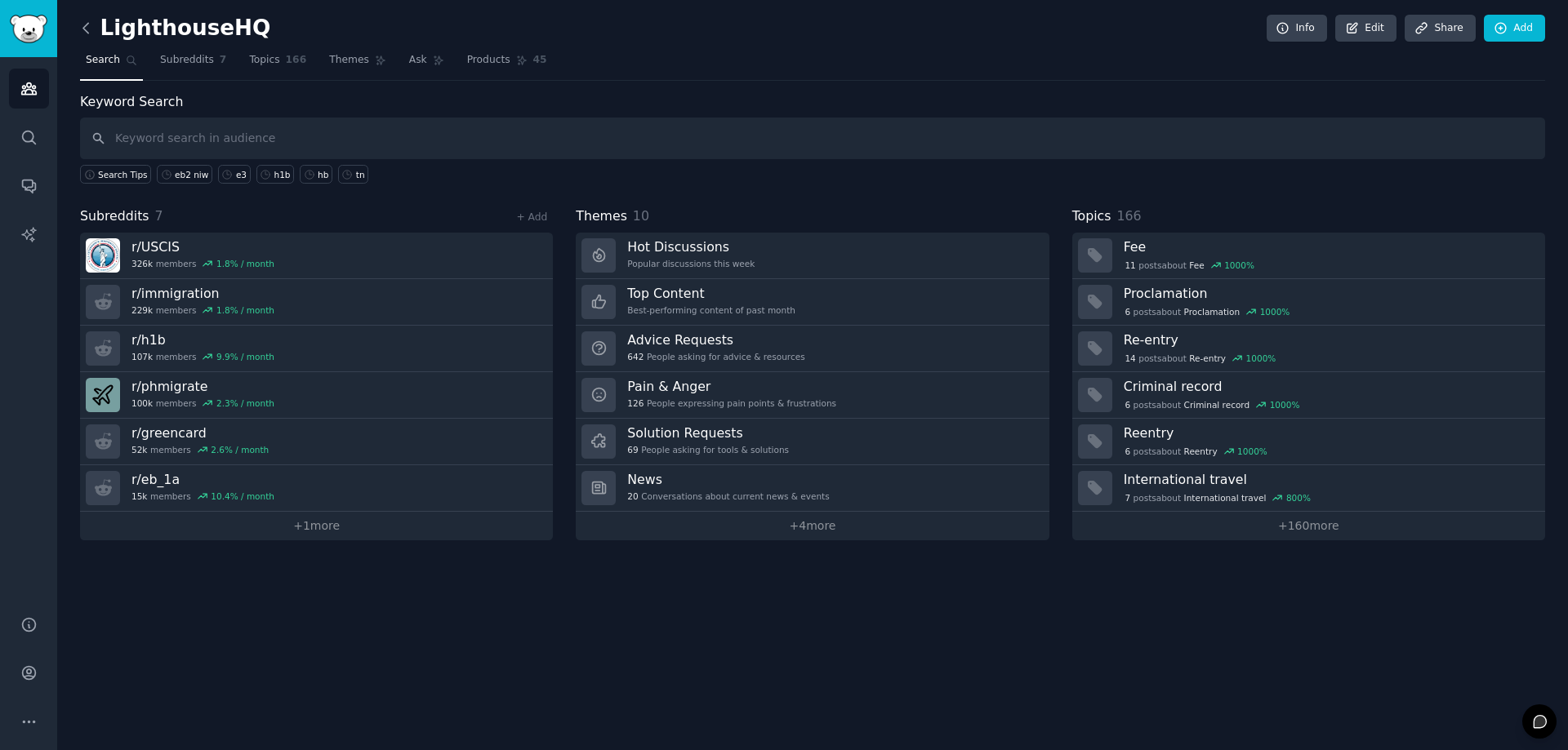
click at [89, 35] on icon at bounding box center [86, 28] width 17 height 17
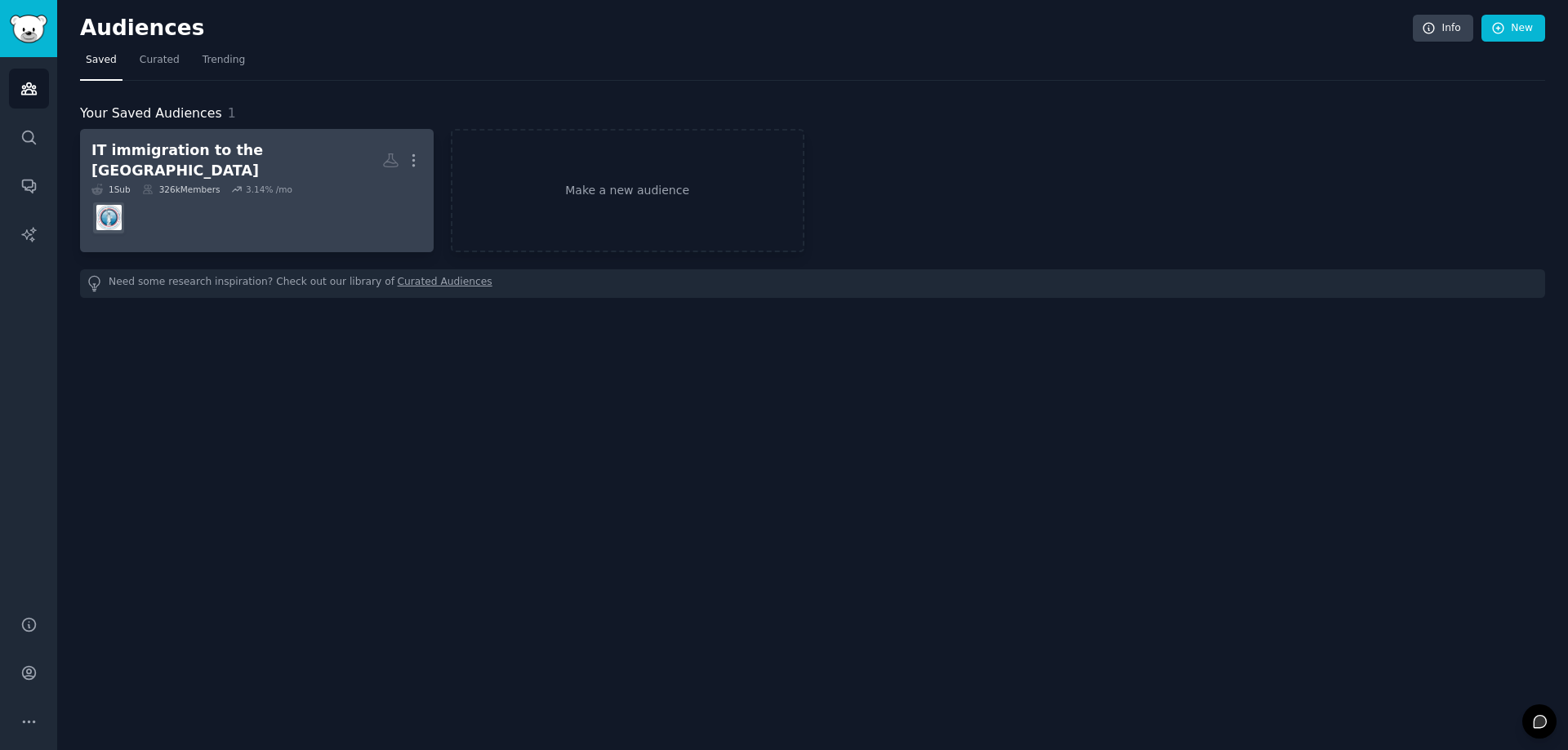
click at [228, 143] on h2 "IT immigration to the USA More" at bounding box center [257, 159] width 331 height 40
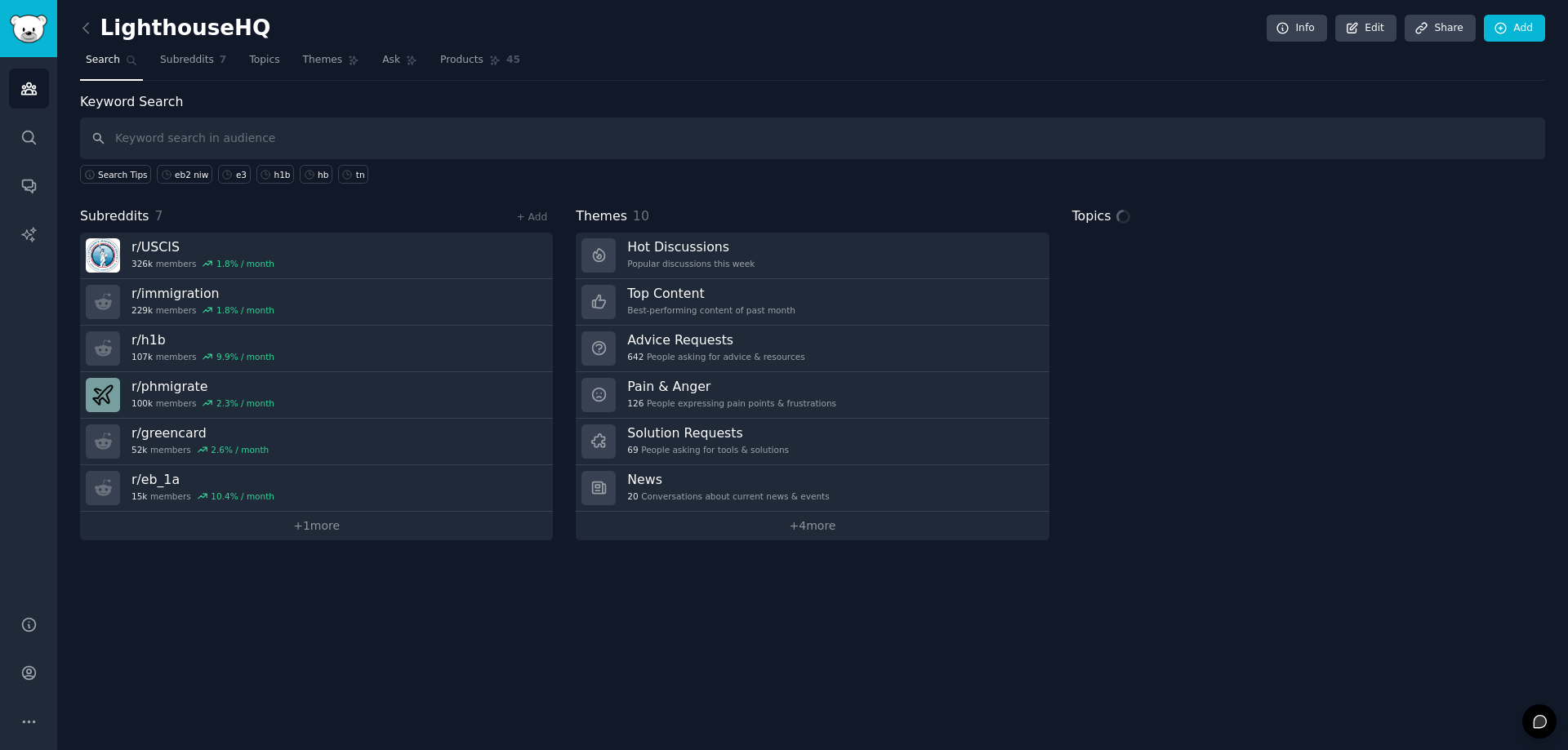
click at [75, 25] on div "LighthouseHQ Info Edit Share Add Search Subreddits 7 Topics Themes Ask Products…" at bounding box center [813, 375] width 1511 height 750
click at [81, 28] on icon at bounding box center [86, 28] width 17 height 17
